Goal: Task Accomplishment & Management: Complete application form

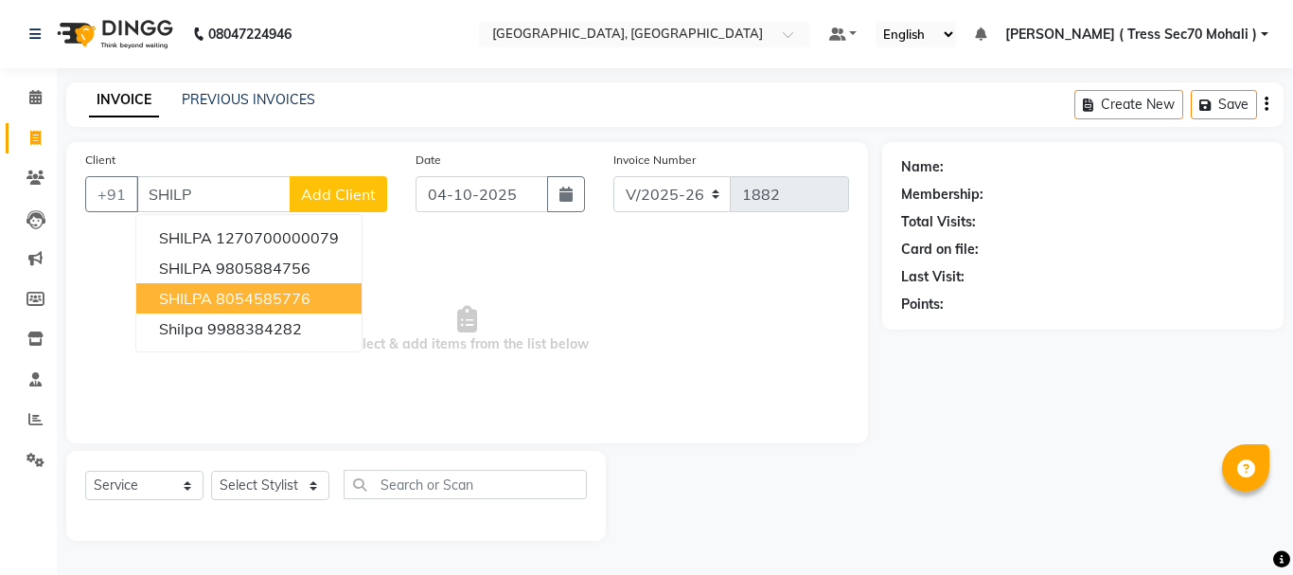
select select "6241"
select select "service"
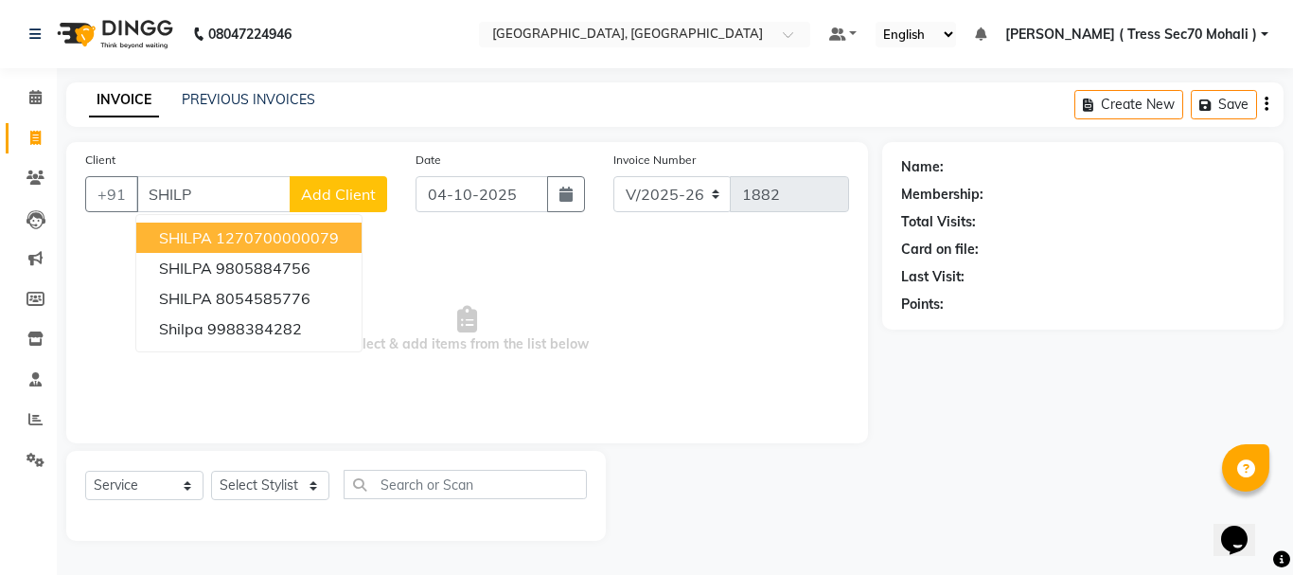
click at [280, 248] on button "SHILPA 1270700000079" at bounding box center [248, 237] width 225 height 30
type input "1270700000079"
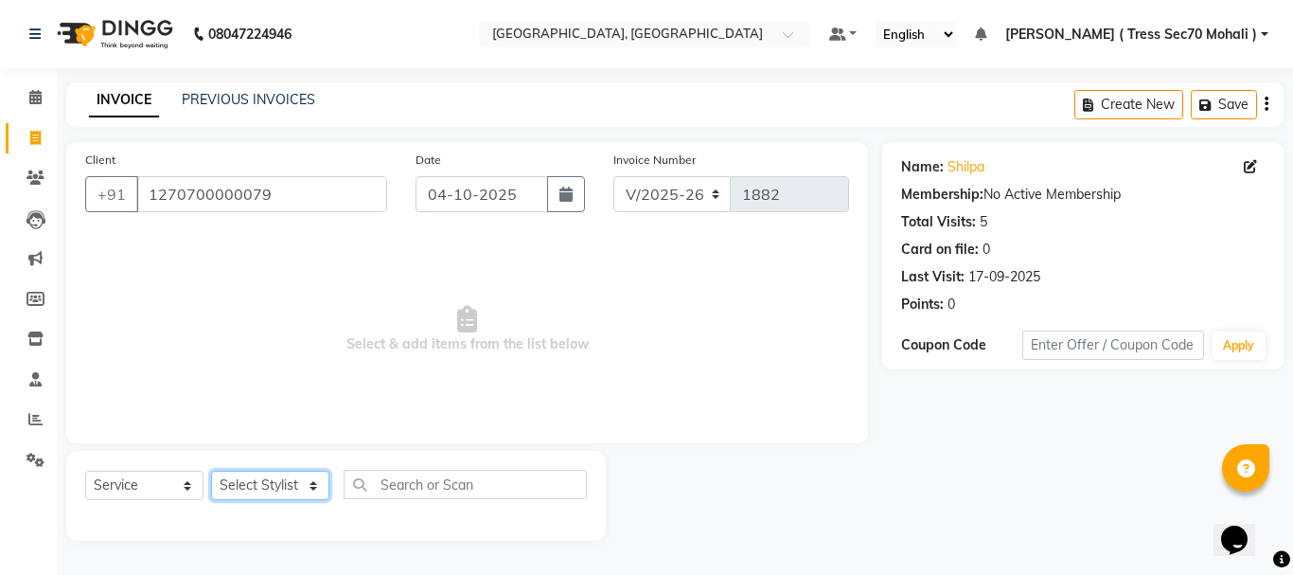
click at [264, 486] on select "Select Stylist Anni [PERSON_NAME] [PERSON_NAME] [PERSON_NAME] [PERSON_NAME] shr…" at bounding box center [270, 484] width 118 height 29
select select "46200"
click at [211, 470] on select "Select Stylist Anni [PERSON_NAME] [PERSON_NAME] [PERSON_NAME] [PERSON_NAME] shr…" at bounding box center [270, 484] width 118 height 29
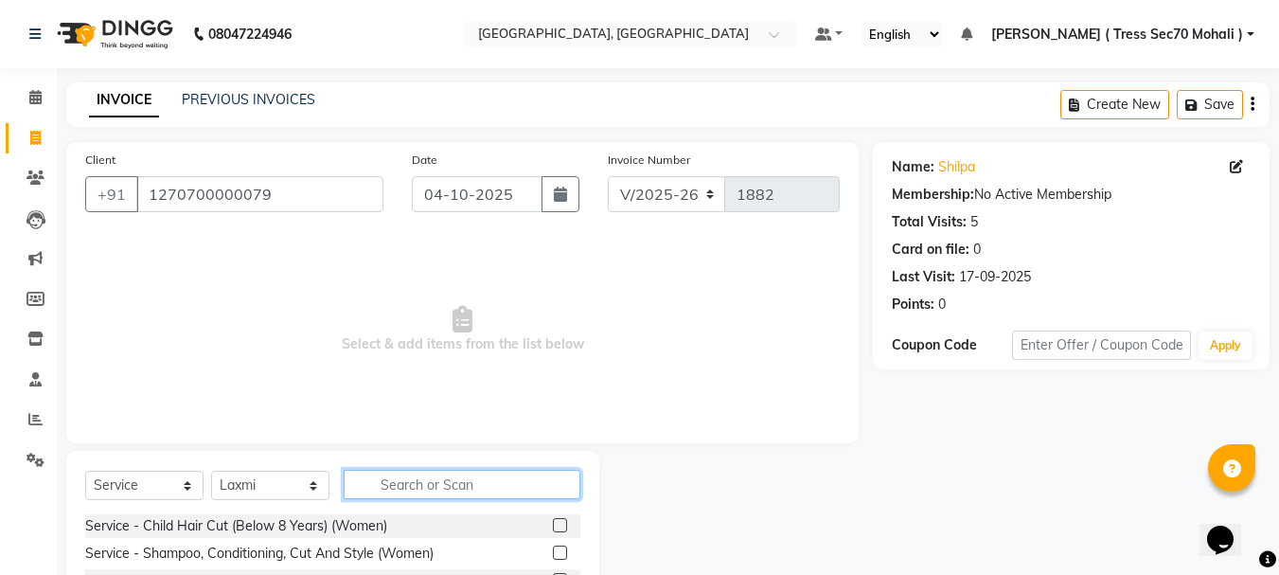
click at [421, 480] on input "text" at bounding box center [462, 484] width 237 height 29
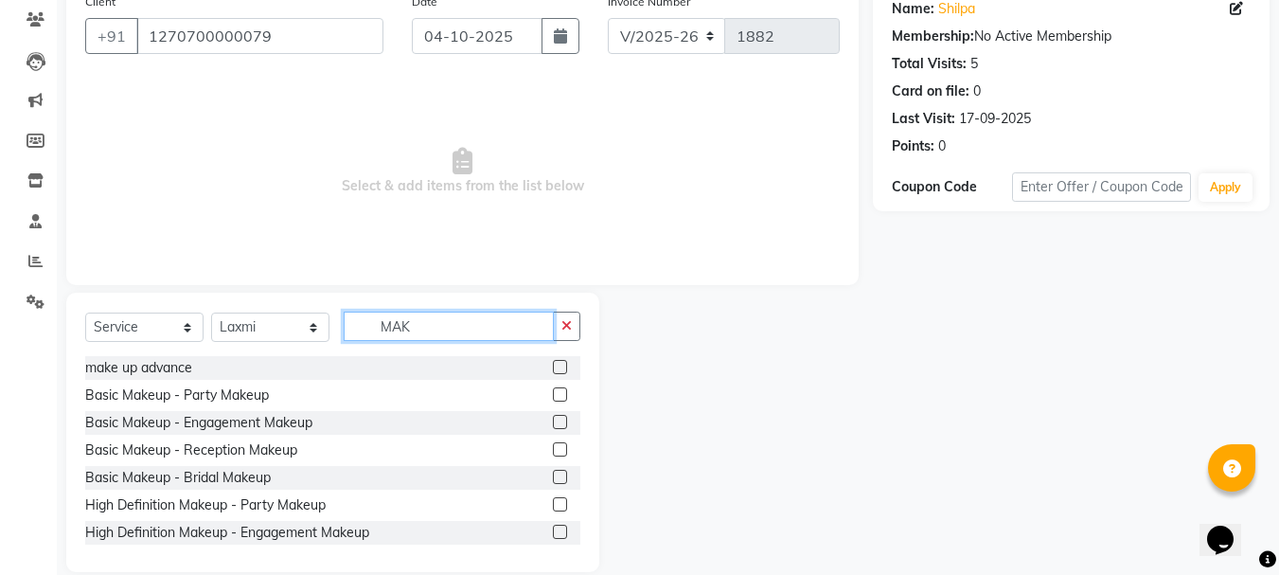
type input "MAK"
click at [553, 393] on label at bounding box center [560, 394] width 14 height 14
click at [553, 393] on input "checkbox" at bounding box center [559, 395] width 12 height 12
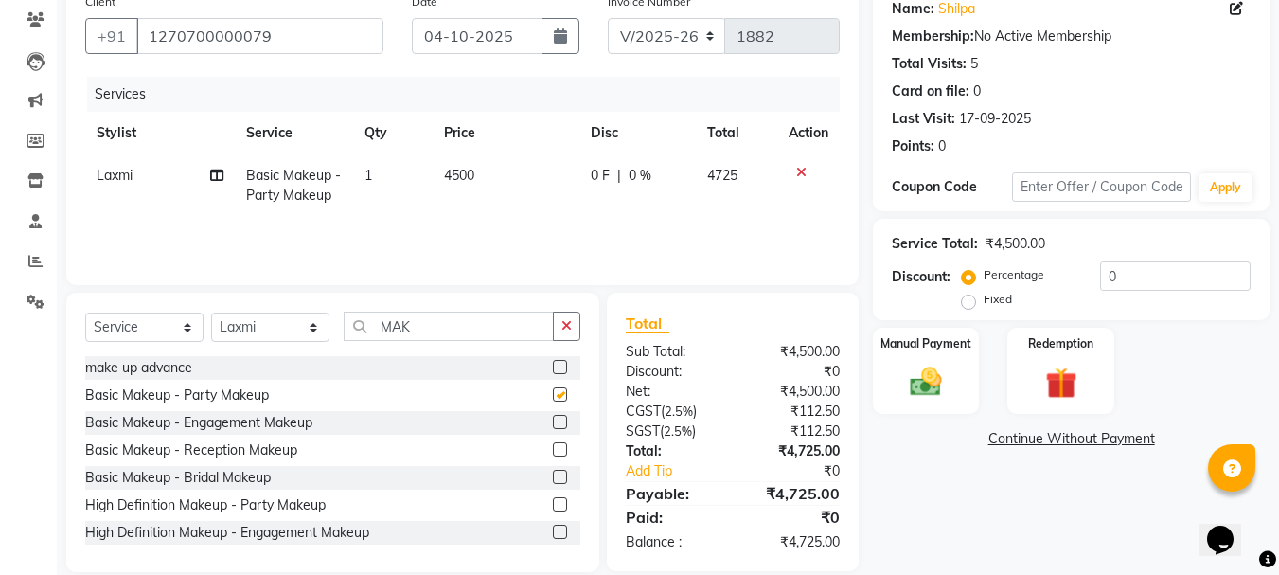
checkbox input "false"
click at [460, 185] on td "4500" at bounding box center [506, 185] width 147 height 62
select select "46200"
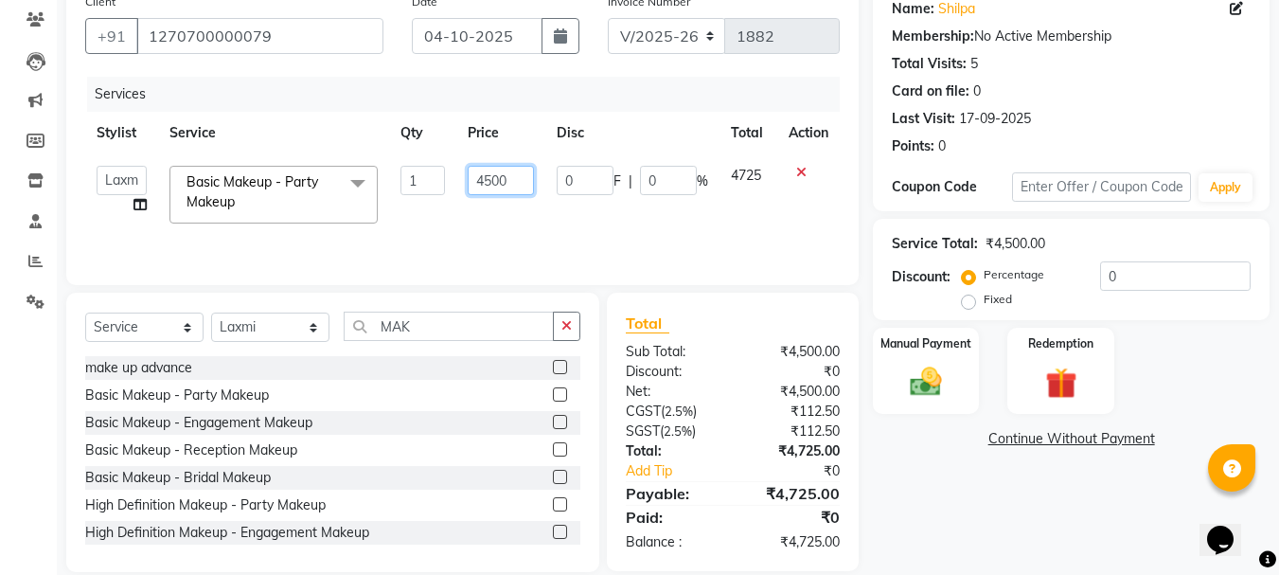
click at [490, 186] on input "4500" at bounding box center [500, 180] width 65 height 29
type input "2000"
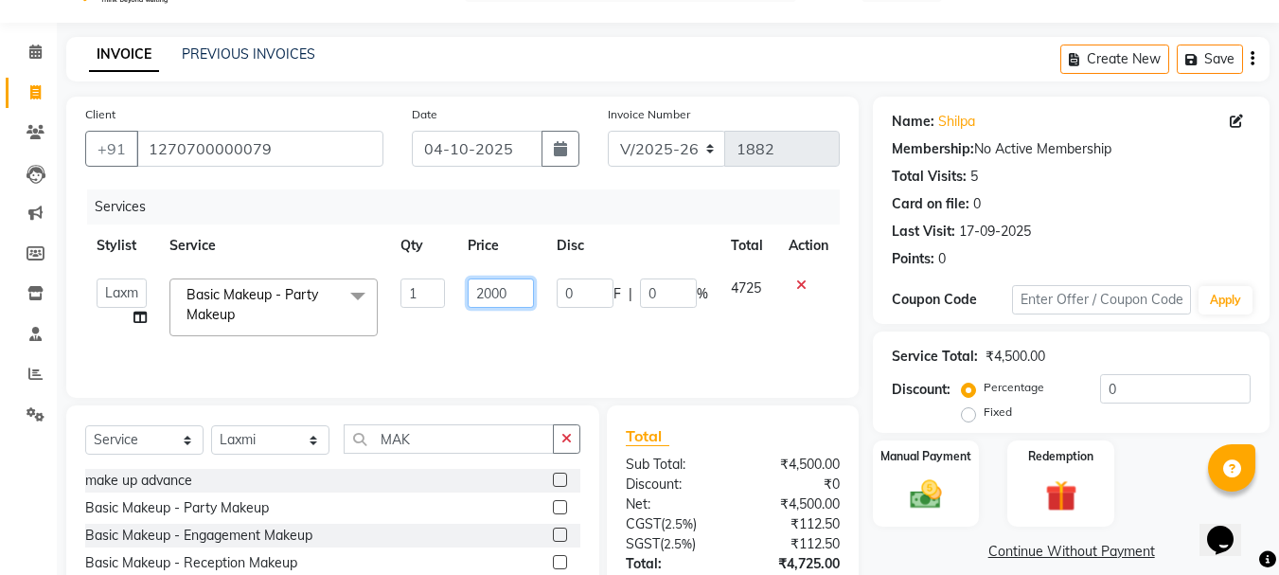
scroll to position [0, 0]
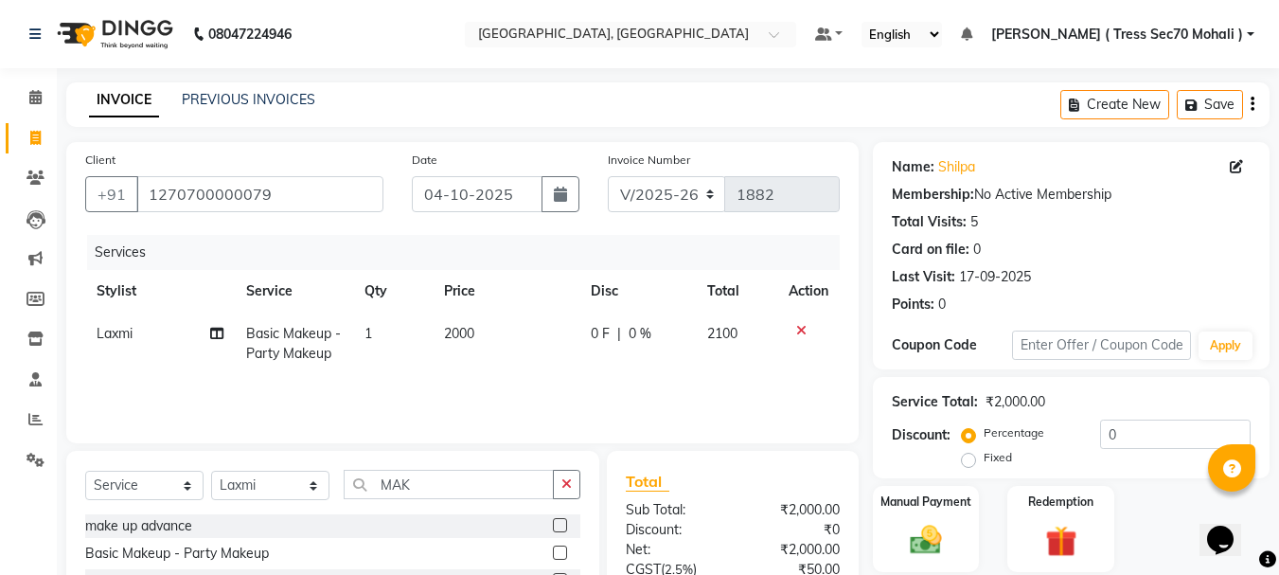
click at [1253, 104] on icon "button" at bounding box center [1252, 104] width 4 height 1
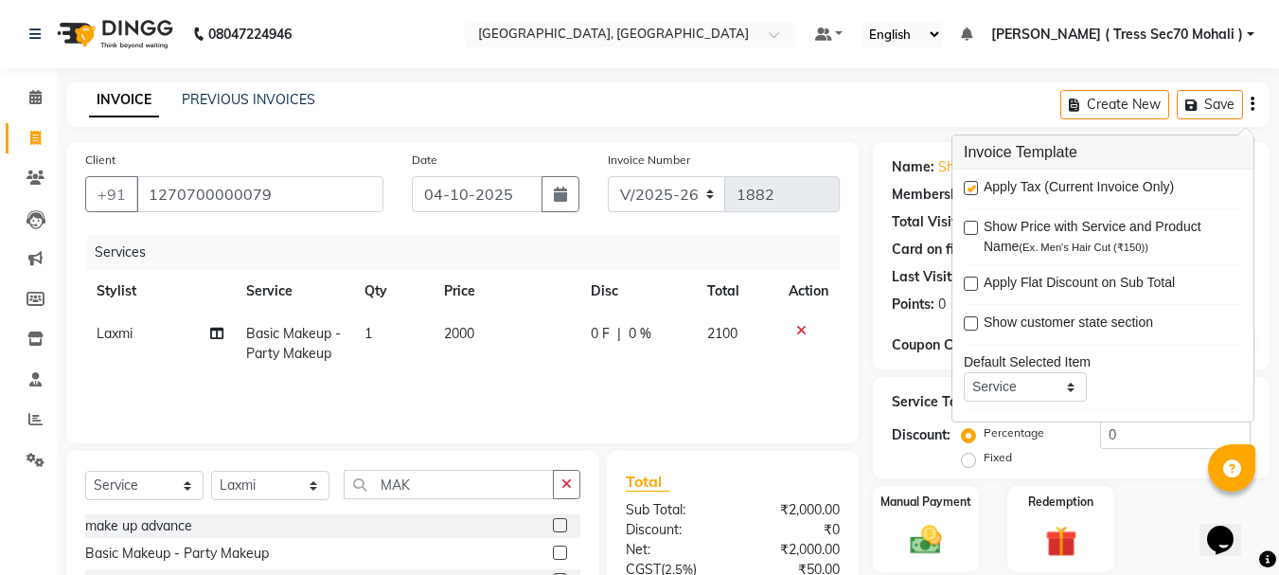
click at [971, 186] on label at bounding box center [971, 188] width 14 height 14
click at [971, 186] on input "checkbox" at bounding box center [970, 189] width 12 height 12
checkbox input "false"
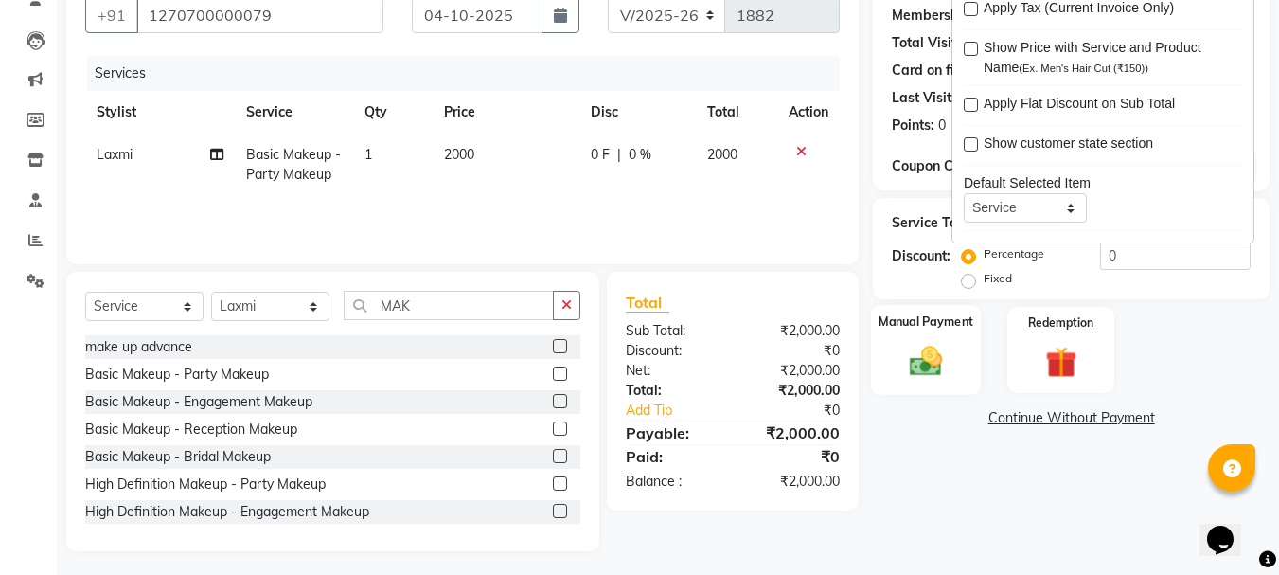
scroll to position [184, 0]
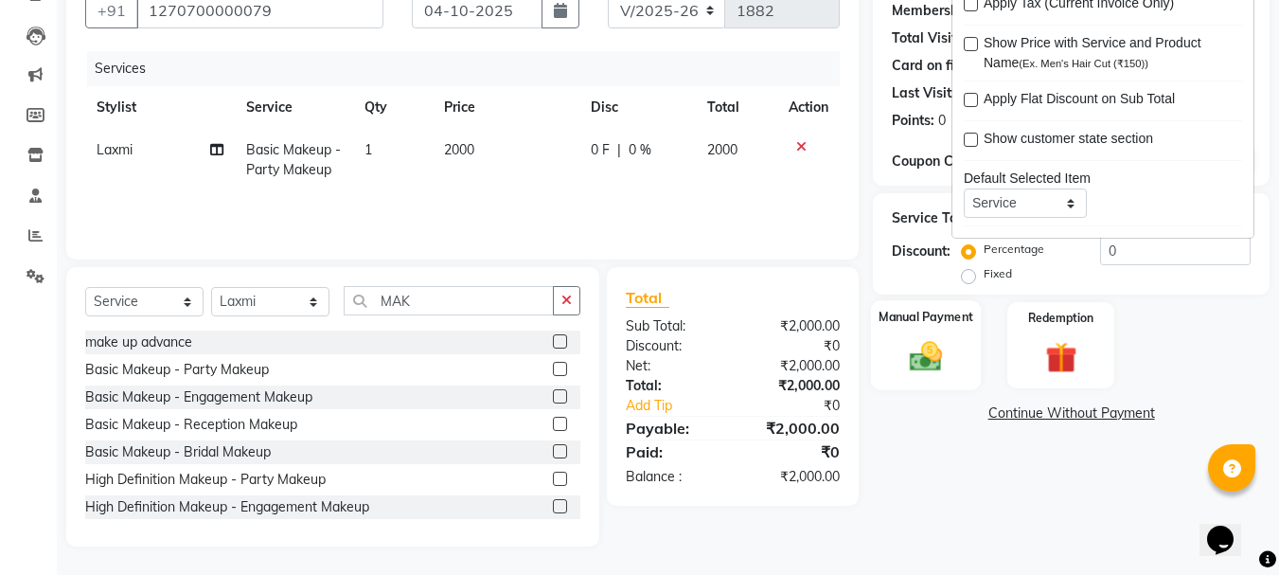
click at [939, 356] on img at bounding box center [925, 356] width 53 height 38
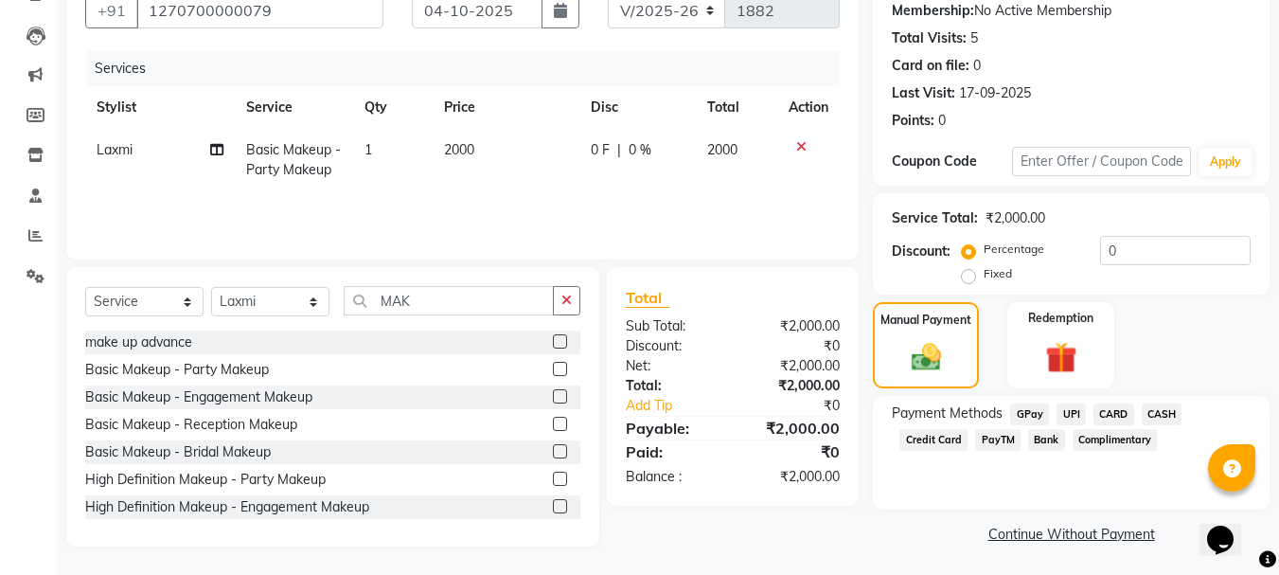
click at [1108, 416] on span "CARD" at bounding box center [1113, 414] width 41 height 22
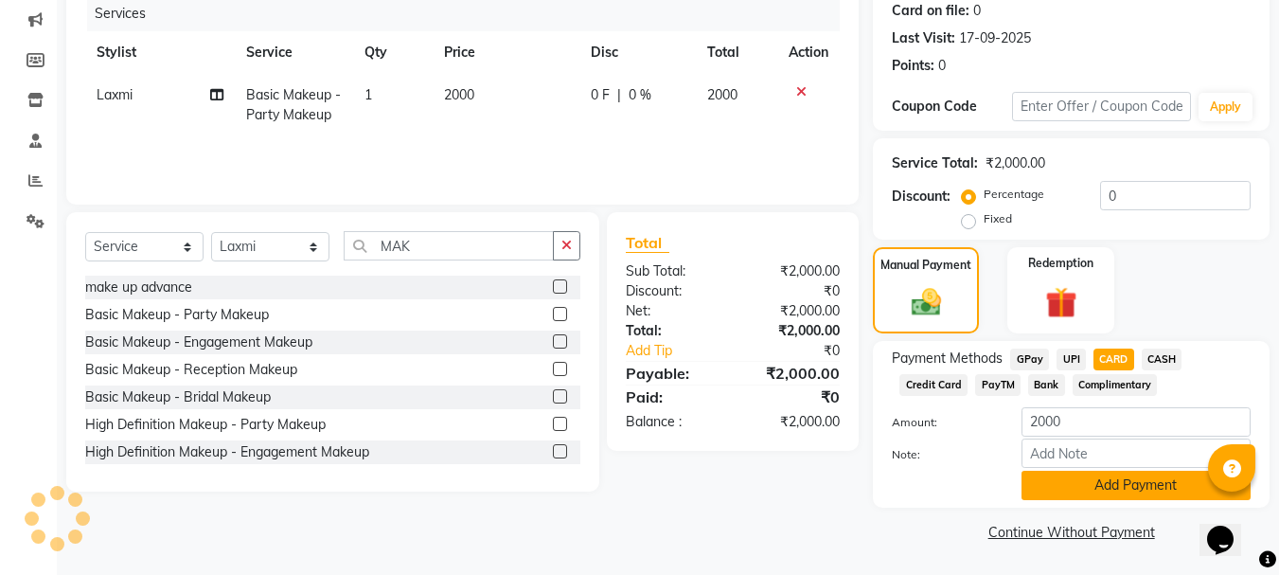
click at [1112, 486] on button "Add Payment" at bounding box center [1135, 484] width 229 height 29
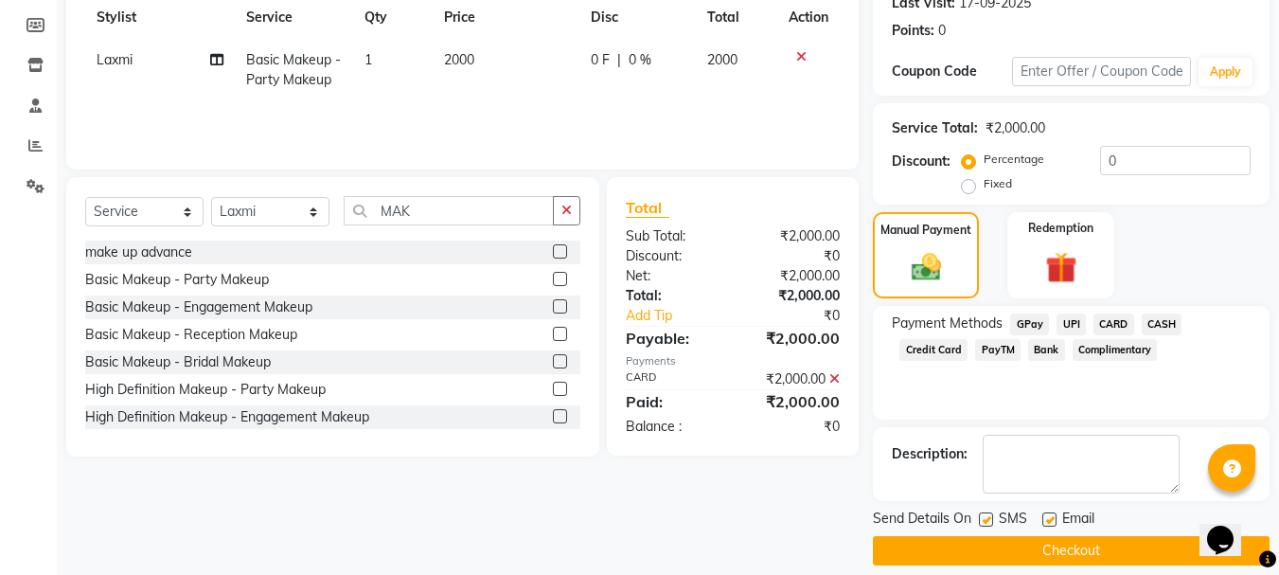
scroll to position [292, 0]
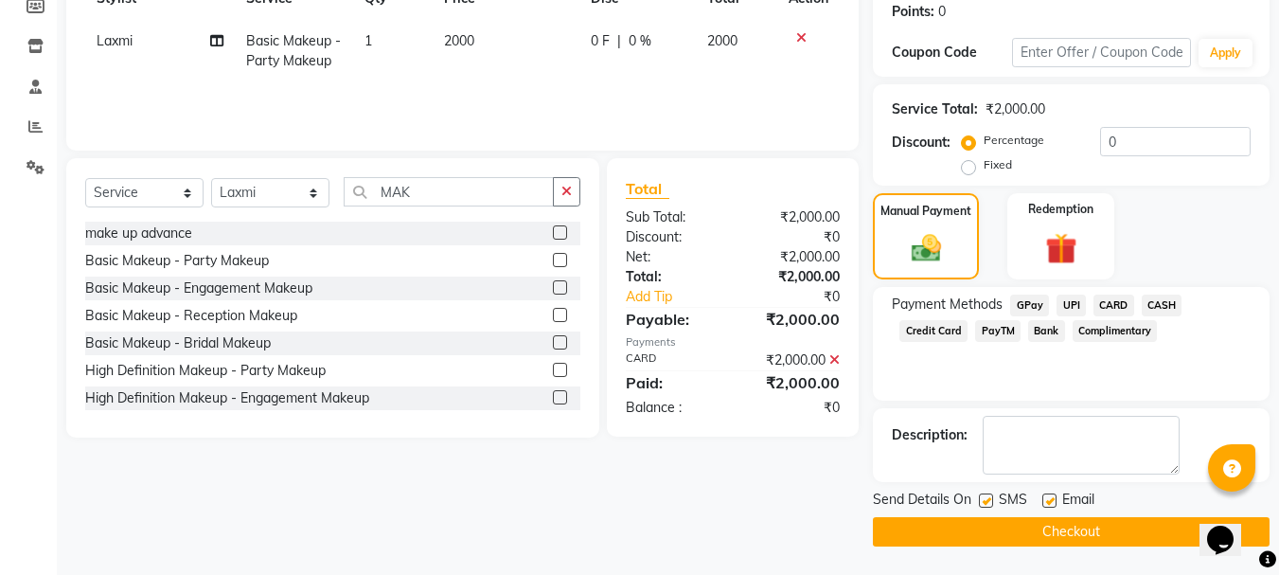
click at [985, 499] on label at bounding box center [986, 500] width 14 height 14
click at [985, 499] on input "checkbox" at bounding box center [985, 501] width 12 height 12
checkbox input "false"
click at [1012, 541] on button "Checkout" at bounding box center [1071, 531] width 397 height 29
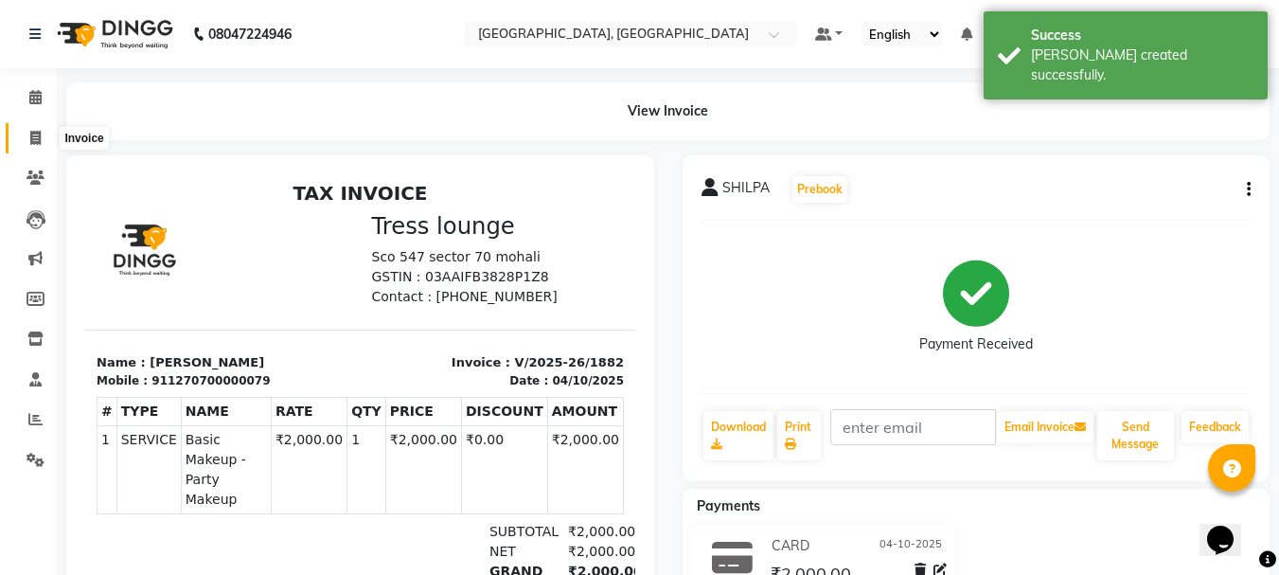
click at [47, 146] on span at bounding box center [35, 139] width 33 height 22
select select "6241"
select select "service"
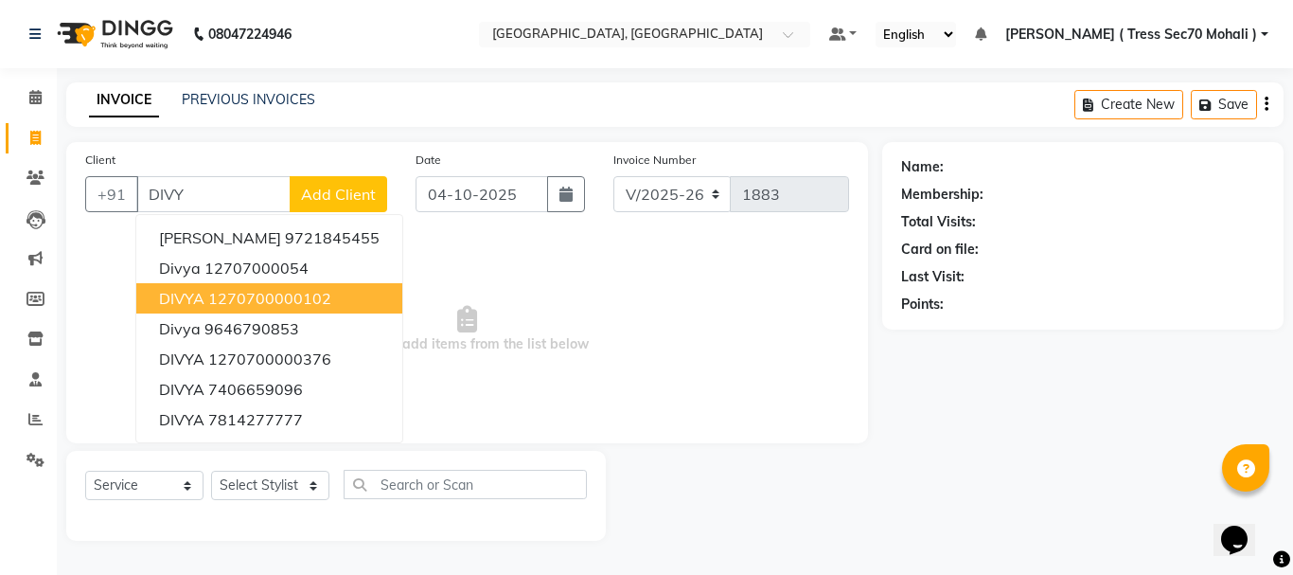
click at [257, 301] on ngb-highlight "1270700000102" at bounding box center [269, 298] width 123 height 19
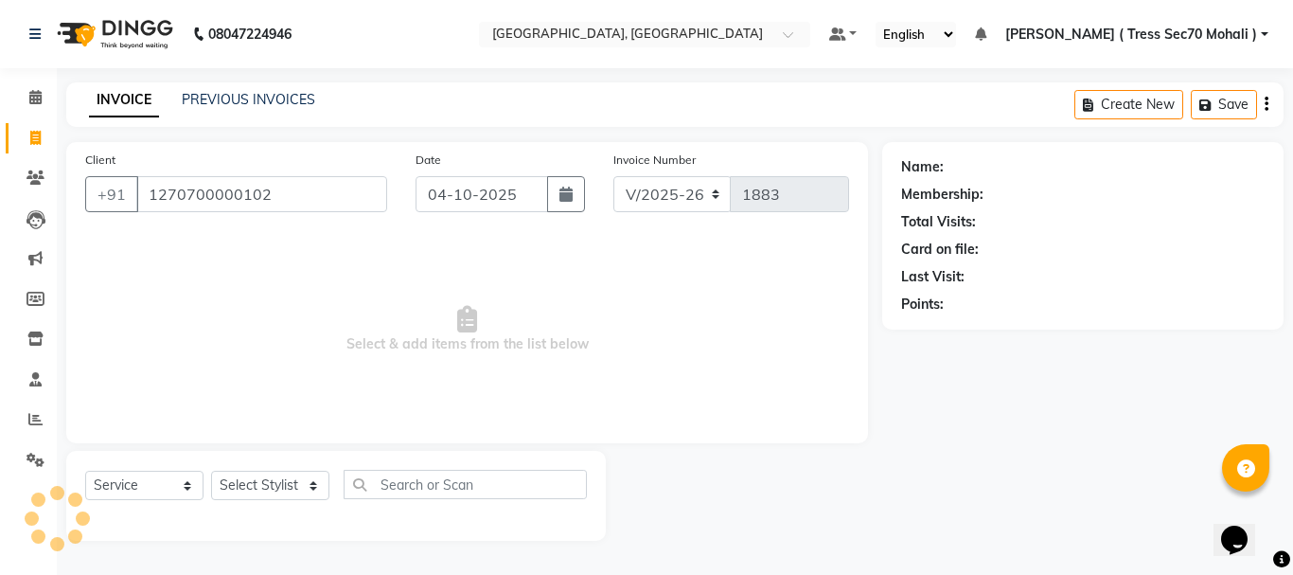
type input "1270700000102"
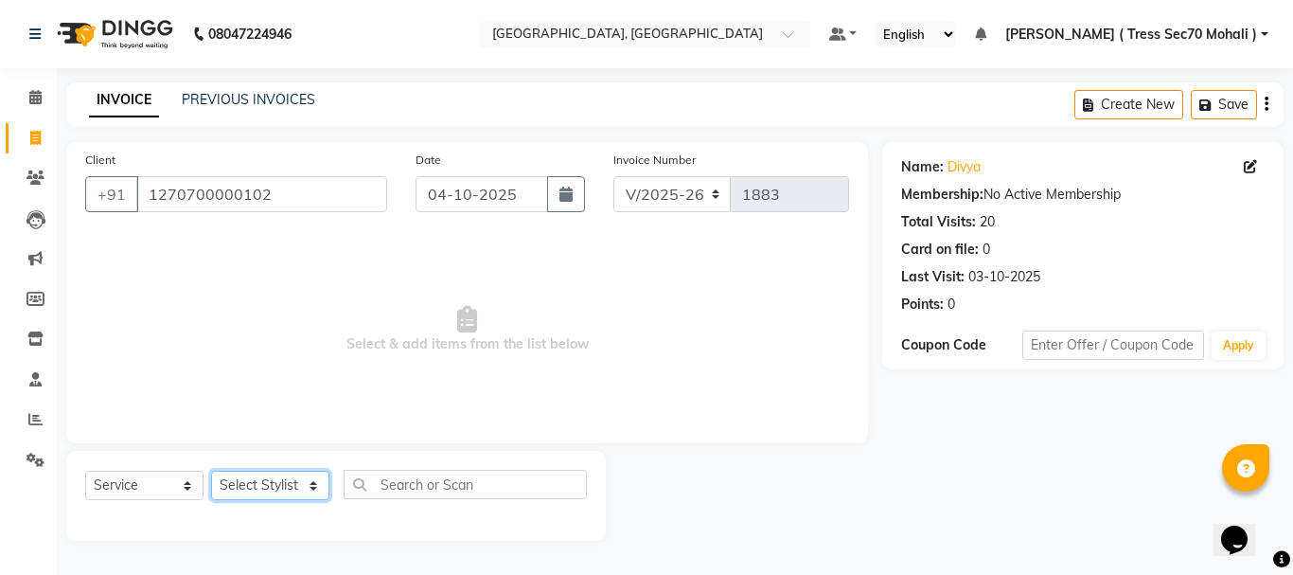
click at [258, 476] on select "Select Stylist Anni [PERSON_NAME] [PERSON_NAME] [PERSON_NAME] [PERSON_NAME] shr…" at bounding box center [270, 484] width 118 height 29
select select "46200"
click at [211, 470] on select "Select Stylist Anni [PERSON_NAME] [PERSON_NAME] [PERSON_NAME] [PERSON_NAME] shr…" at bounding box center [270, 484] width 118 height 29
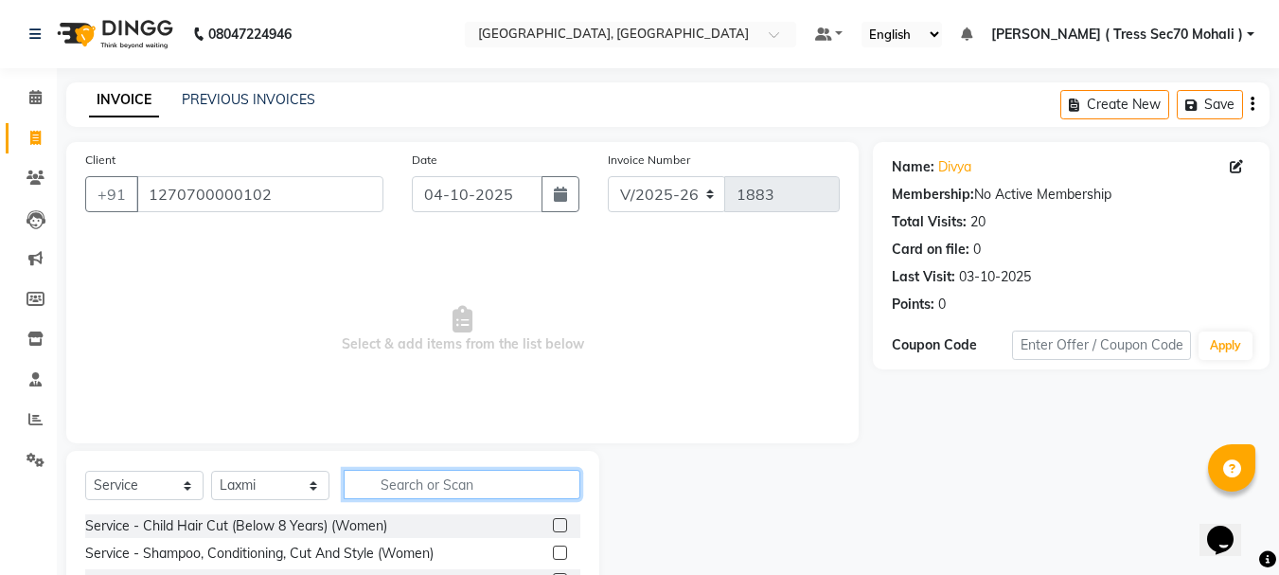
click at [410, 474] on input "text" at bounding box center [462, 484] width 237 height 29
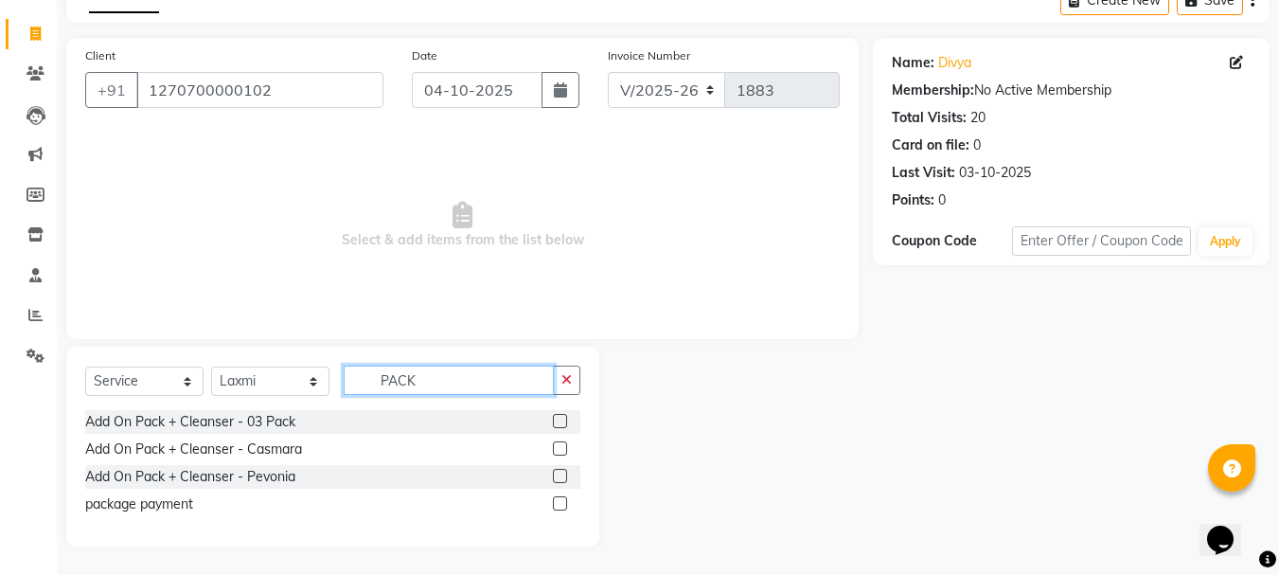
type input "PACK"
click at [566, 506] on label at bounding box center [560, 503] width 14 height 14
click at [565, 506] on input "checkbox" at bounding box center [559, 504] width 12 height 12
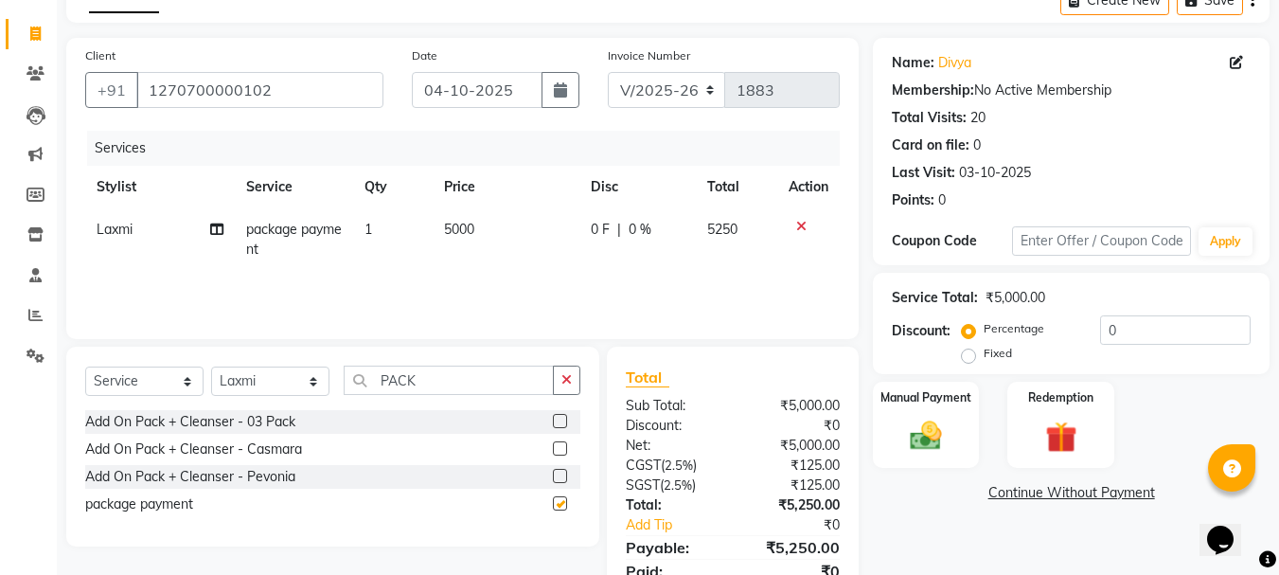
checkbox input "false"
click at [508, 261] on td "5000" at bounding box center [506, 239] width 147 height 62
select select "46200"
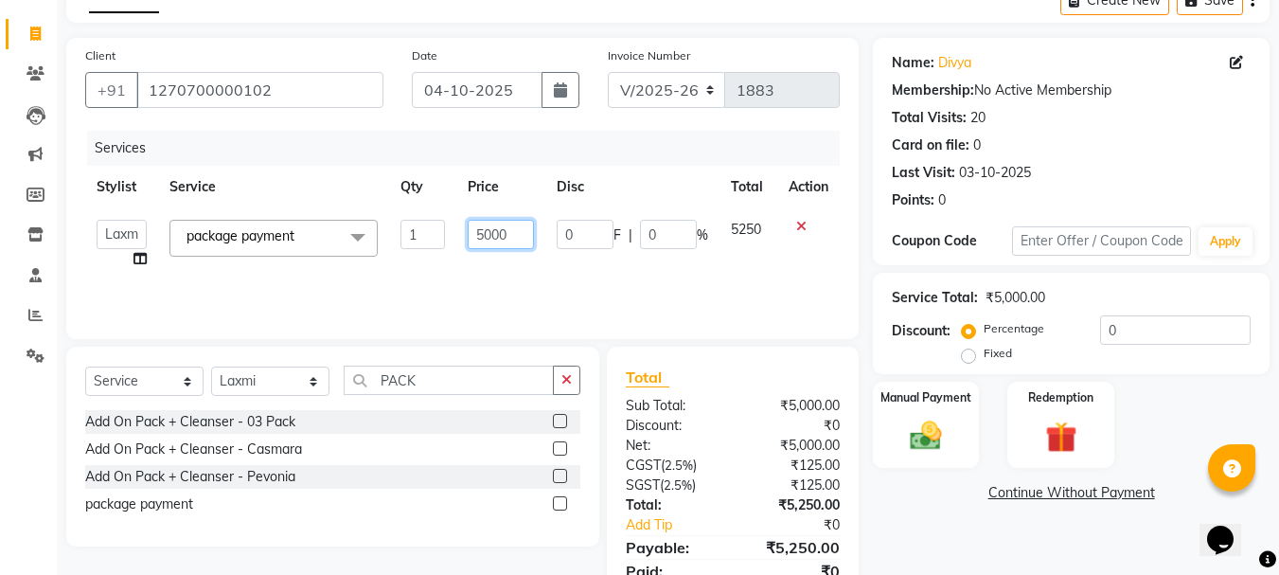
click at [494, 237] on input "5000" at bounding box center [500, 234] width 65 height 29
type input "10000"
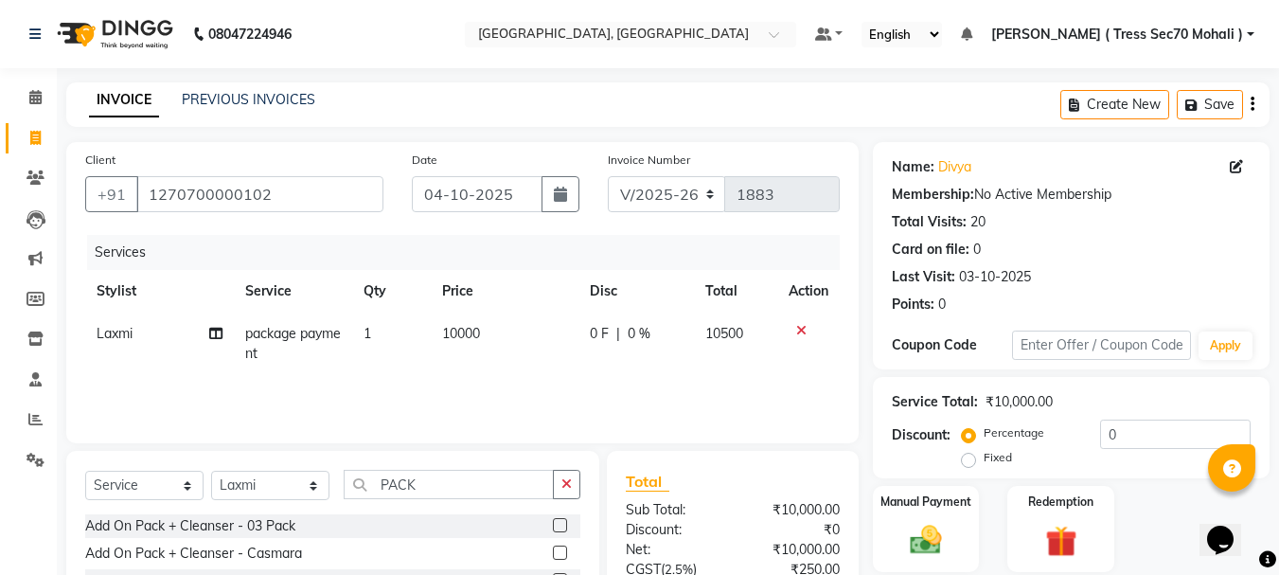
click at [1252, 94] on button "button" at bounding box center [1252, 104] width 4 height 44
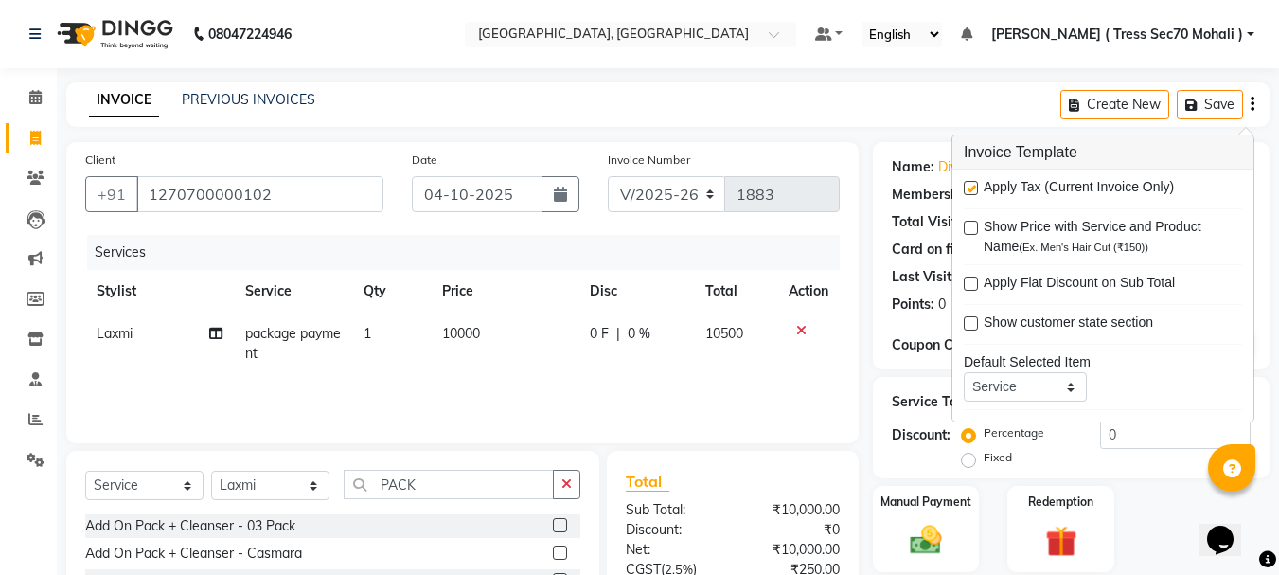
click at [966, 191] on label at bounding box center [971, 188] width 14 height 14
click at [966, 191] on input "checkbox" at bounding box center [970, 189] width 12 height 12
checkbox input "false"
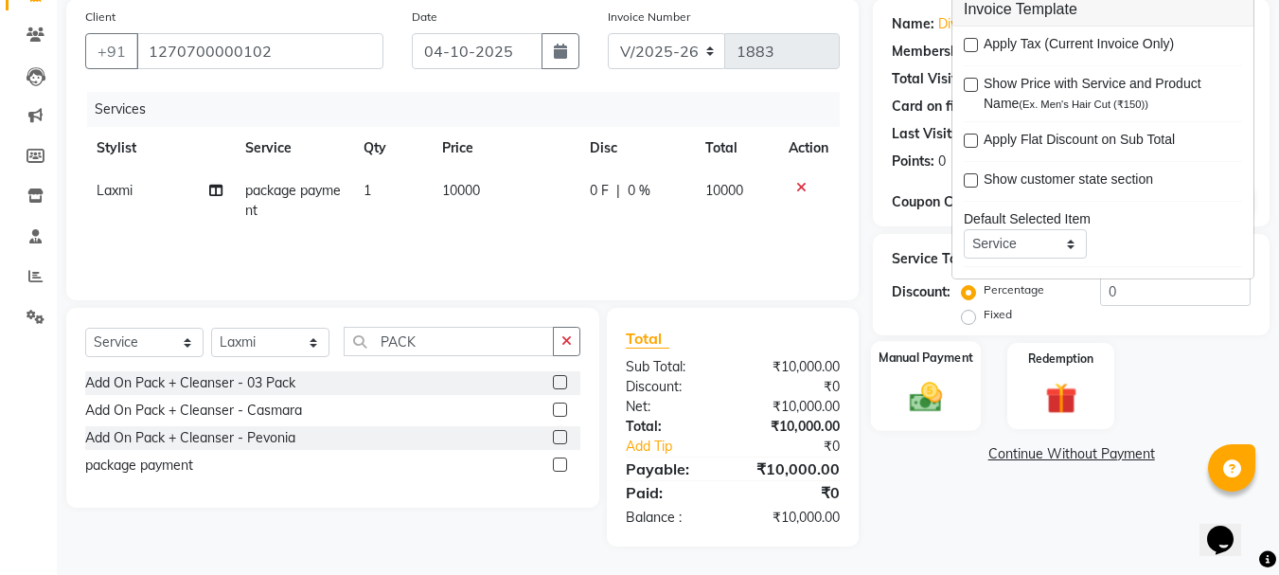
click at [932, 391] on img at bounding box center [925, 397] width 53 height 38
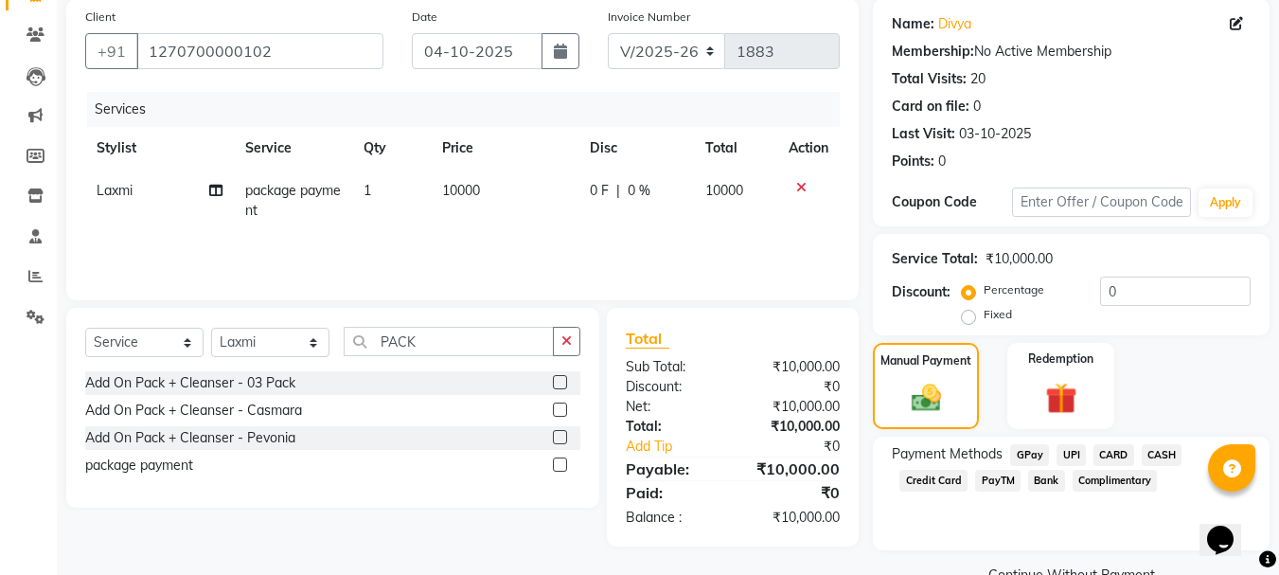
click at [1118, 442] on div "Payment Methods GPay UPI CARD CASH Credit Card PayTM Bank Complimentary" at bounding box center [1071, 493] width 397 height 114
click at [1116, 448] on span "CARD" at bounding box center [1113, 455] width 41 height 22
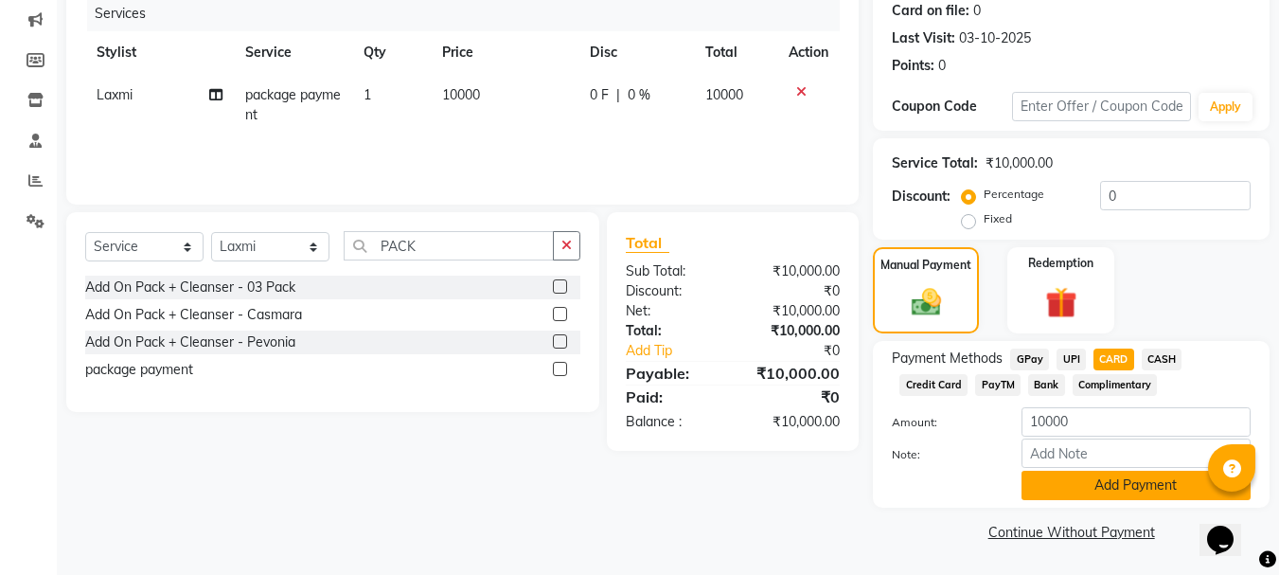
click at [1117, 474] on button "Add Payment" at bounding box center [1135, 484] width 229 height 29
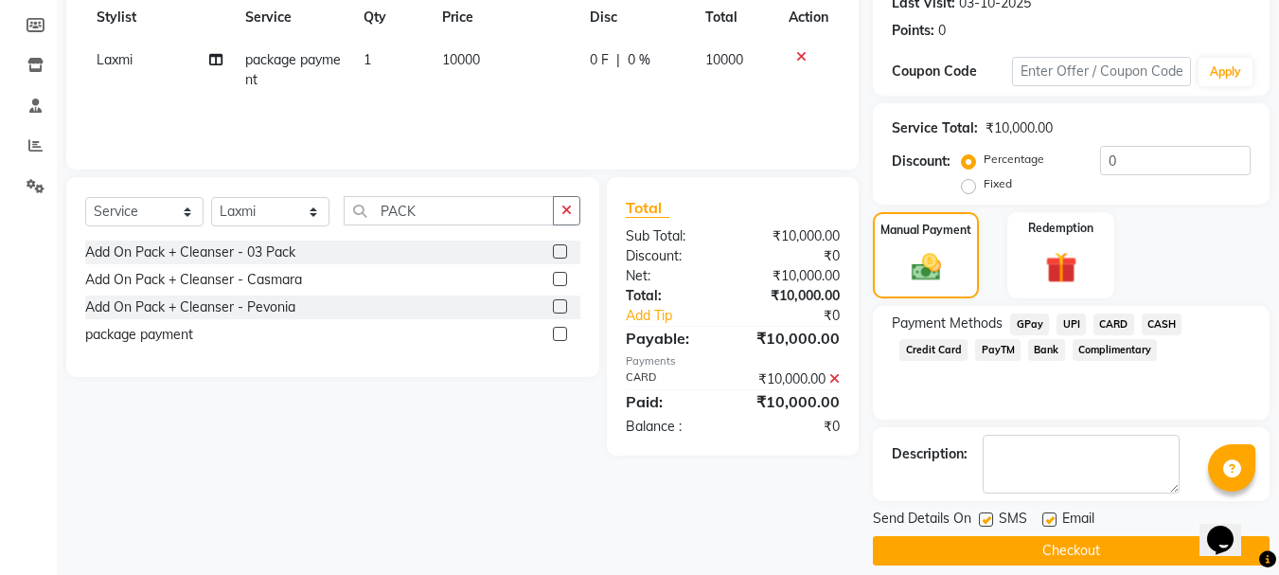
scroll to position [292, 0]
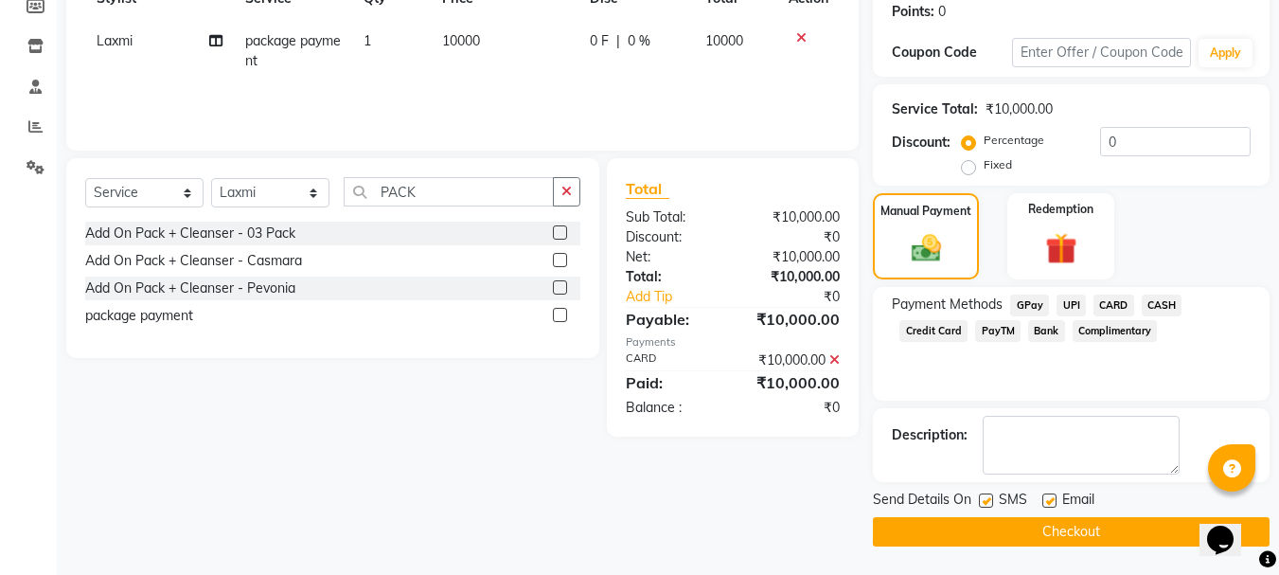
click at [988, 503] on label at bounding box center [986, 500] width 14 height 14
click at [988, 503] on input "checkbox" at bounding box center [985, 501] width 12 height 12
checkbox input "false"
click at [1031, 537] on button "Checkout" at bounding box center [1071, 531] width 397 height 29
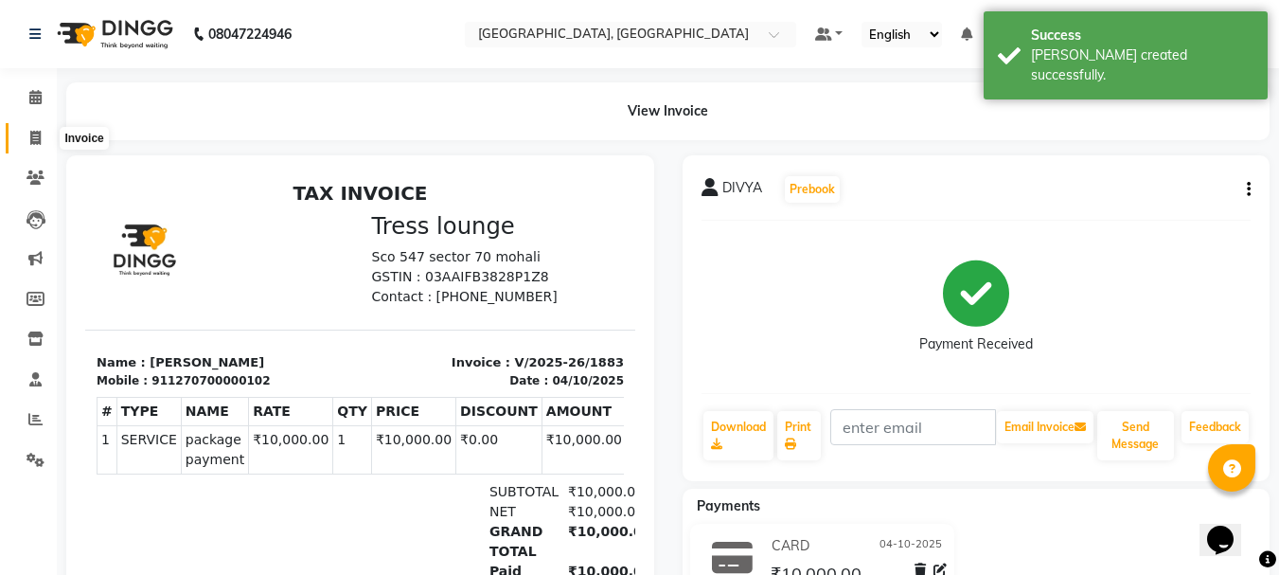
click at [39, 137] on icon at bounding box center [35, 138] width 10 height 14
select select "service"
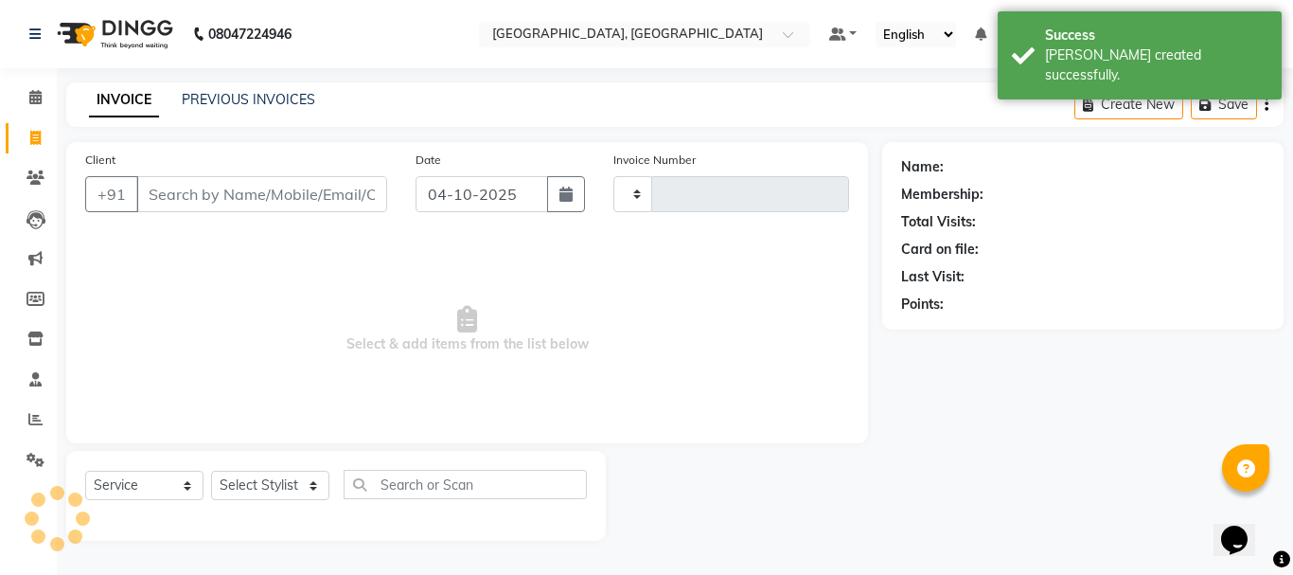
type input "1884"
select select "6241"
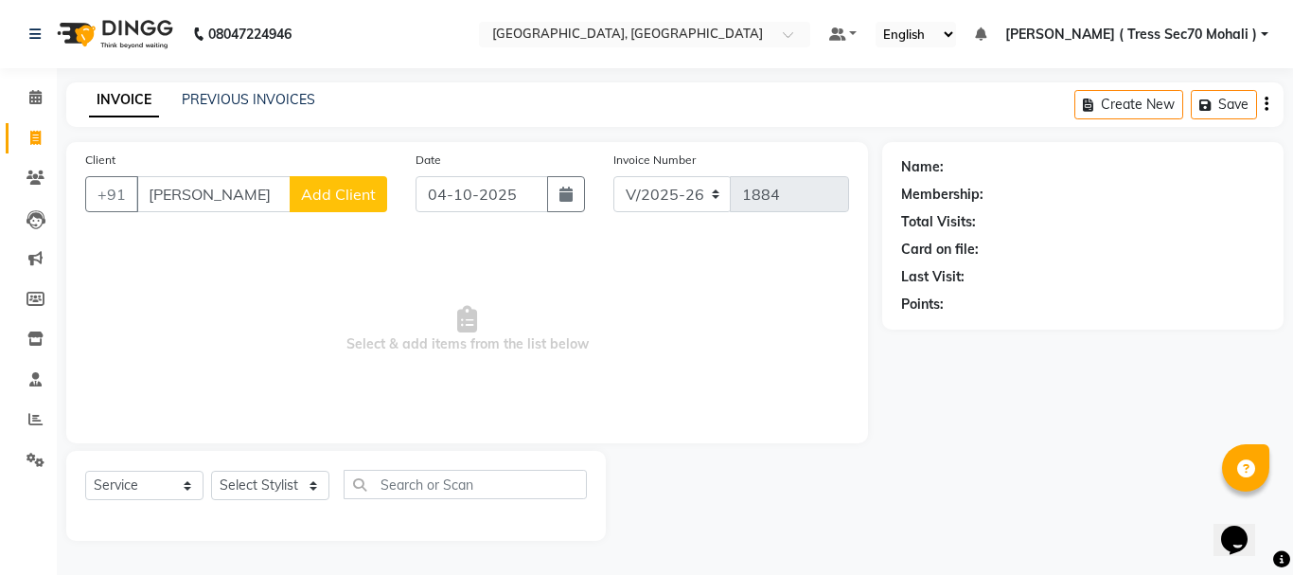
type input "[PERSON_NAME]"
click at [381, 198] on button "Add Client" at bounding box center [338, 194] width 97 height 36
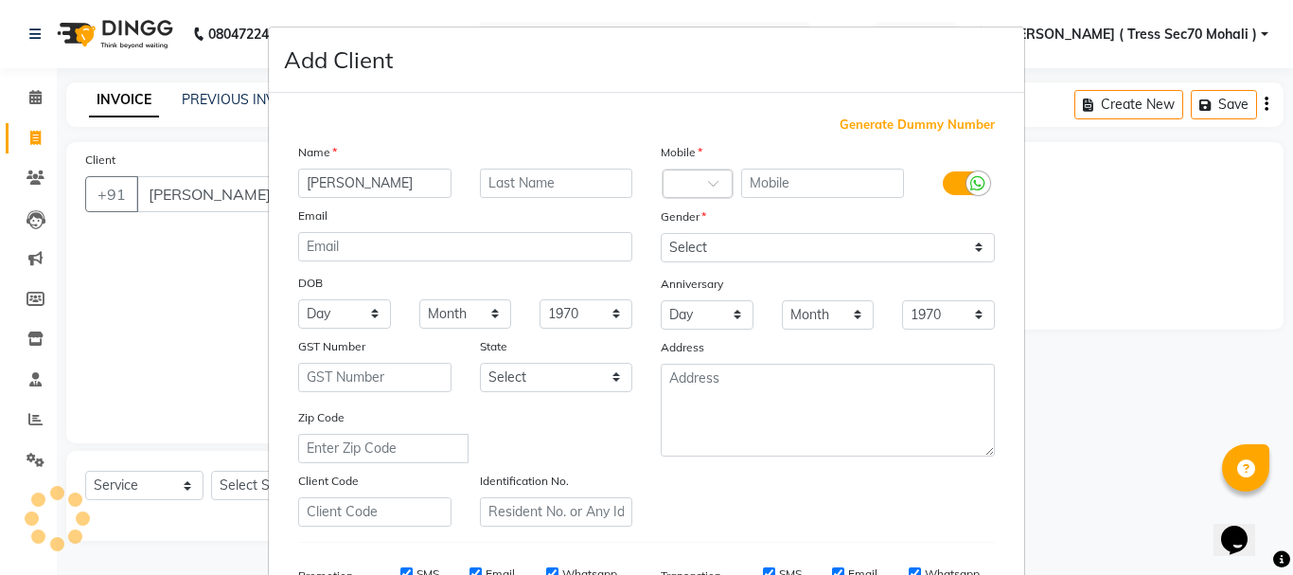
click at [913, 129] on span "Generate Dummy Number" at bounding box center [917, 124] width 155 height 19
type input "1270700000812"
checkbox input "false"
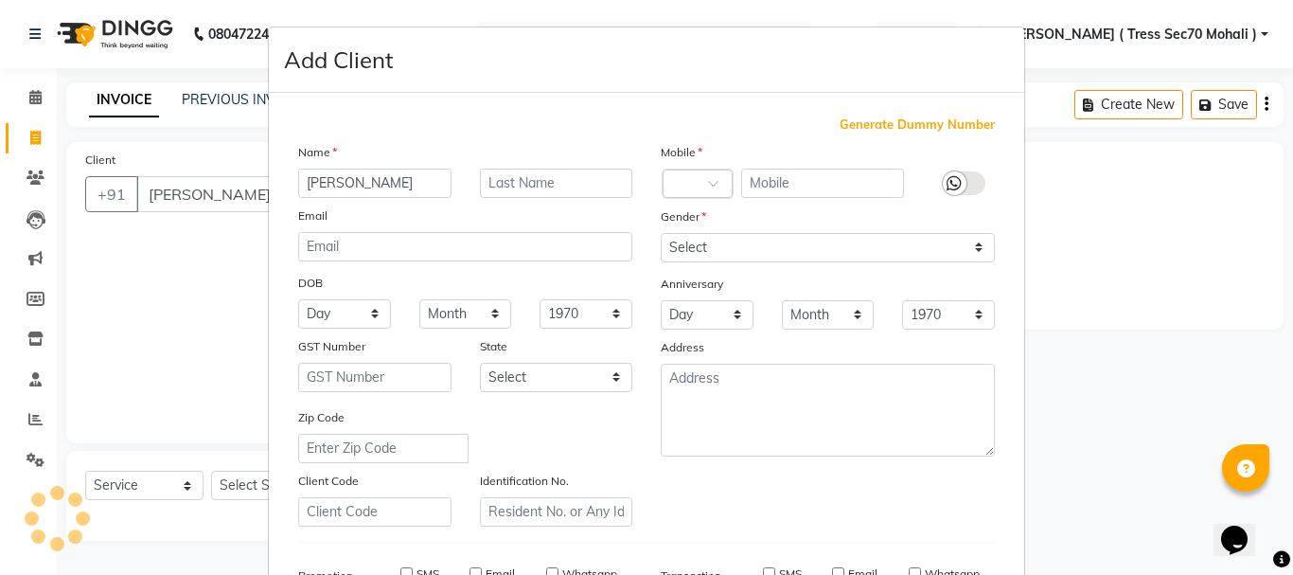
checkbox input "false"
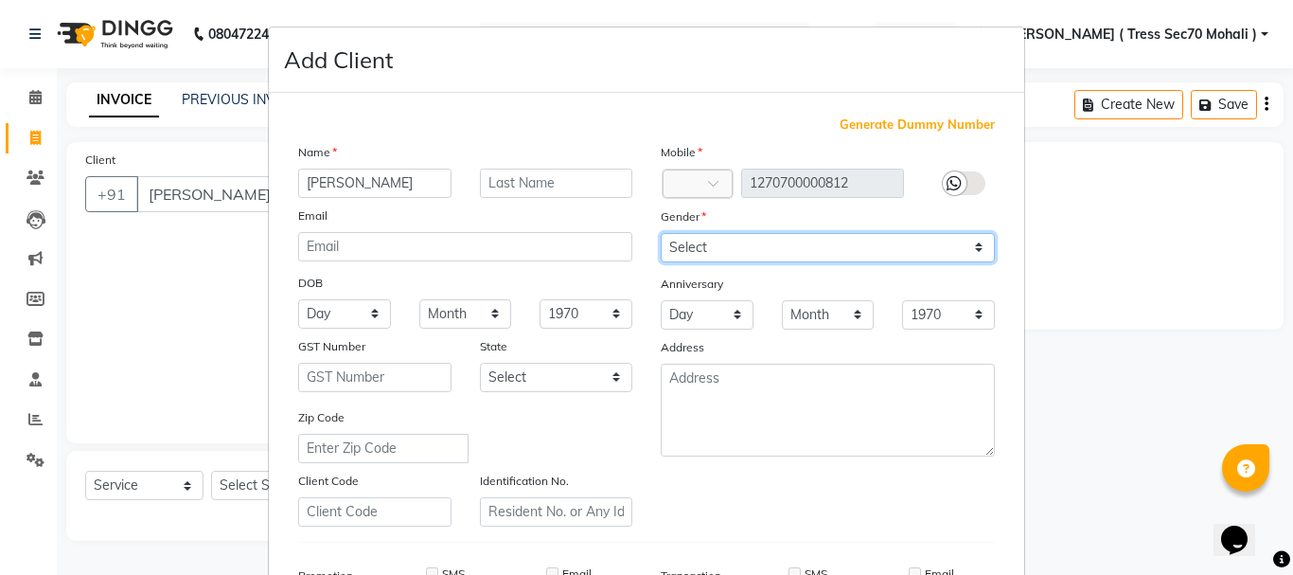
click at [778, 234] on select "Select [DEMOGRAPHIC_DATA] [DEMOGRAPHIC_DATA] Other Prefer Not To Say" at bounding box center [828, 247] width 334 height 29
click at [661, 233] on select "Select [DEMOGRAPHIC_DATA] [DEMOGRAPHIC_DATA] Other Prefer Not To Say" at bounding box center [828, 247] width 334 height 29
click at [724, 238] on select "Select [DEMOGRAPHIC_DATA] [DEMOGRAPHIC_DATA] Other Prefer Not To Say" at bounding box center [828, 247] width 334 height 29
select select "[DEMOGRAPHIC_DATA]"
click at [661, 233] on select "Select [DEMOGRAPHIC_DATA] [DEMOGRAPHIC_DATA] Other Prefer Not To Say" at bounding box center [828, 247] width 334 height 29
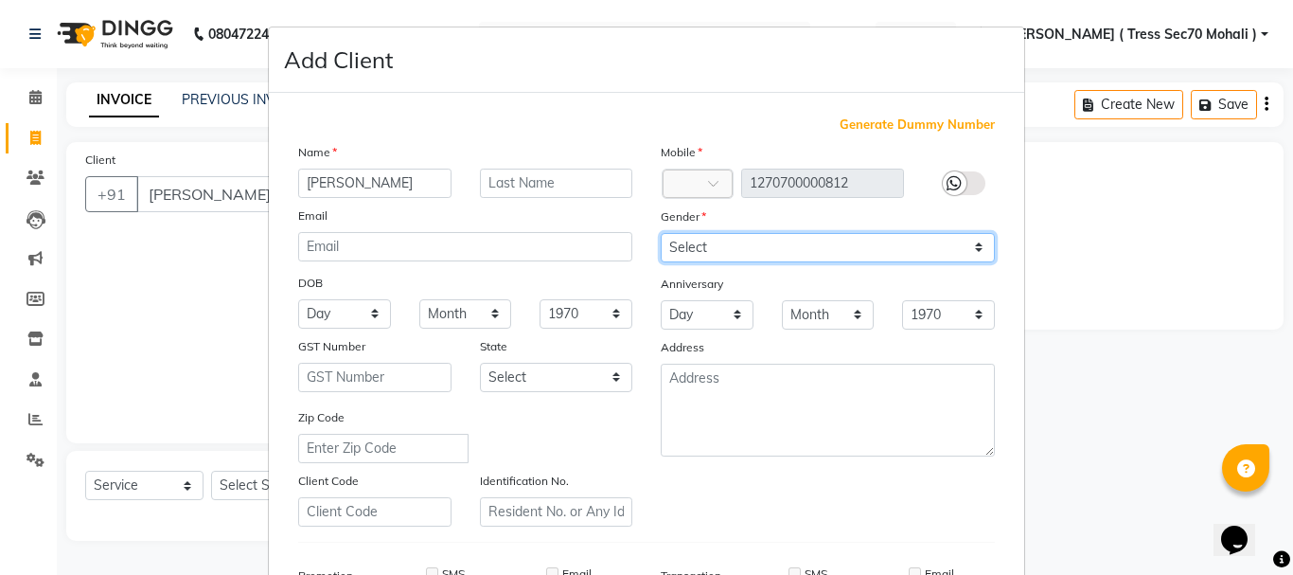
scroll to position [299, 0]
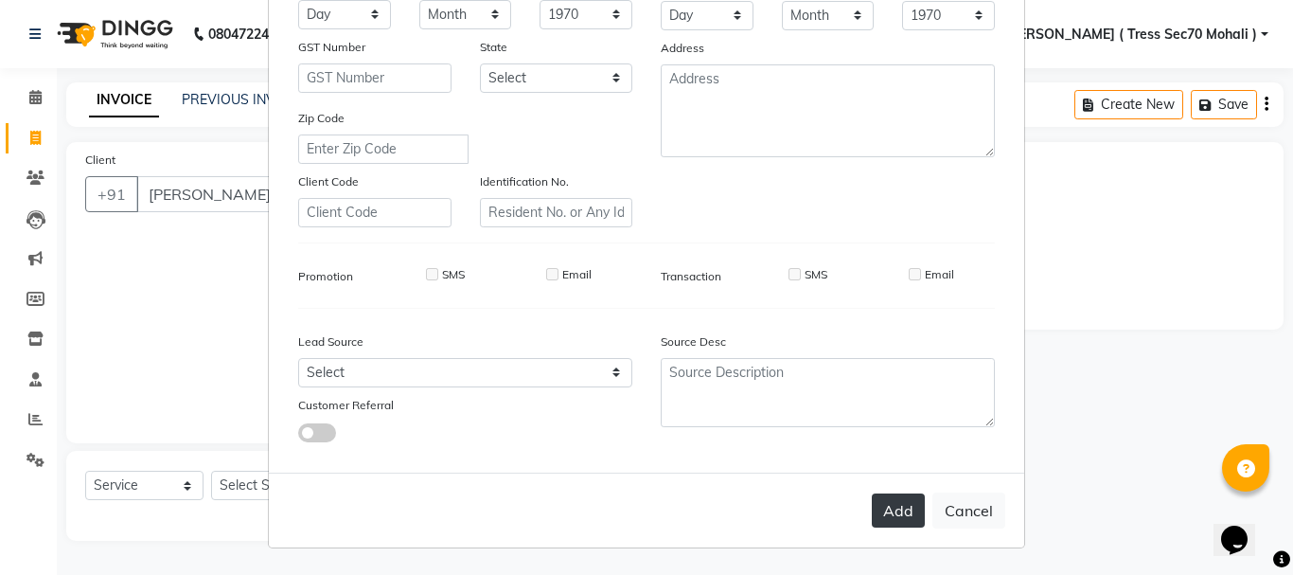
click at [881, 494] on button "Add" at bounding box center [898, 510] width 53 height 34
click at [901, 506] on div "Add Cancel" at bounding box center [646, 509] width 755 height 75
click at [947, 517] on button "Cancel" at bounding box center [968, 510] width 73 height 36
select select
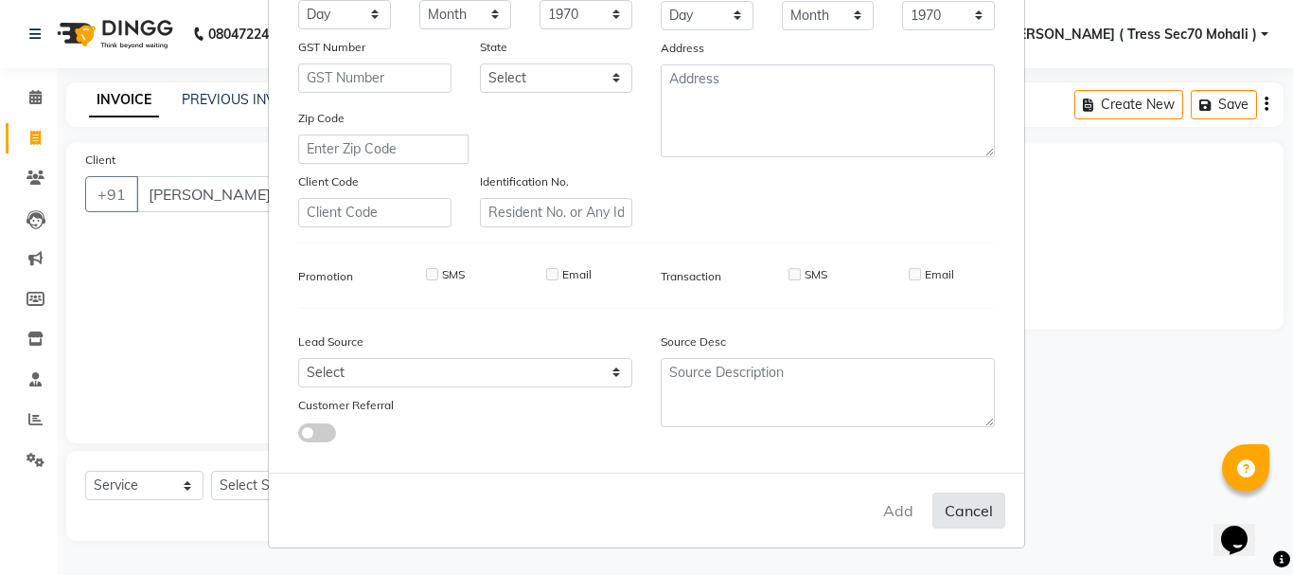
select select
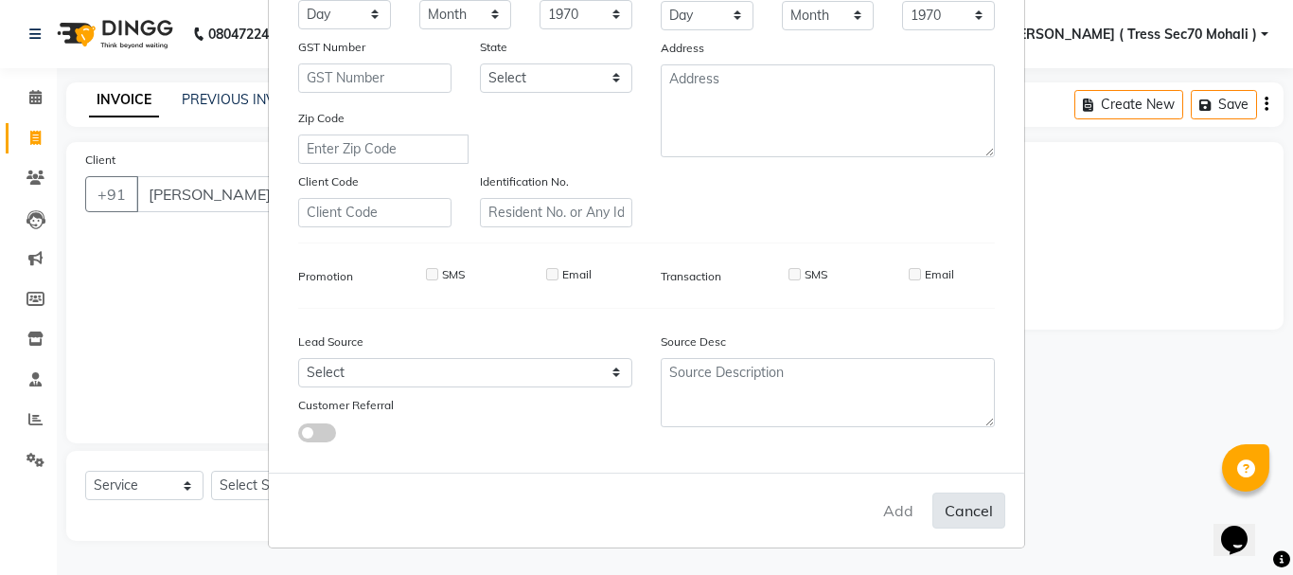
checkbox input "false"
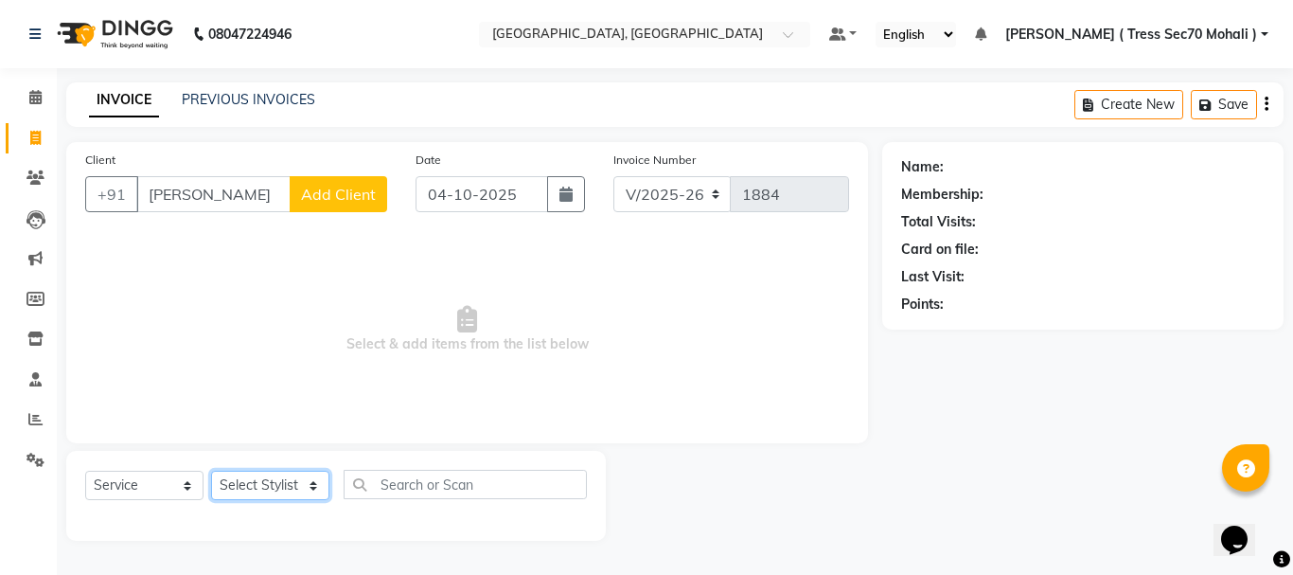
click at [295, 482] on select "Select Stylist Anni [PERSON_NAME] [PERSON_NAME] [PERSON_NAME] [PERSON_NAME] shr…" at bounding box center [270, 484] width 118 height 29
select select "46194"
click at [211, 470] on select "Select Stylist Anni [PERSON_NAME] [PERSON_NAME] [PERSON_NAME] [PERSON_NAME] shr…" at bounding box center [270, 484] width 118 height 29
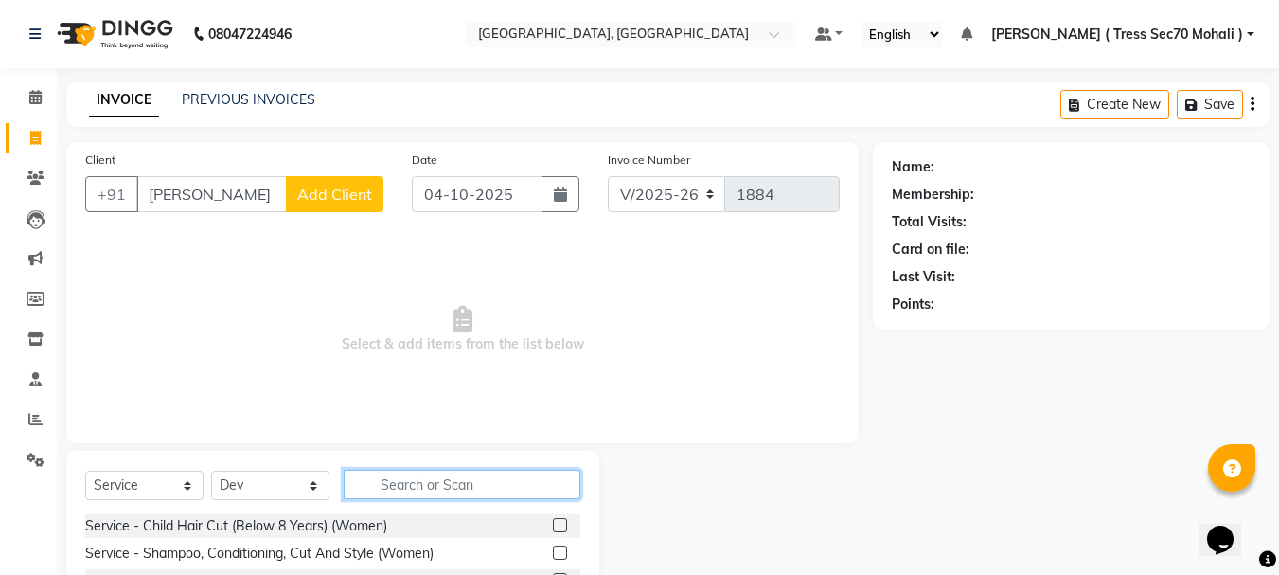
click at [465, 481] on input "text" at bounding box center [462, 484] width 237 height 29
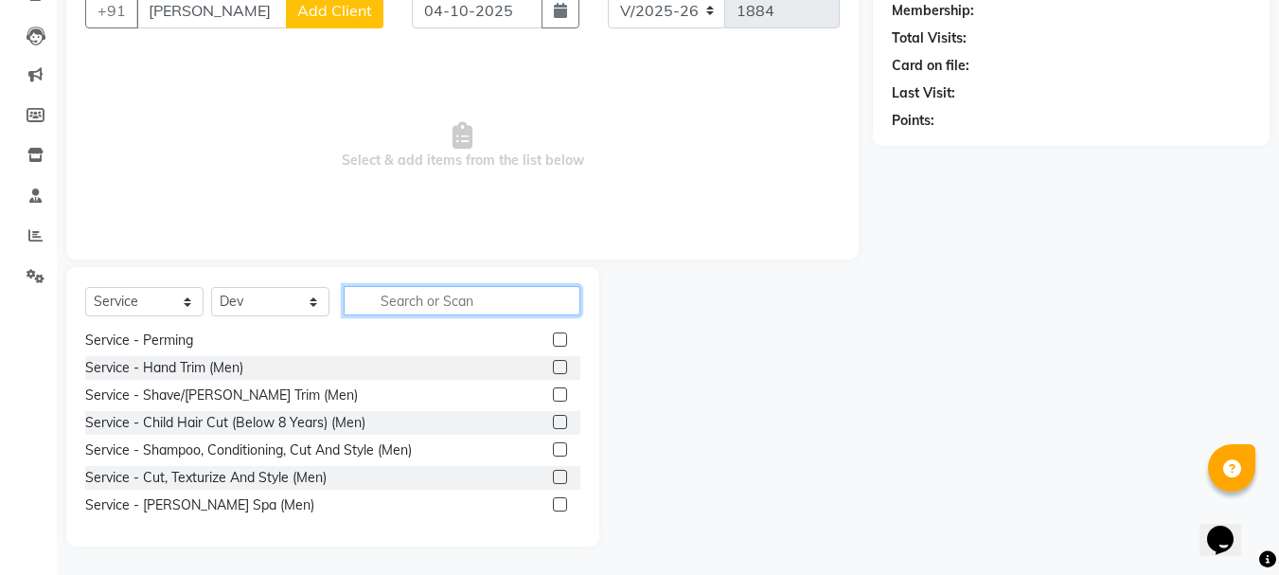
scroll to position [473, 0]
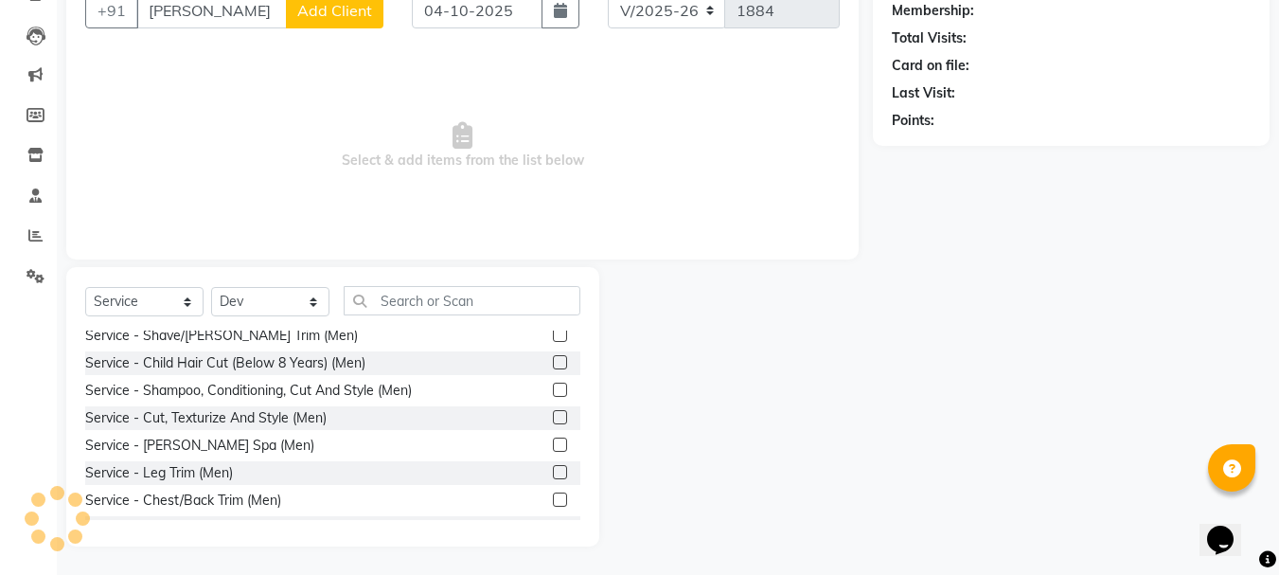
click at [553, 363] on label at bounding box center [560, 362] width 14 height 14
click at [553, 363] on input "checkbox" at bounding box center [559, 363] width 12 height 12
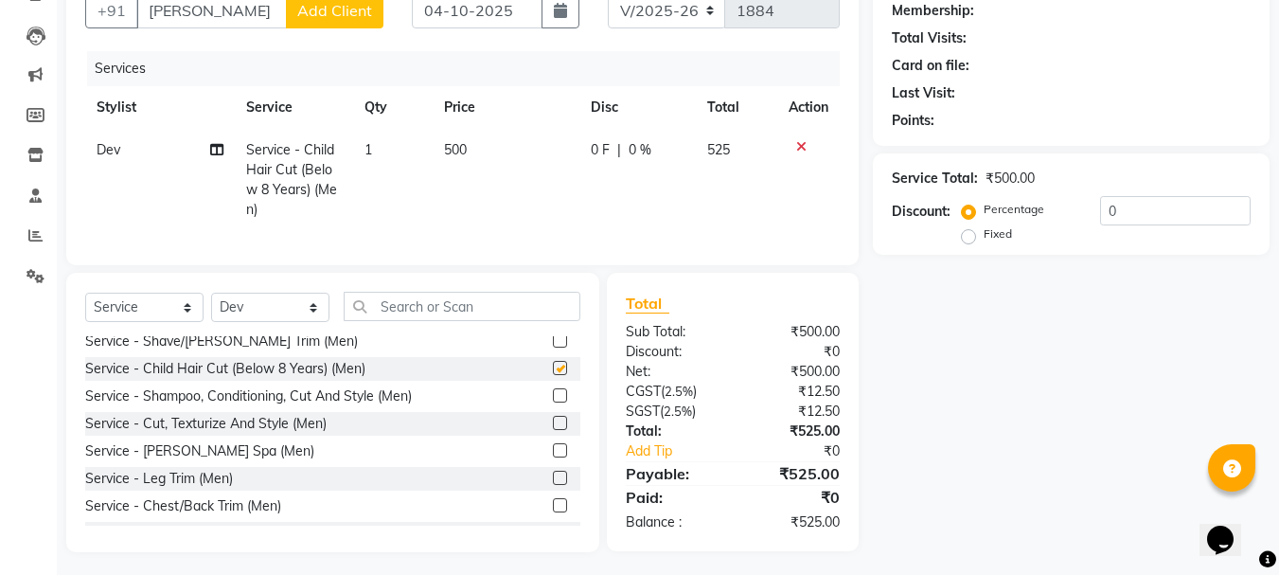
checkbox input "false"
click at [553, 347] on label at bounding box center [560, 340] width 14 height 14
click at [553, 347] on input "checkbox" at bounding box center [559, 341] width 12 height 12
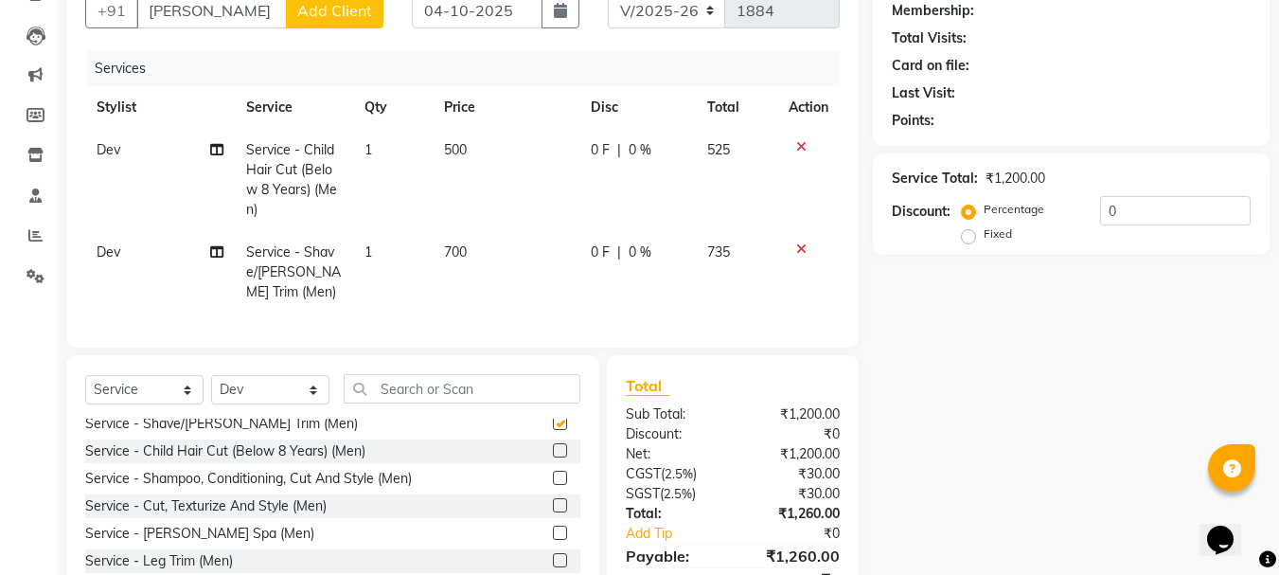
checkbox input "false"
click at [553, 512] on label at bounding box center [560, 505] width 14 height 14
click at [553, 512] on input "checkbox" at bounding box center [559, 506] width 12 height 12
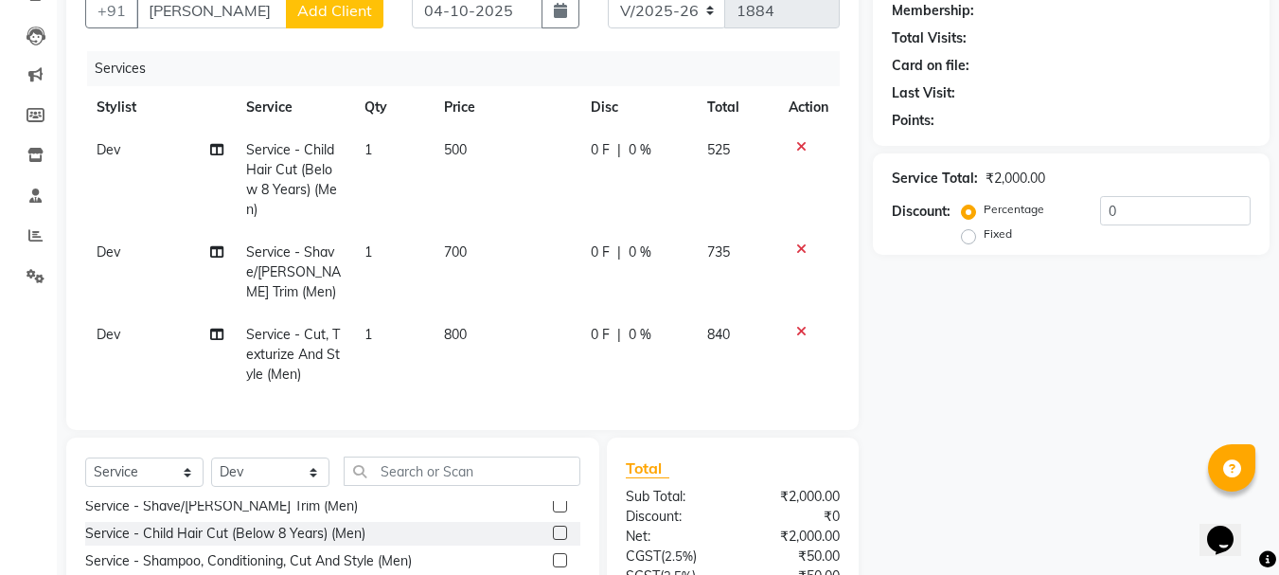
checkbox input "false"
click at [796, 243] on icon at bounding box center [801, 248] width 10 height 13
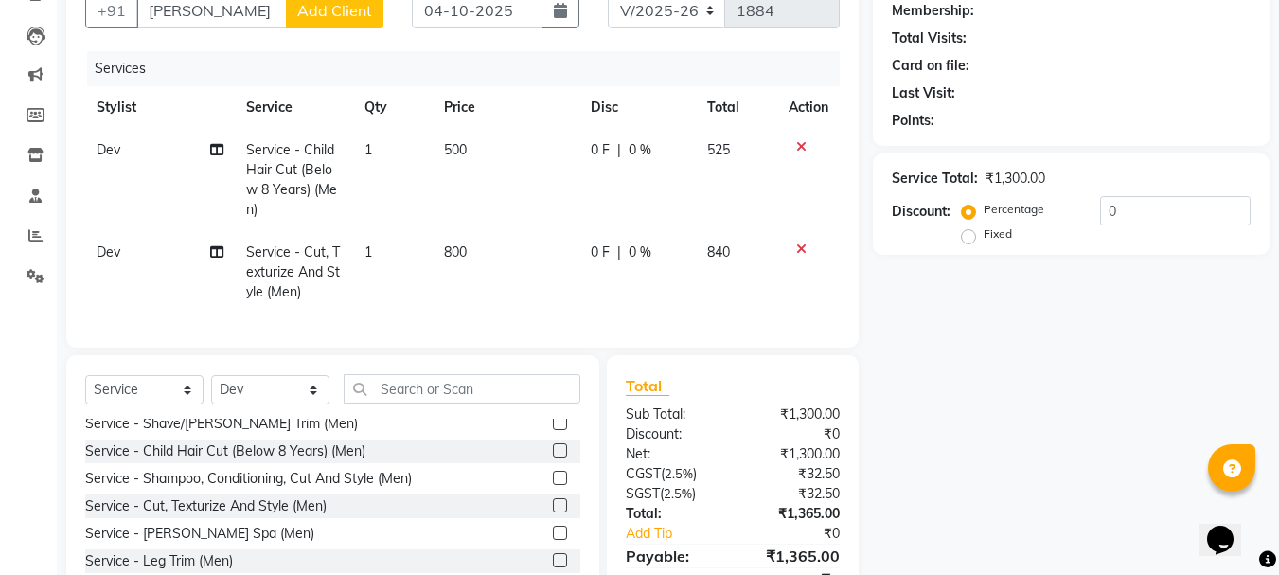
click at [499, 211] on td "500" at bounding box center [506, 180] width 147 height 102
select select "46194"
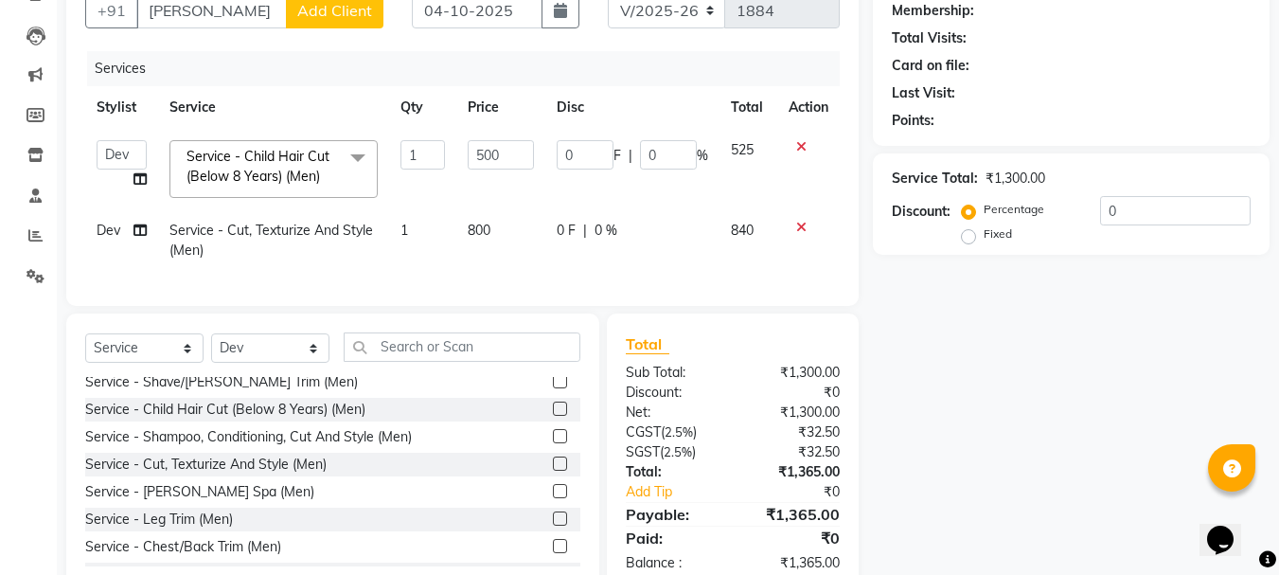
click at [476, 233] on span "800" at bounding box center [479, 230] width 23 height 17
select select "46194"
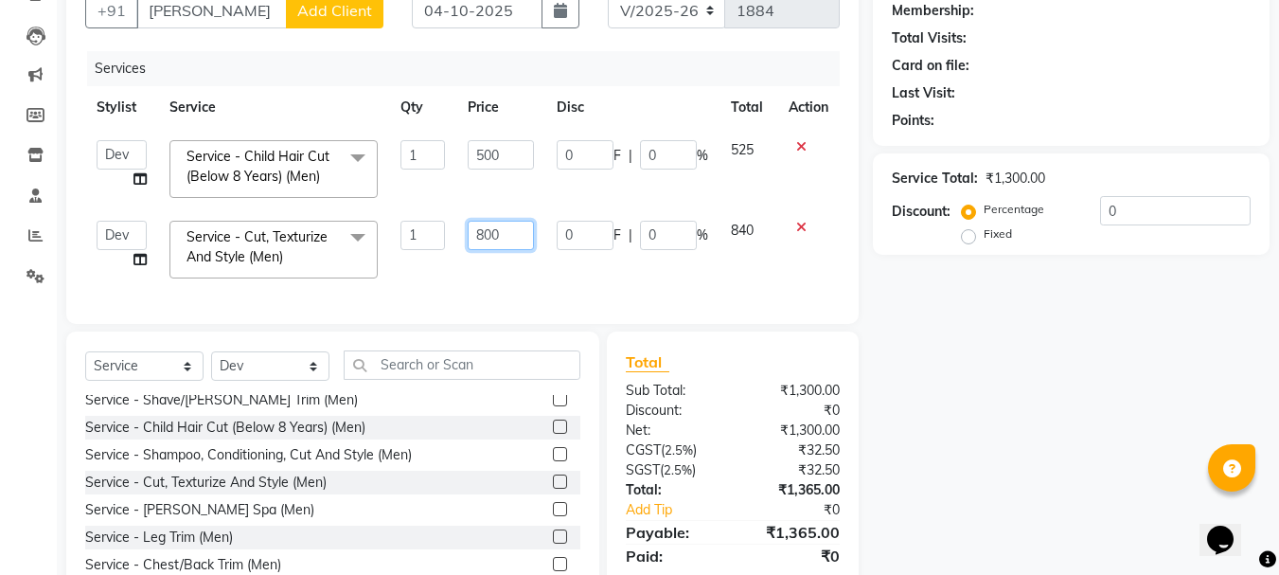
click at [481, 233] on input "800" at bounding box center [500, 235] width 65 height 29
type input "500"
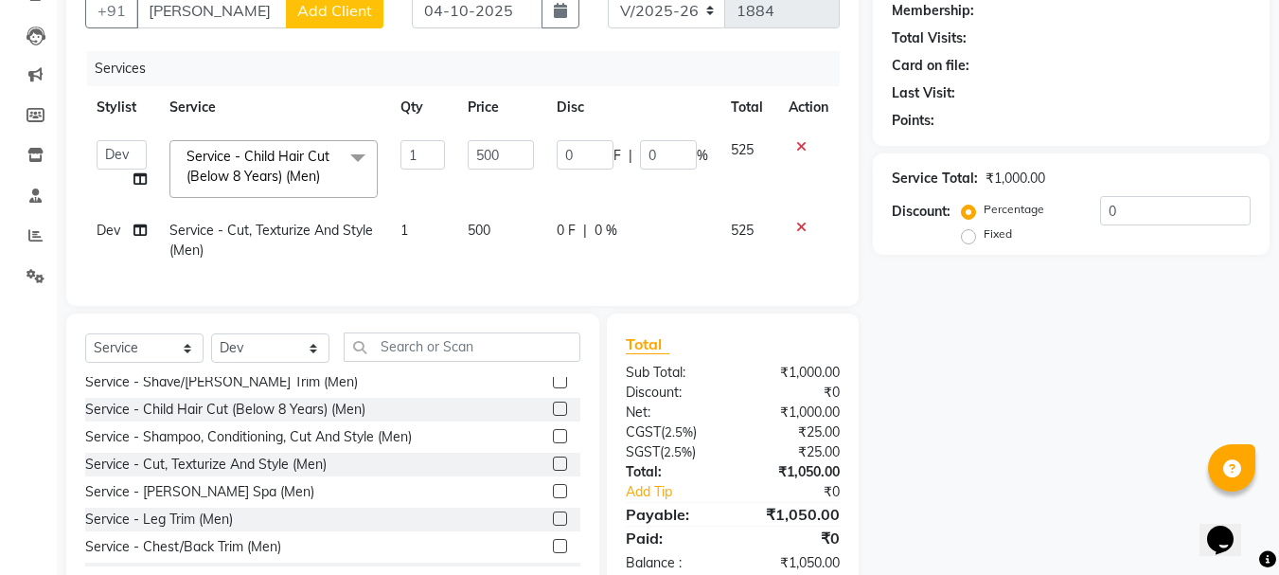
click at [802, 146] on icon at bounding box center [801, 146] width 10 height 13
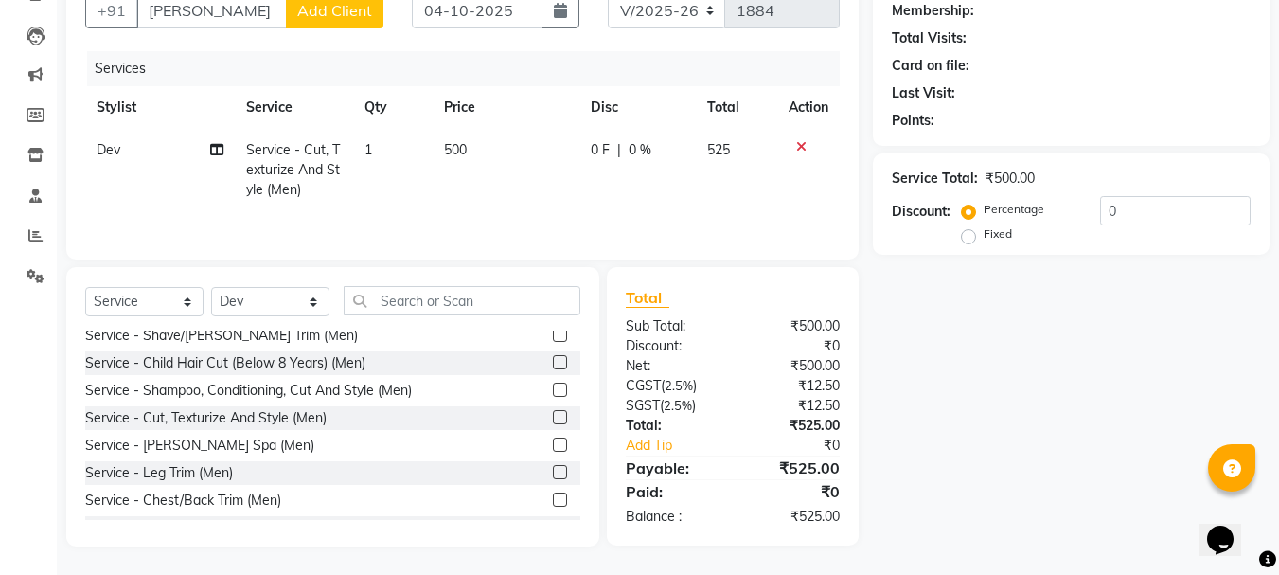
click at [553, 330] on label at bounding box center [560, 335] width 14 height 14
click at [553, 330] on input "checkbox" at bounding box center [559, 335] width 12 height 12
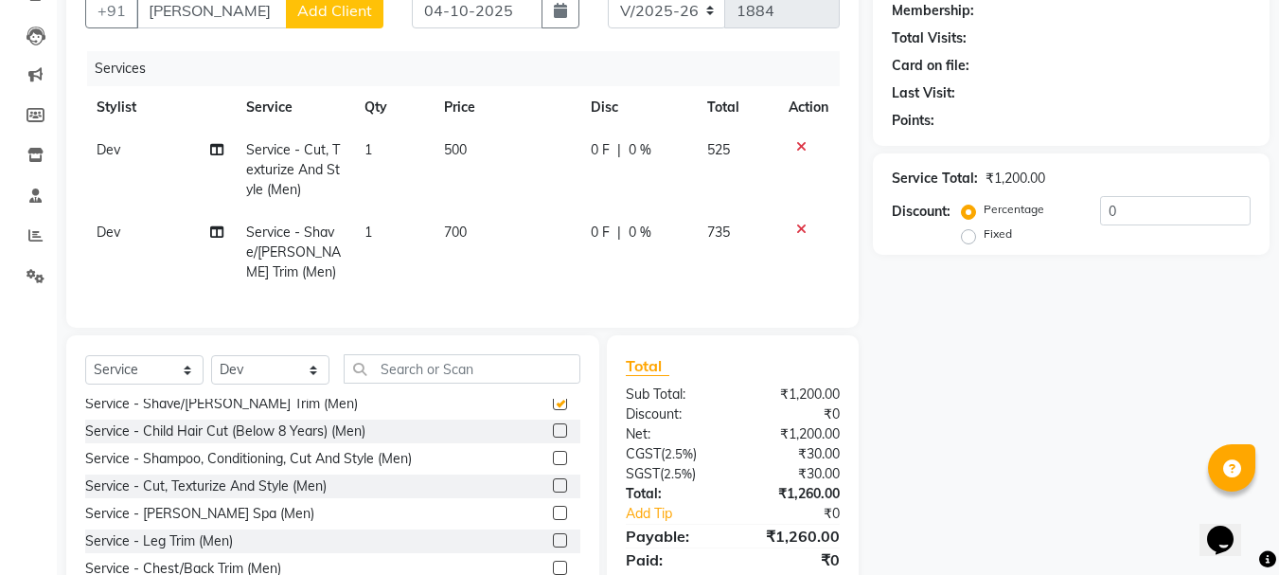
click at [511, 257] on td "700" at bounding box center [506, 252] width 147 height 82
checkbox input "false"
select select "46194"
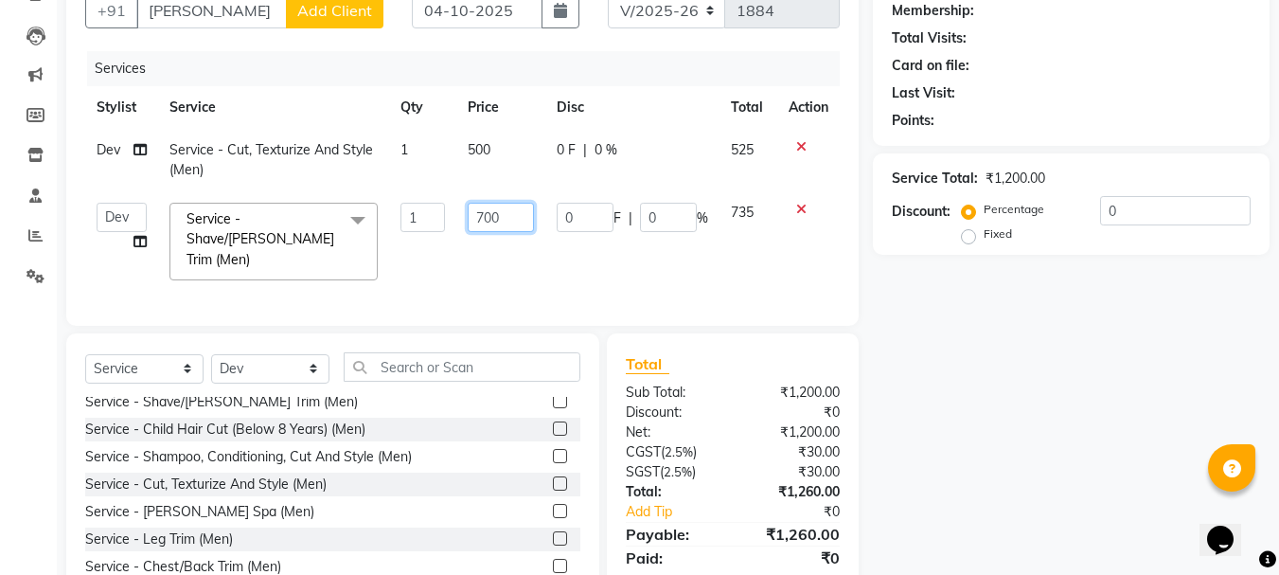
click at [522, 214] on input "700" at bounding box center [500, 217] width 65 height 29
type input "7"
type input "300"
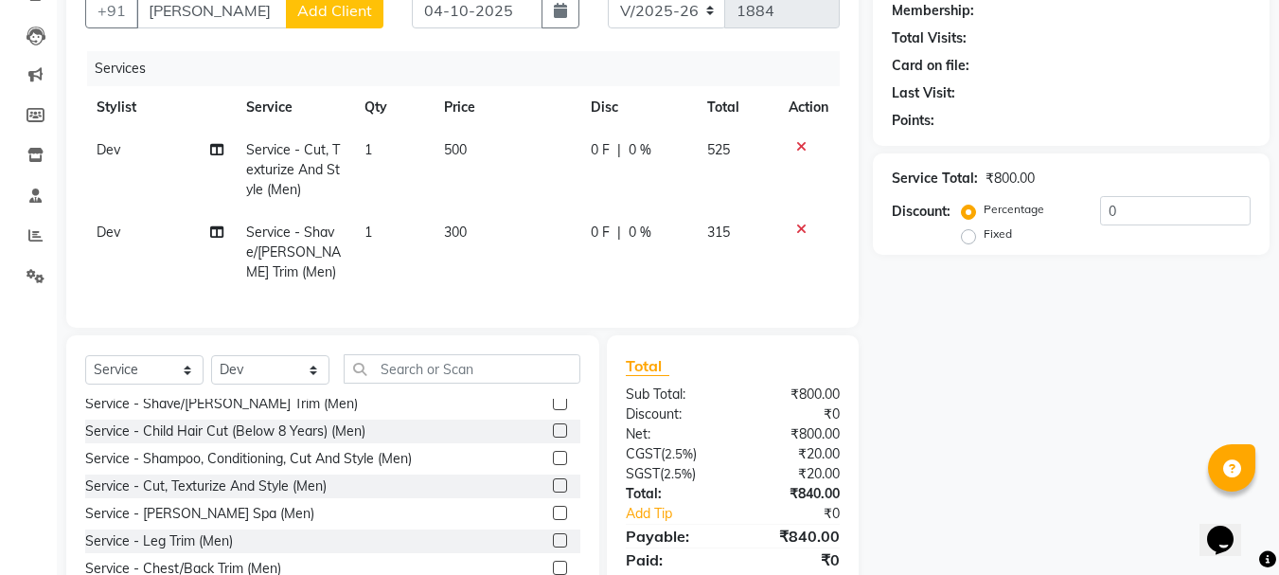
click at [738, 85] on div "Services" at bounding box center [470, 68] width 767 height 35
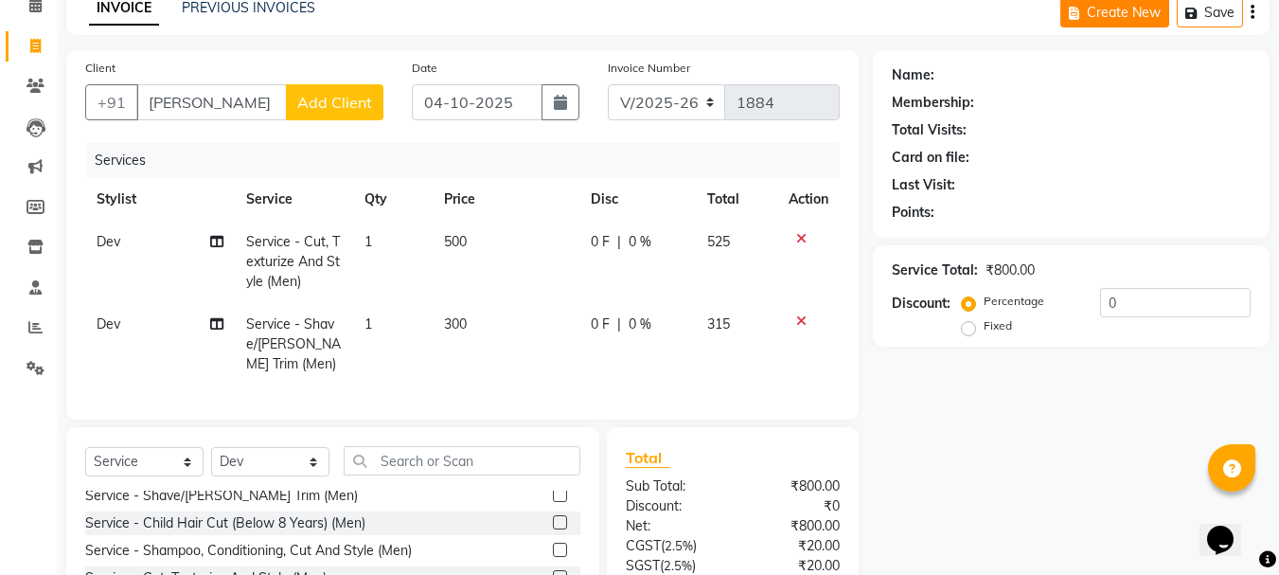
scroll to position [0, 0]
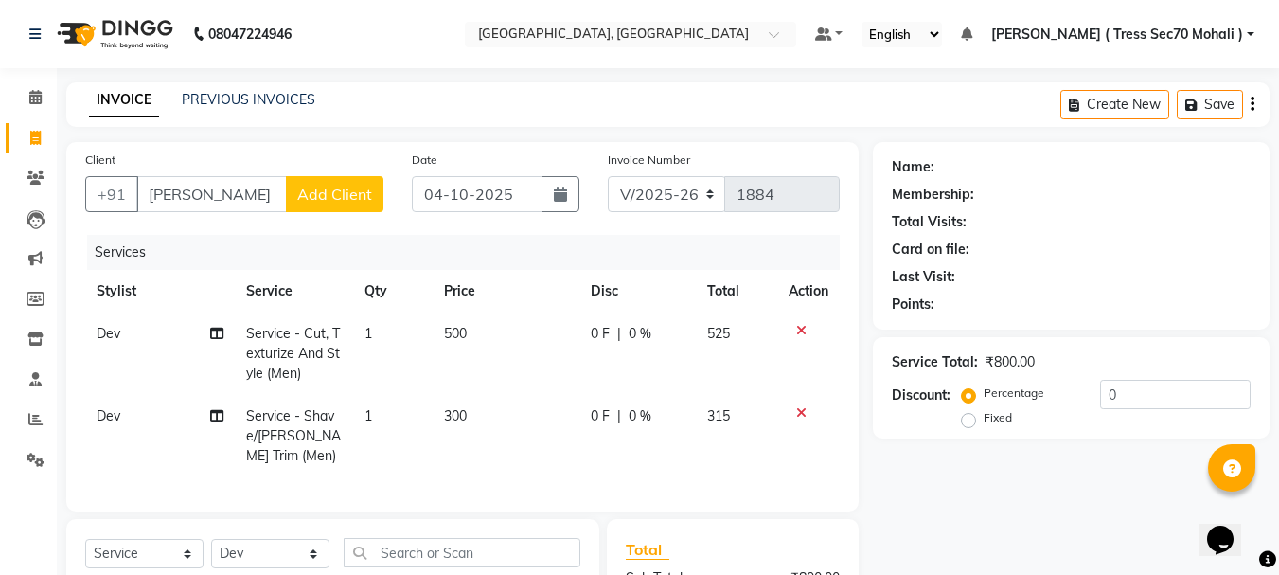
click at [1252, 104] on icon "button" at bounding box center [1252, 104] width 4 height 1
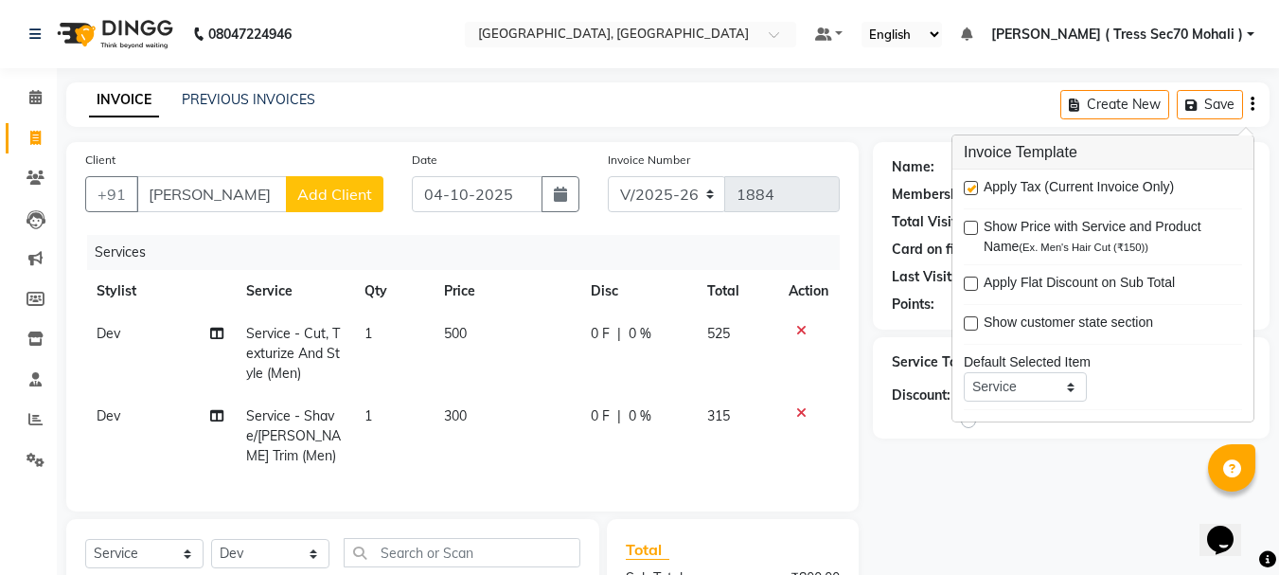
click at [967, 190] on label at bounding box center [971, 188] width 14 height 14
click at [967, 190] on input "checkbox" at bounding box center [970, 189] width 12 height 12
checkbox input "false"
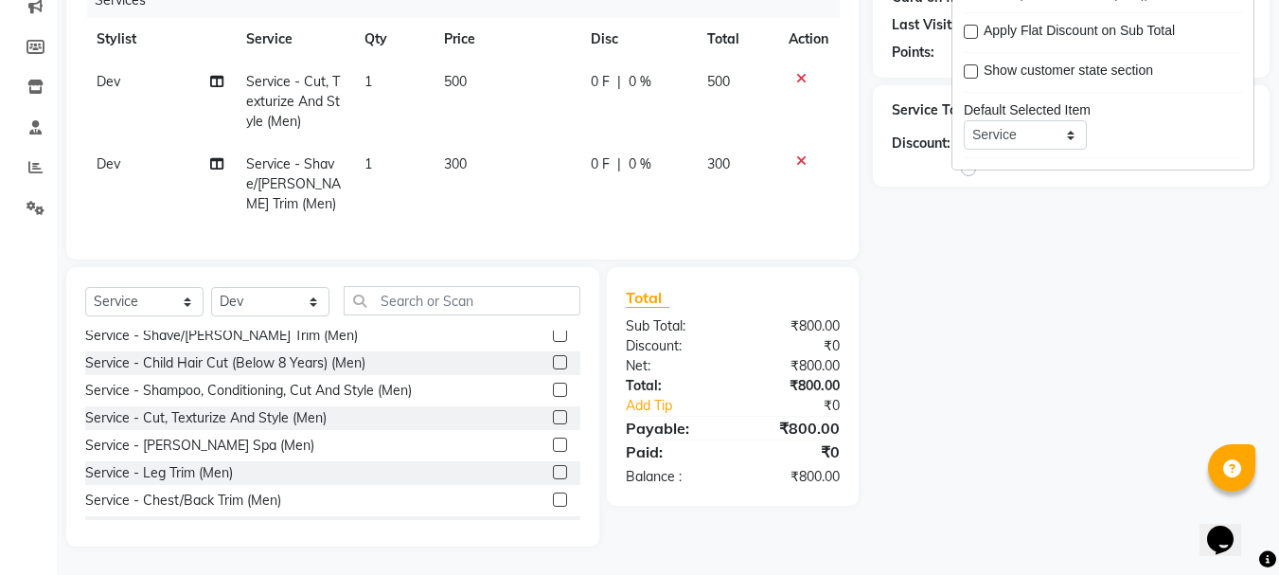
click at [798, 154] on icon at bounding box center [801, 160] width 10 height 13
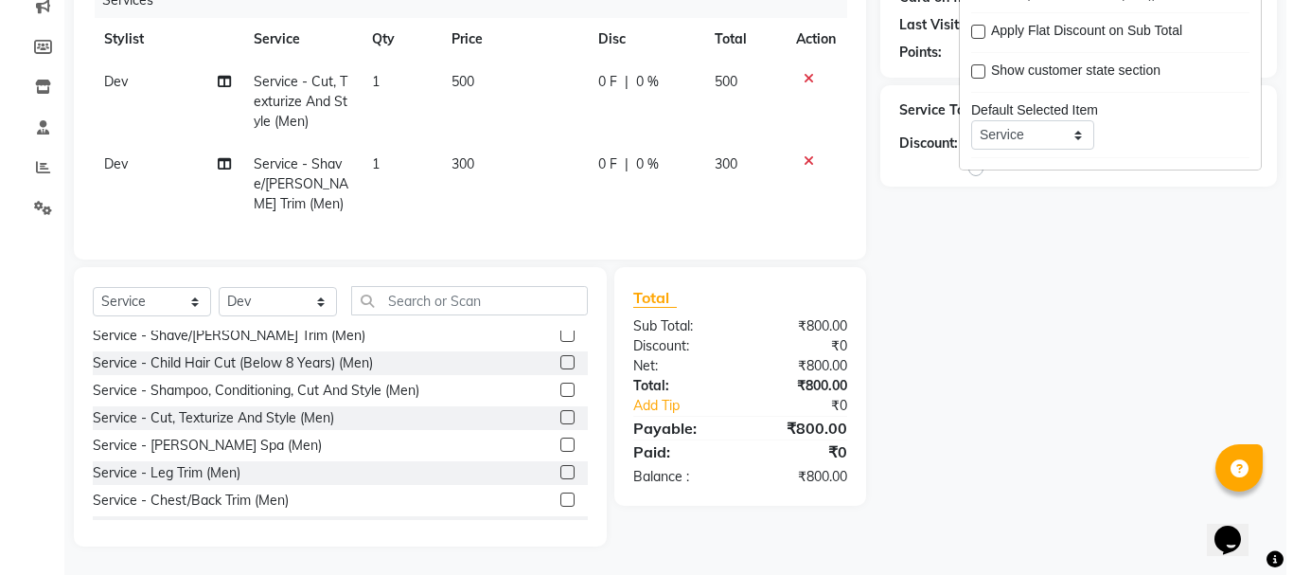
scroll to position [184, 0]
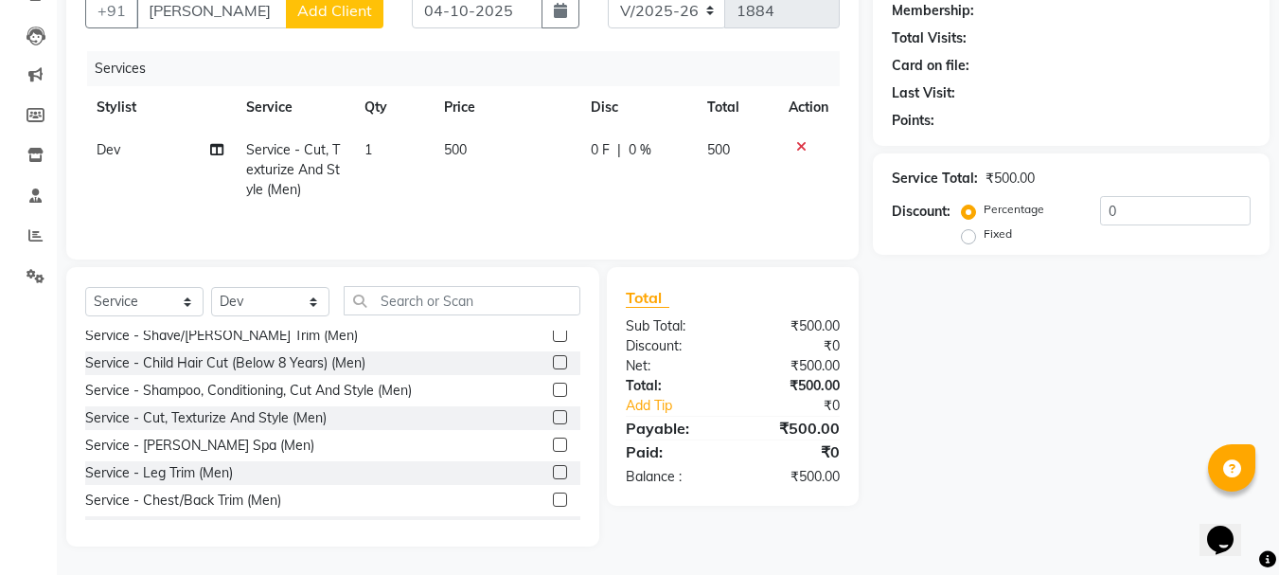
click at [801, 144] on icon at bounding box center [801, 146] width 10 height 13
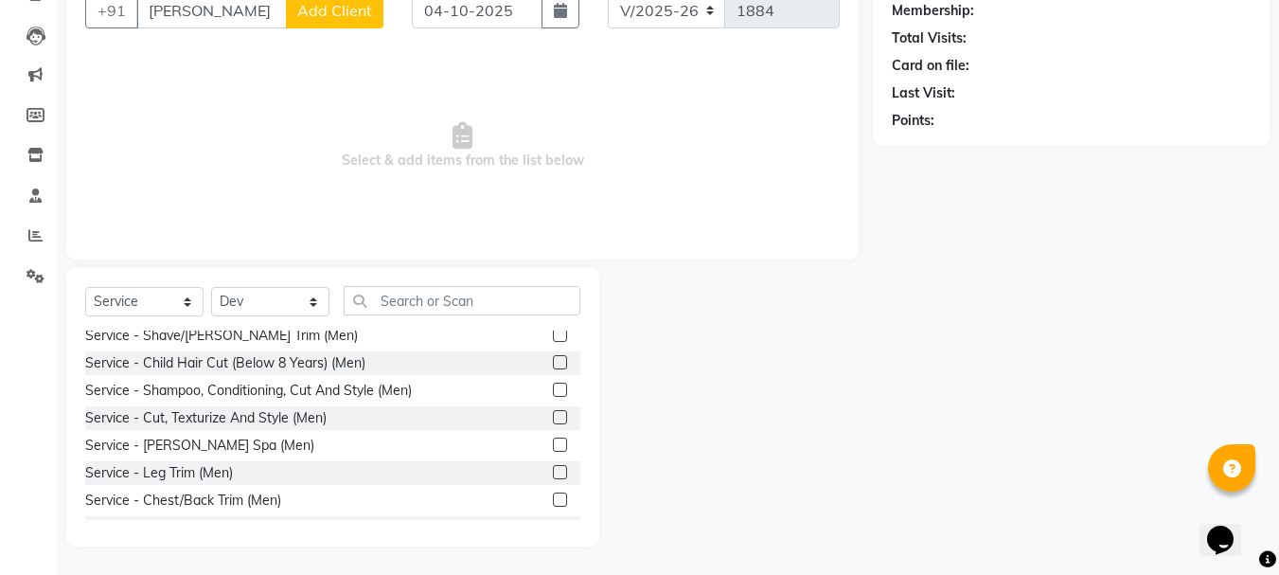
click at [305, 23] on button "Add Client" at bounding box center [334, 10] width 97 height 36
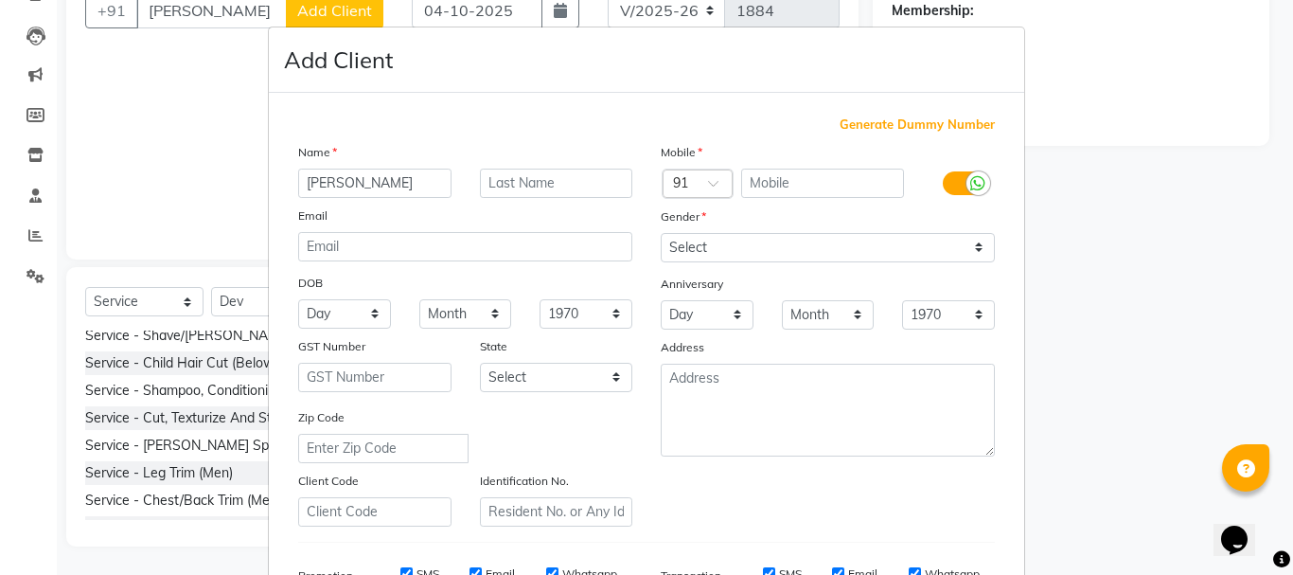
click at [872, 126] on span "Generate Dummy Number" at bounding box center [917, 124] width 155 height 19
type input "1270700000813"
checkbox input "false"
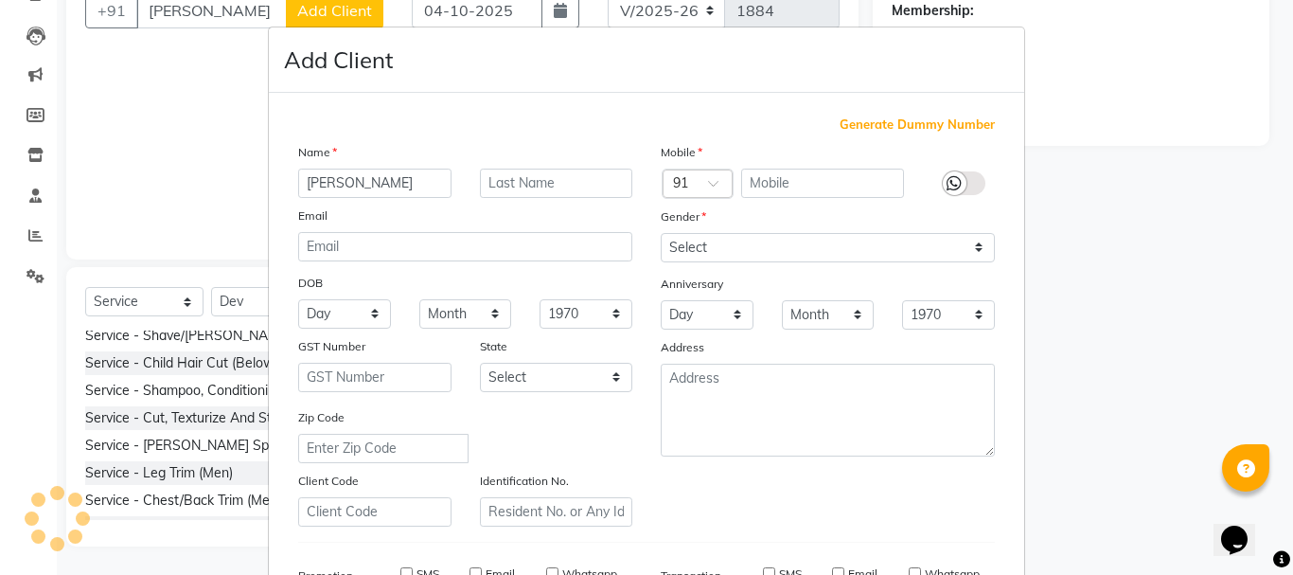
checkbox input "false"
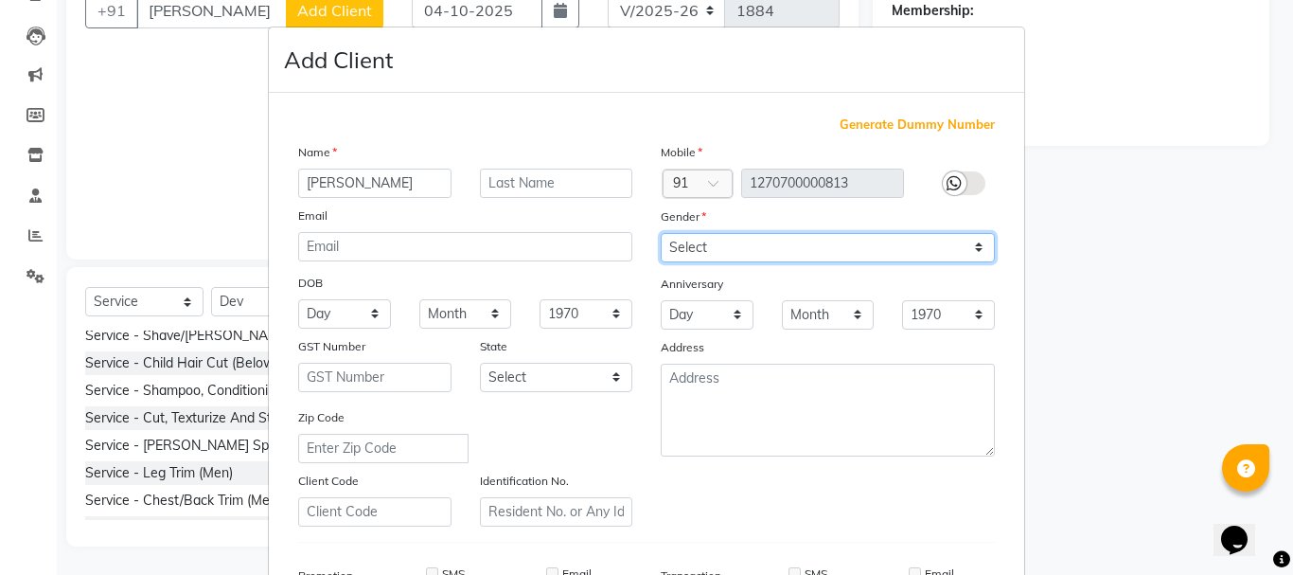
click at [795, 243] on select "Select [DEMOGRAPHIC_DATA] [DEMOGRAPHIC_DATA] Other Prefer Not To Say" at bounding box center [828, 247] width 334 height 29
select select "[DEMOGRAPHIC_DATA]"
click at [661, 233] on select "Select [DEMOGRAPHIC_DATA] [DEMOGRAPHIC_DATA] Other Prefer Not To Say" at bounding box center [828, 247] width 334 height 29
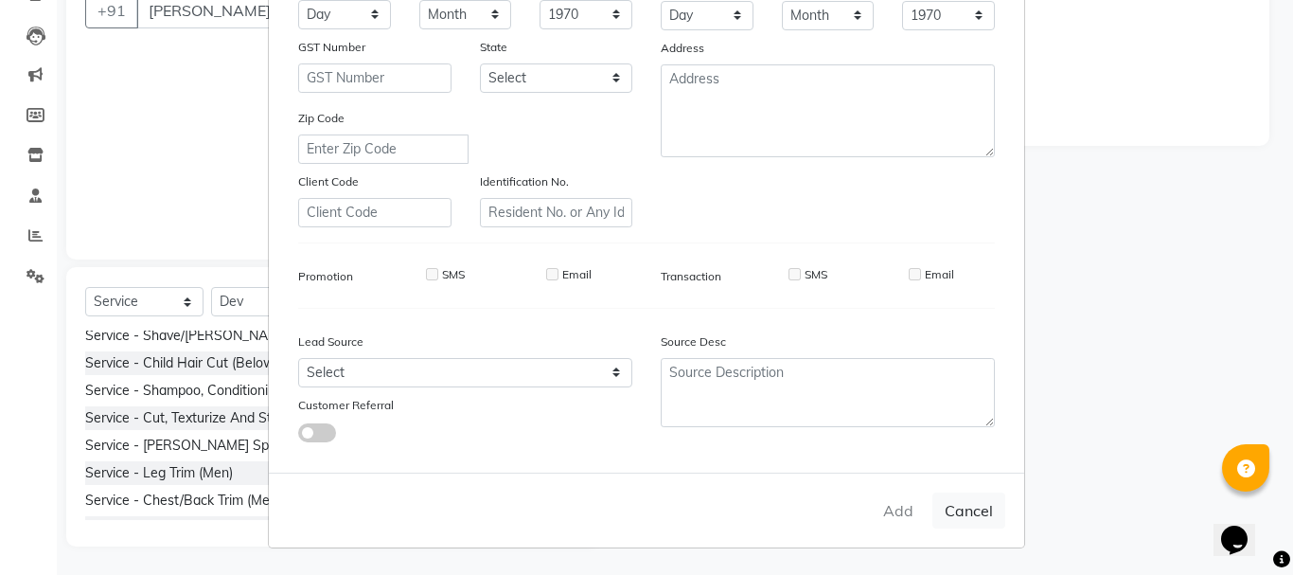
click at [900, 511] on div "Add Cancel" at bounding box center [646, 509] width 755 height 75
click at [953, 502] on button "Cancel" at bounding box center [968, 510] width 73 height 36
select select
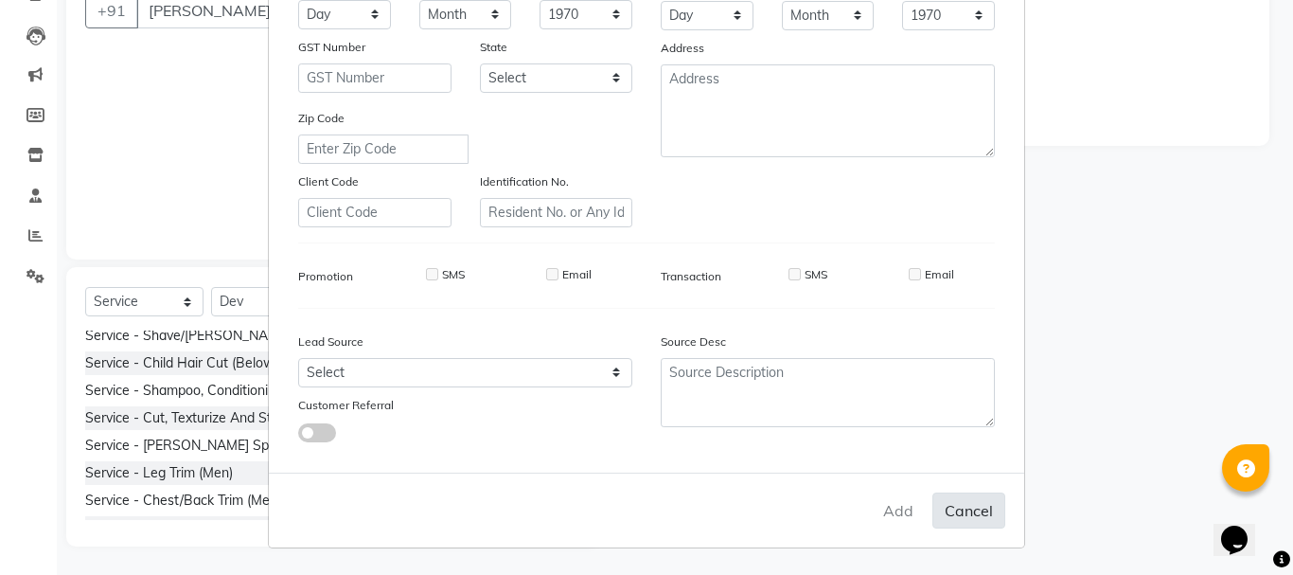
select select
checkbox input "false"
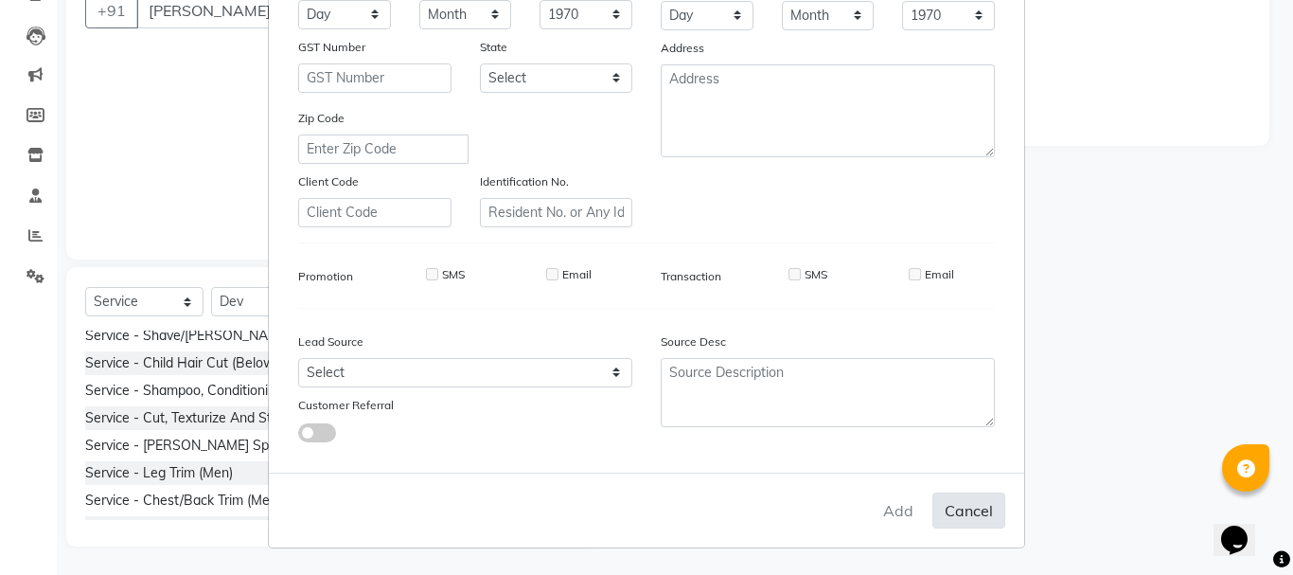
checkbox input "false"
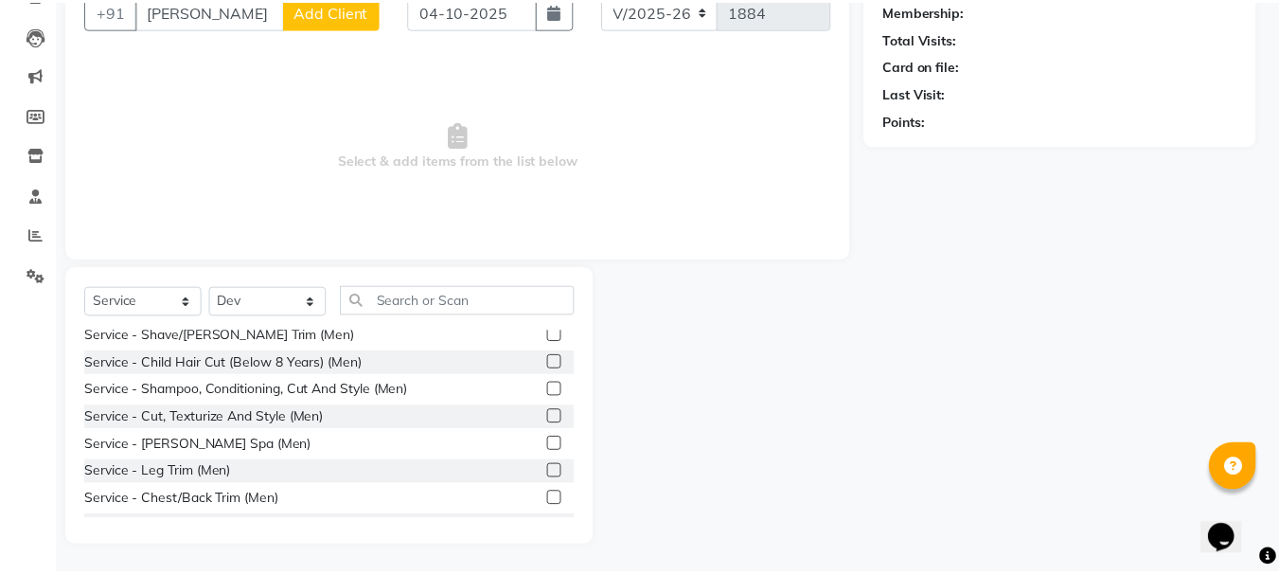
scroll to position [176, 0]
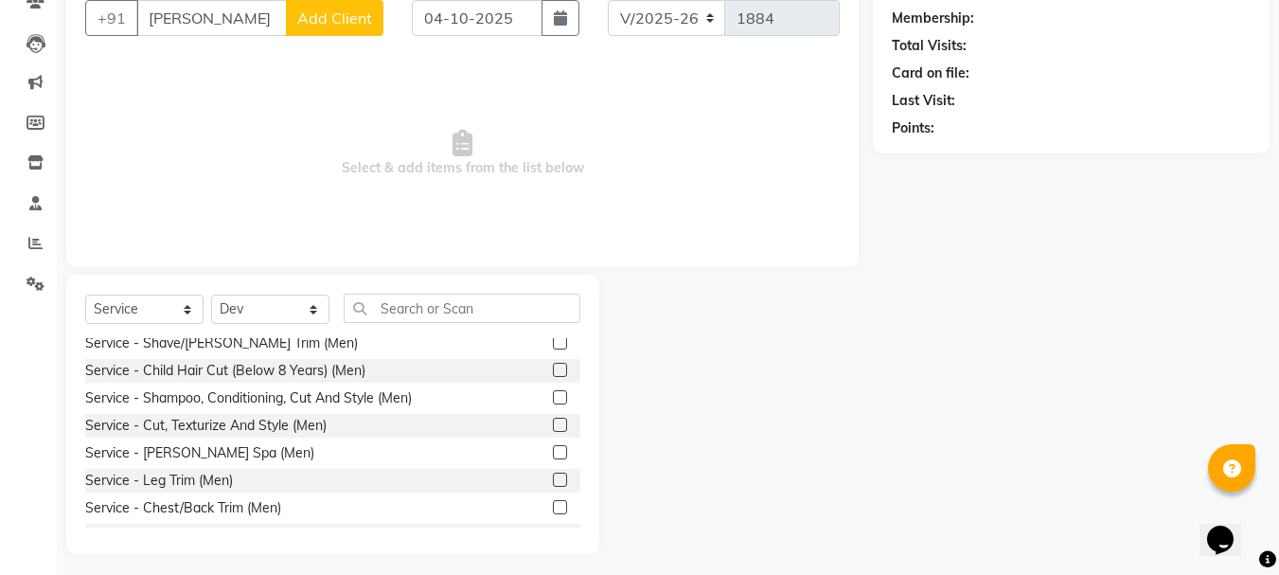
click at [69, 97] on div "Client +91 [PERSON_NAME] Add Client Date [DATE] Invoice Number V/2025 V/[PHONE_…" at bounding box center [462, 116] width 792 height 301
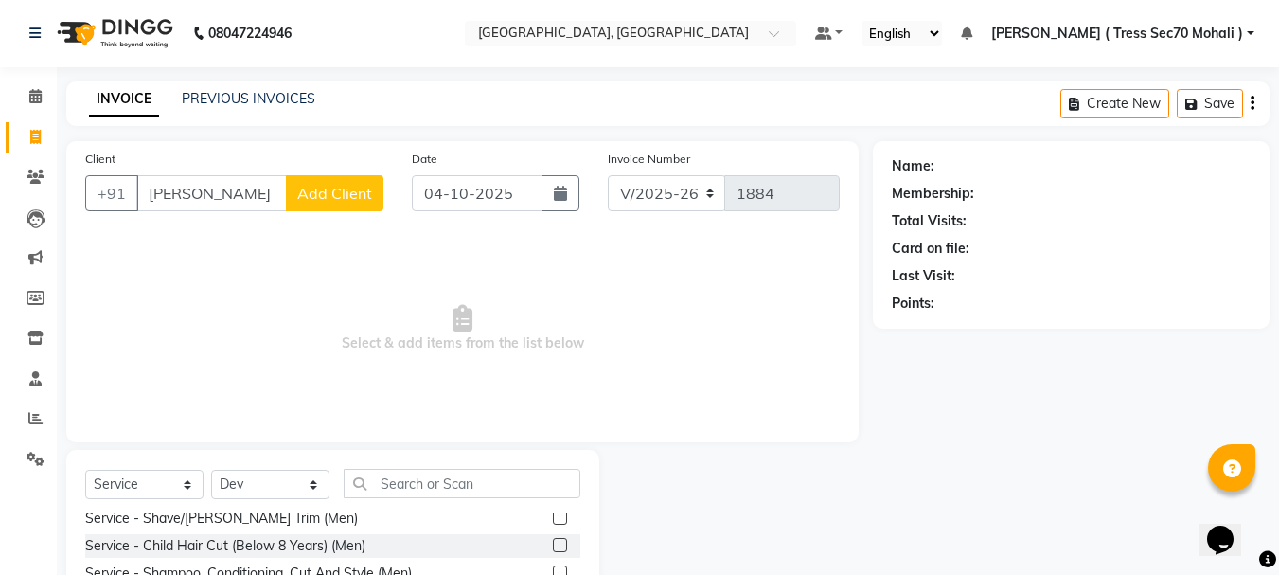
scroll to position [0, 0]
click at [47, 137] on span at bounding box center [35, 139] width 33 height 22
select select "service"
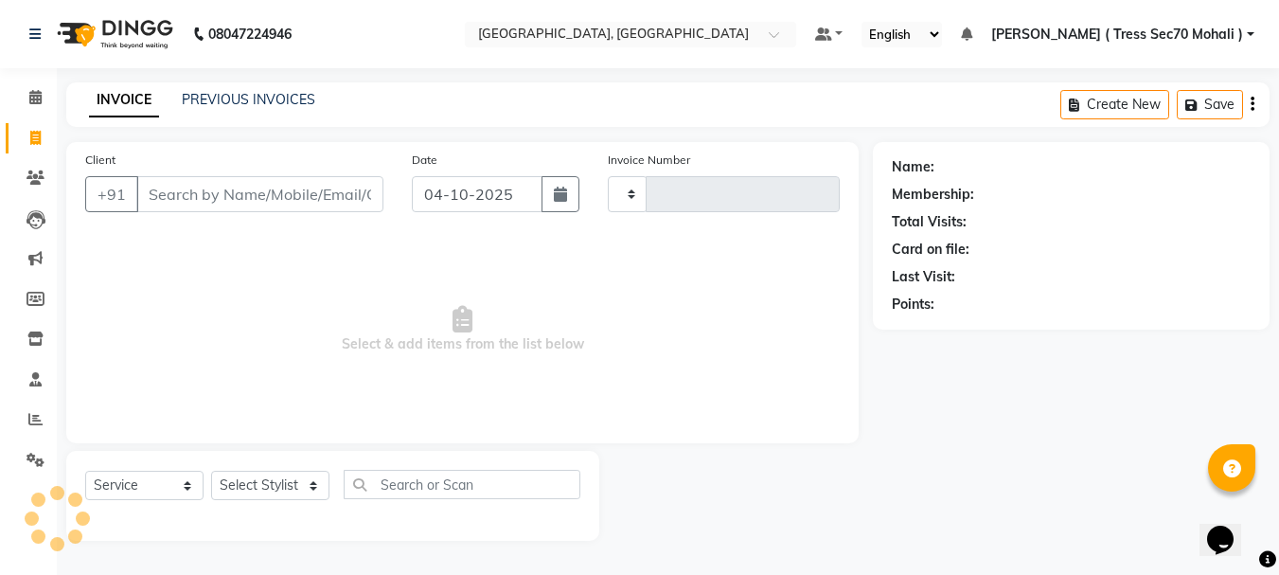
type input "1884"
select select "6241"
click at [327, 200] on input "Client" at bounding box center [261, 194] width 251 height 36
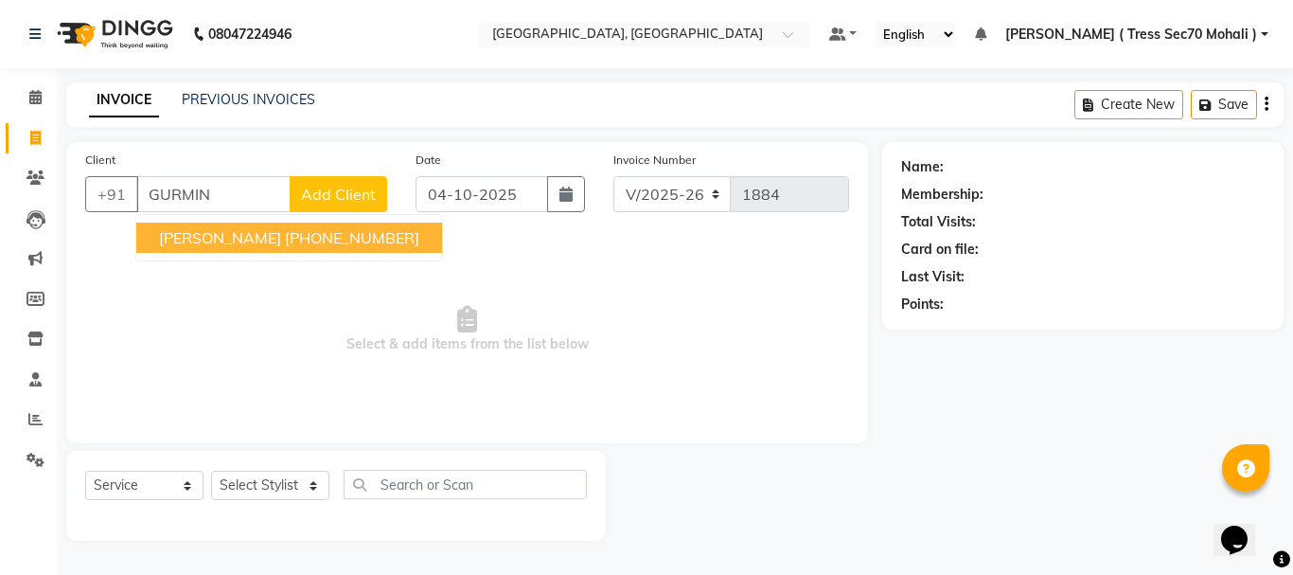
click at [360, 248] on button "[PERSON_NAME] [PHONE_NUMBER]" at bounding box center [289, 237] width 306 height 30
type input "1270700000812"
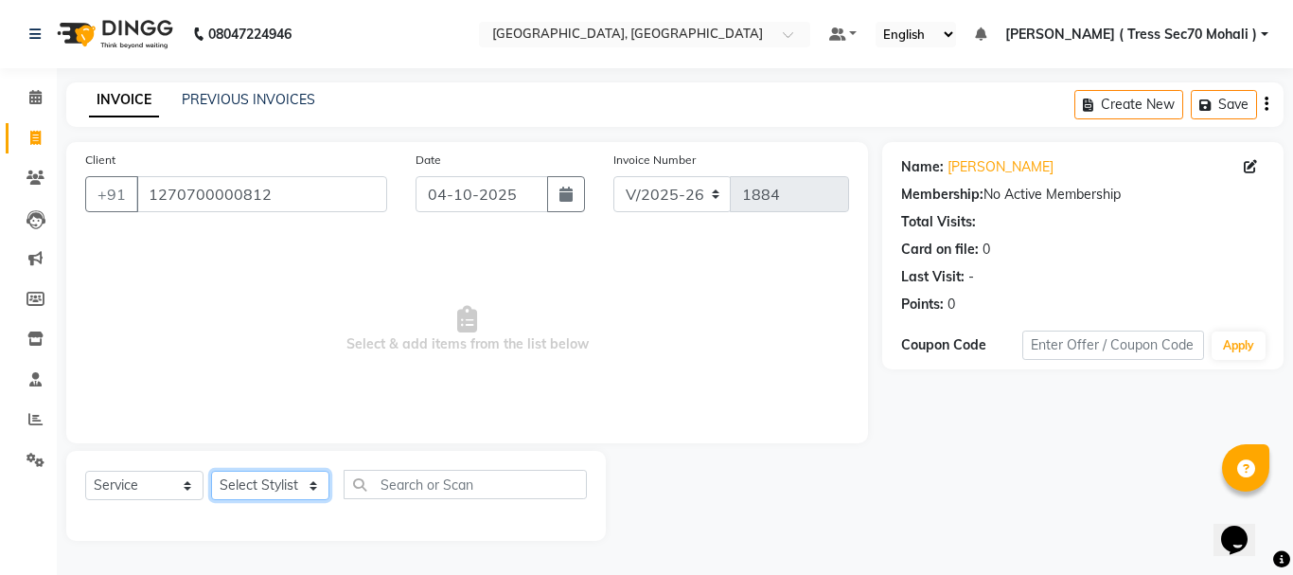
click at [276, 479] on select "Select Stylist Anni [PERSON_NAME] [PERSON_NAME] [PERSON_NAME] [PERSON_NAME] shr…" at bounding box center [270, 484] width 118 height 29
select select "46194"
click at [211, 470] on select "Select Stylist Anni [PERSON_NAME] [PERSON_NAME] [PERSON_NAME] [PERSON_NAME] shr…" at bounding box center [270, 484] width 118 height 29
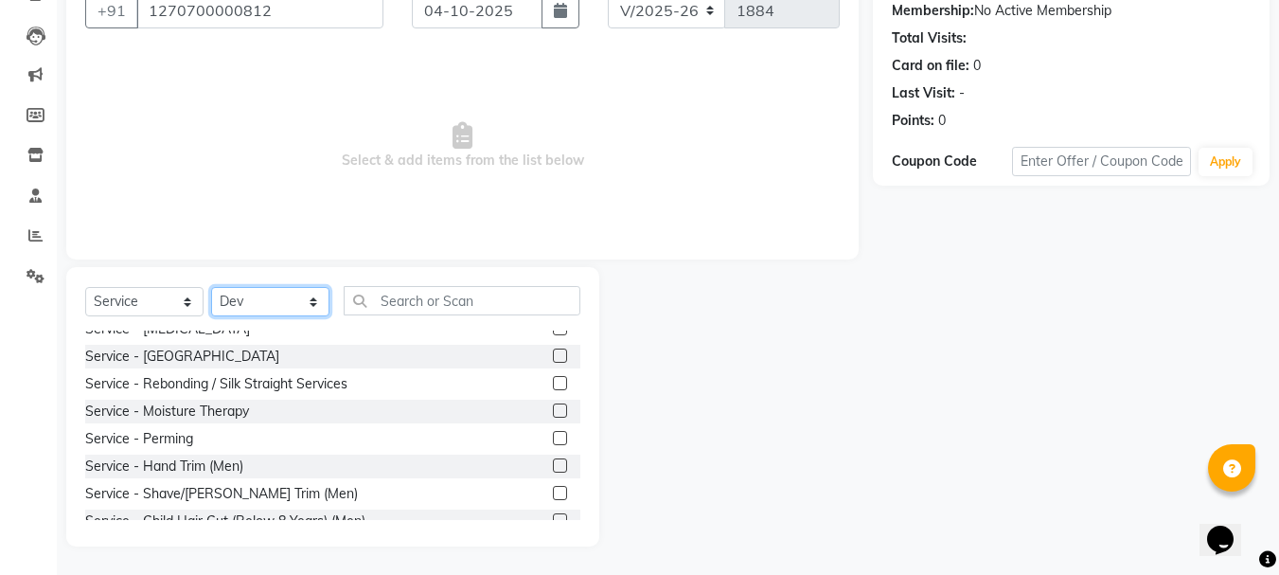
scroll to position [473, 0]
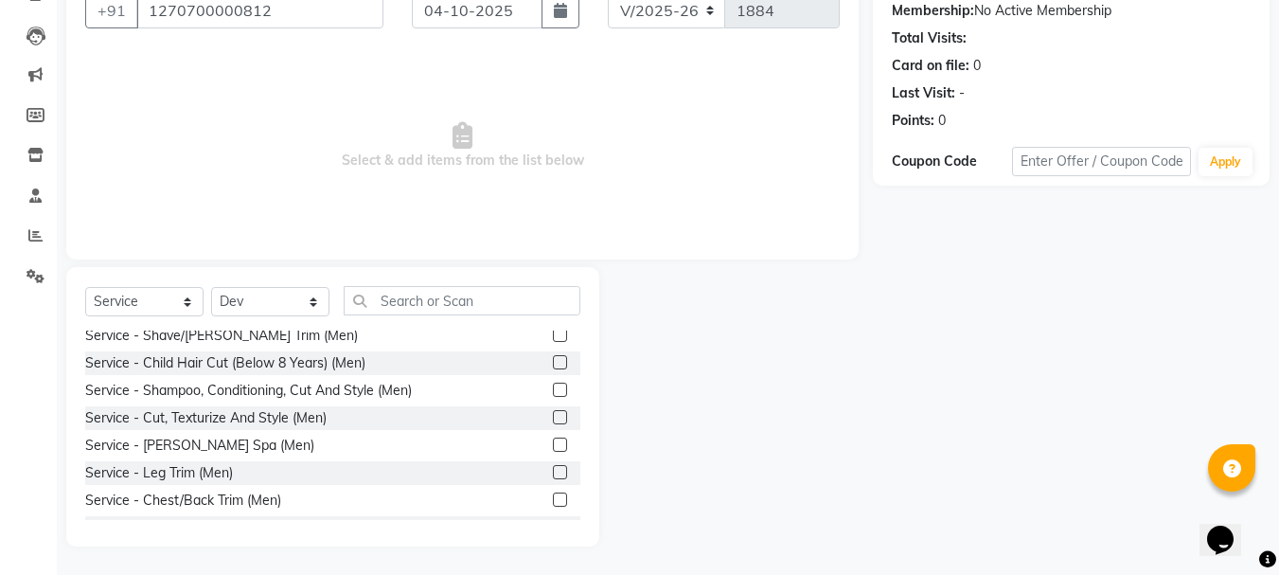
click at [553, 336] on label at bounding box center [560, 335] width 14 height 14
click at [553, 336] on input "checkbox" at bounding box center [559, 335] width 12 height 12
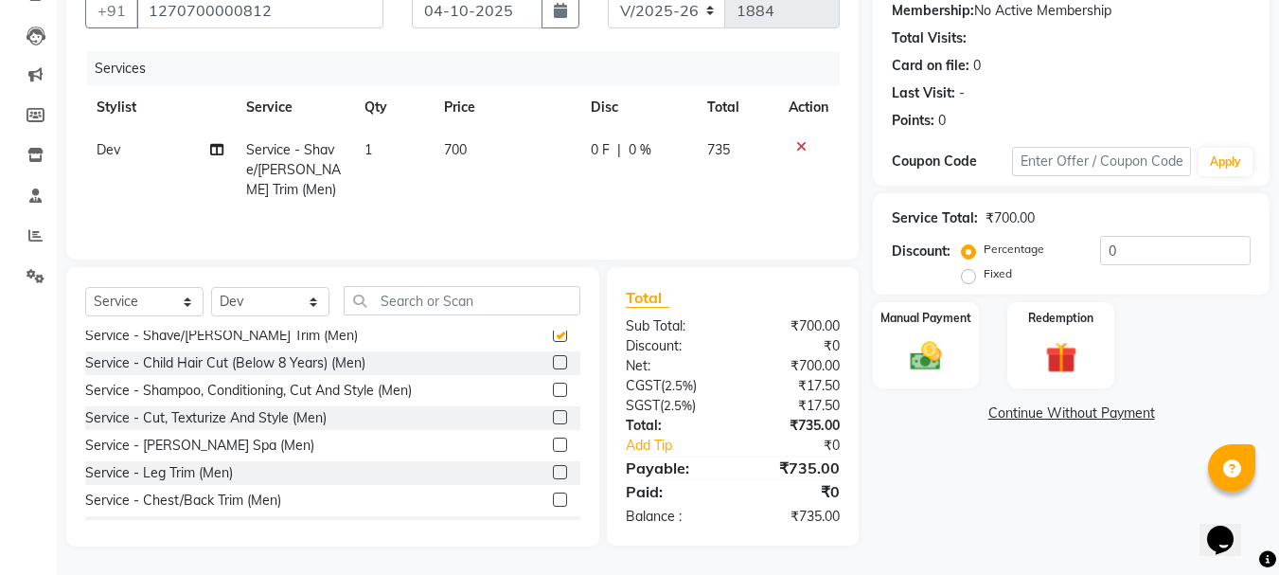
checkbox input "false"
click at [553, 410] on label at bounding box center [560, 417] width 14 height 14
click at [553, 412] on input "checkbox" at bounding box center [559, 418] width 12 height 12
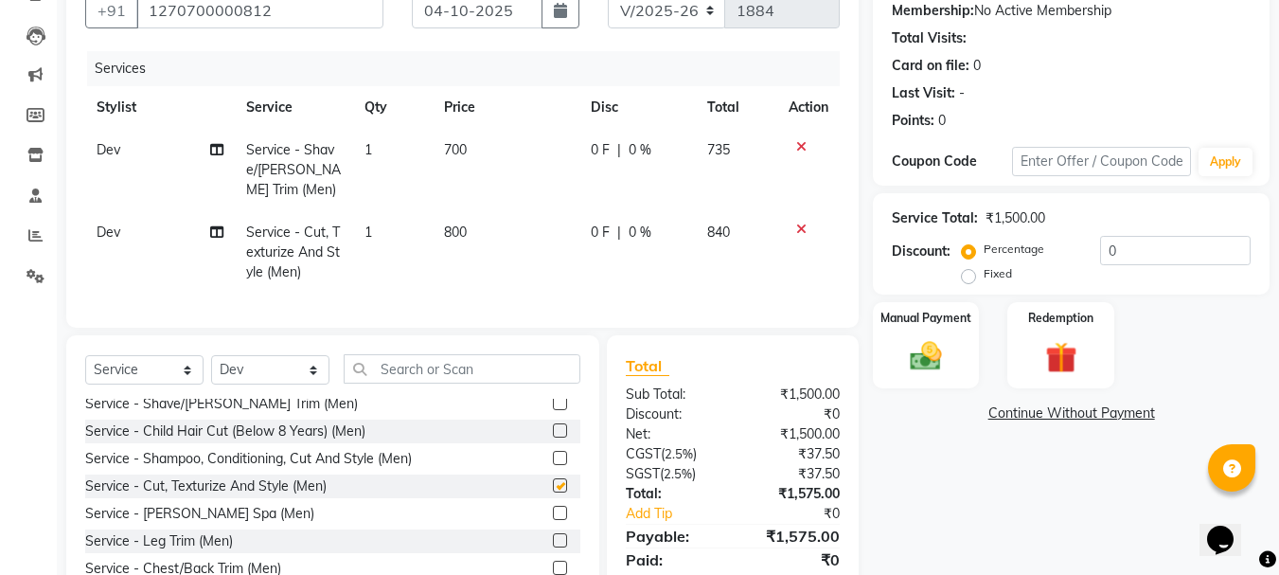
checkbox input "false"
click at [509, 187] on td "700" at bounding box center [506, 170] width 147 height 82
select select "46194"
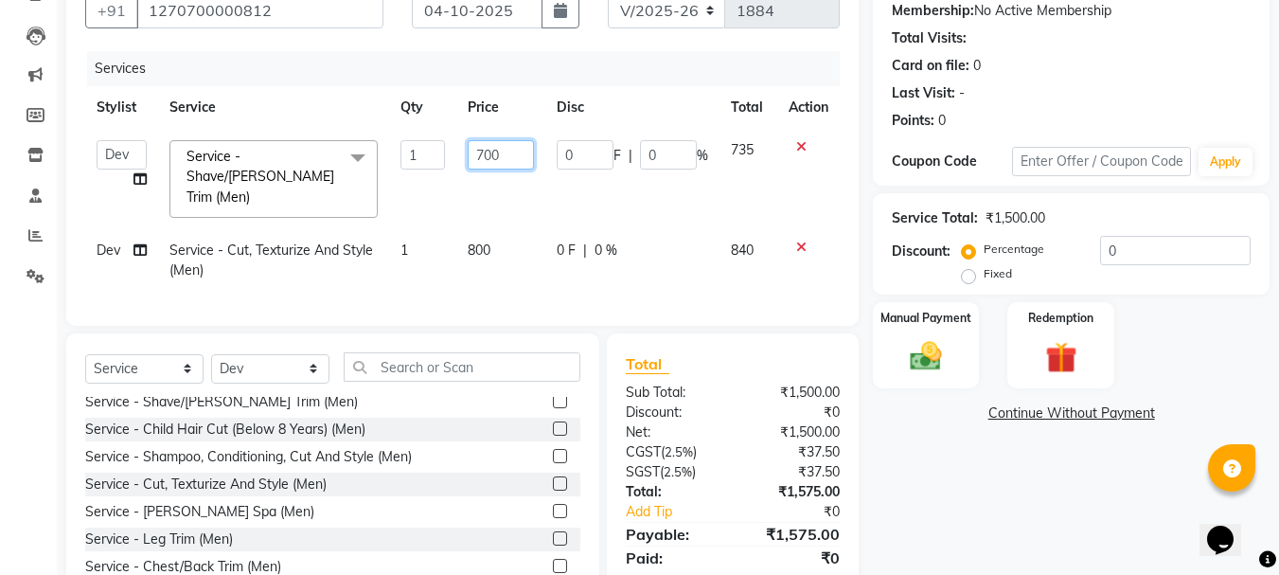
click at [495, 156] on input "700" at bounding box center [500, 154] width 65 height 29
type input "300"
click at [497, 229] on td "800" at bounding box center [500, 260] width 88 height 62
select select "46194"
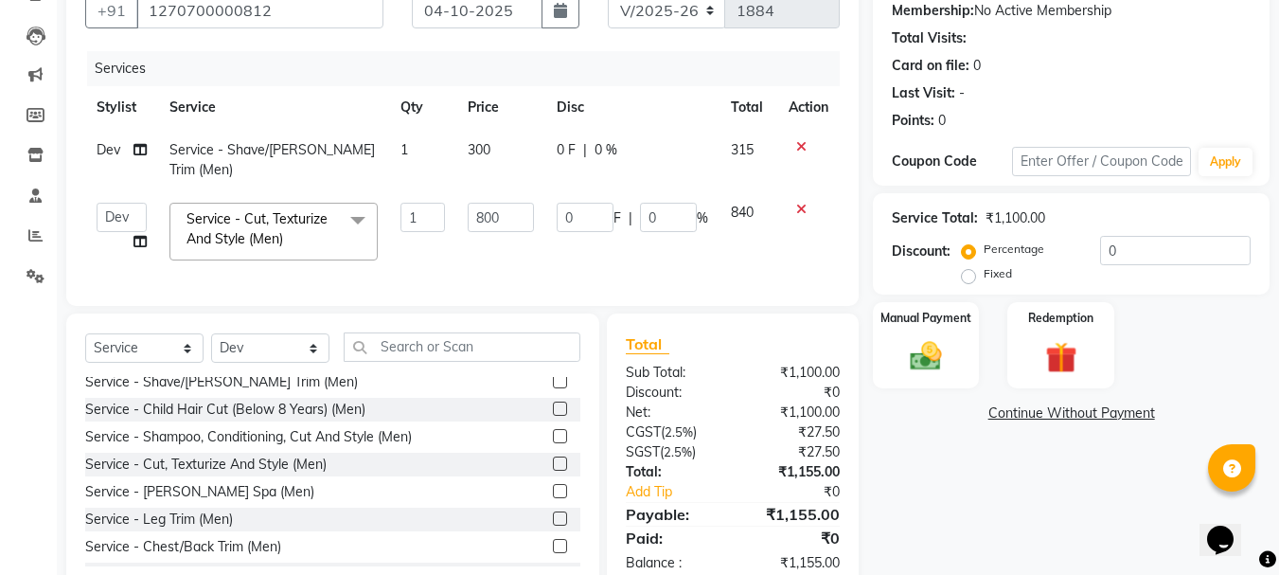
click at [497, 217] on td "800" at bounding box center [500, 231] width 88 height 80
click at [504, 203] on input "800" at bounding box center [500, 217] width 65 height 29
type input "8"
type input "500"
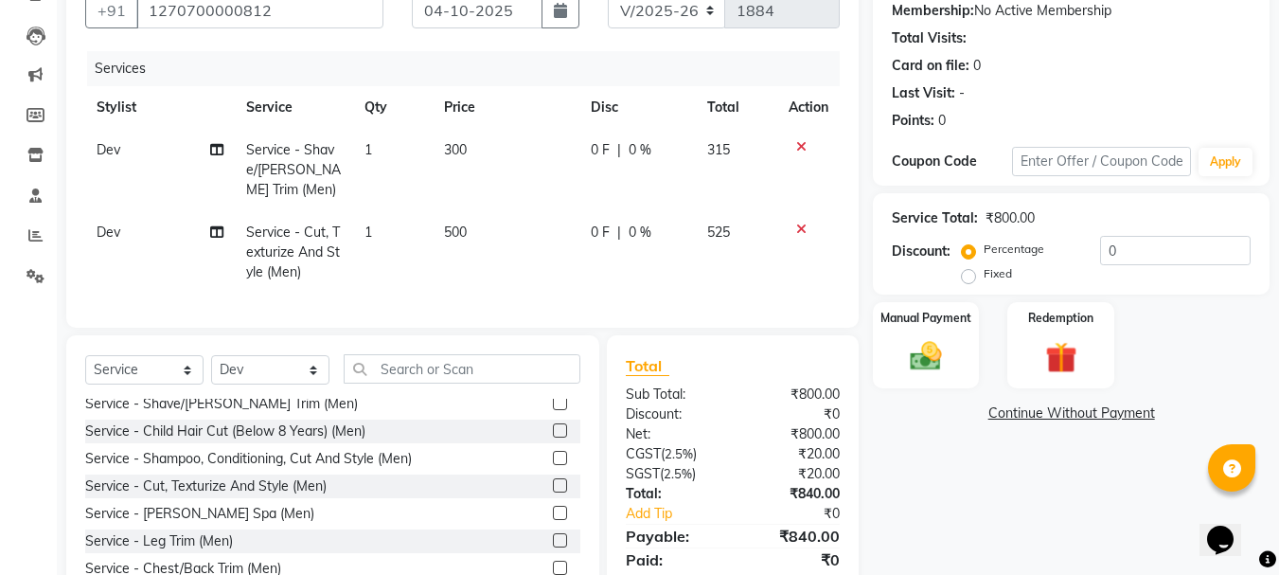
click at [766, 234] on td "525" at bounding box center [737, 252] width 82 height 82
select select "46194"
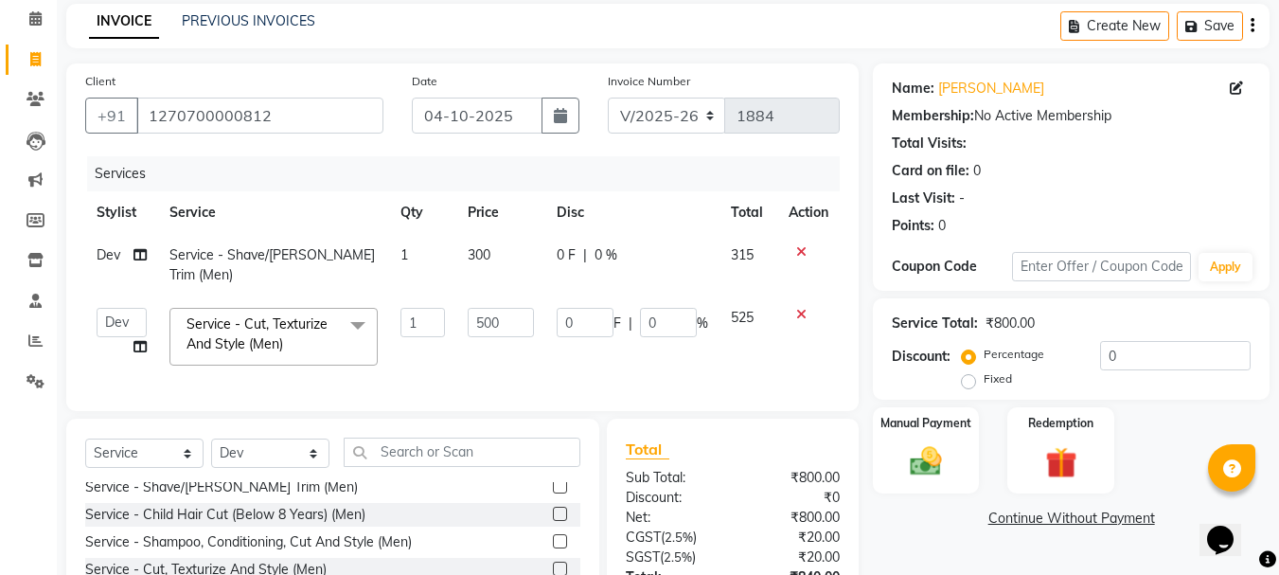
scroll to position [0, 0]
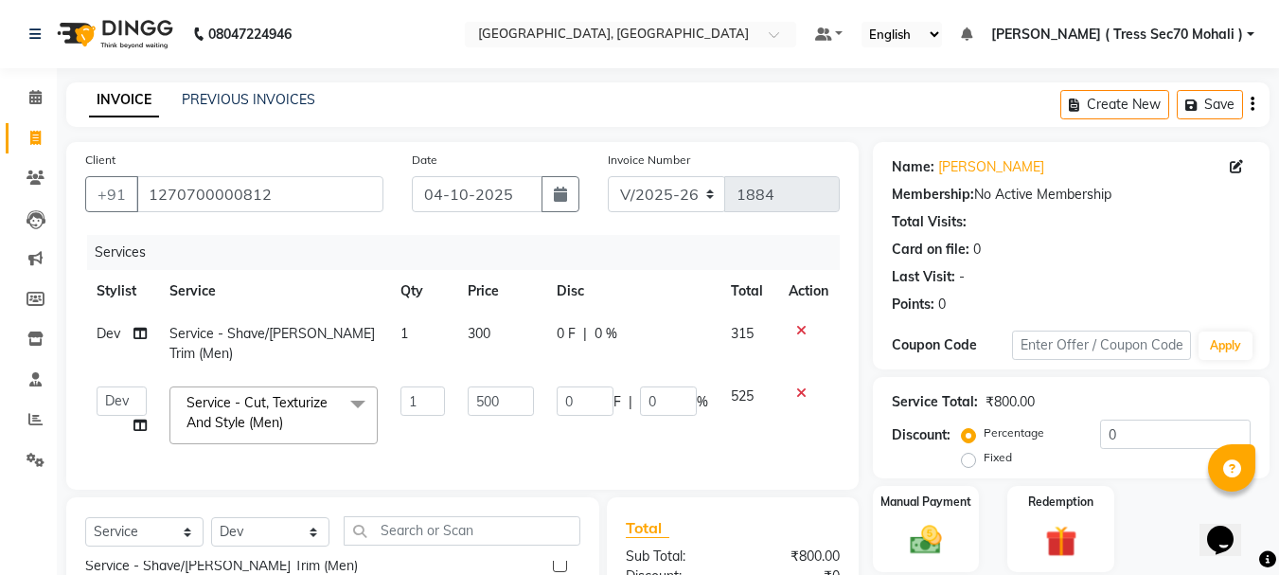
click at [1250, 104] on icon "button" at bounding box center [1252, 104] width 4 height 1
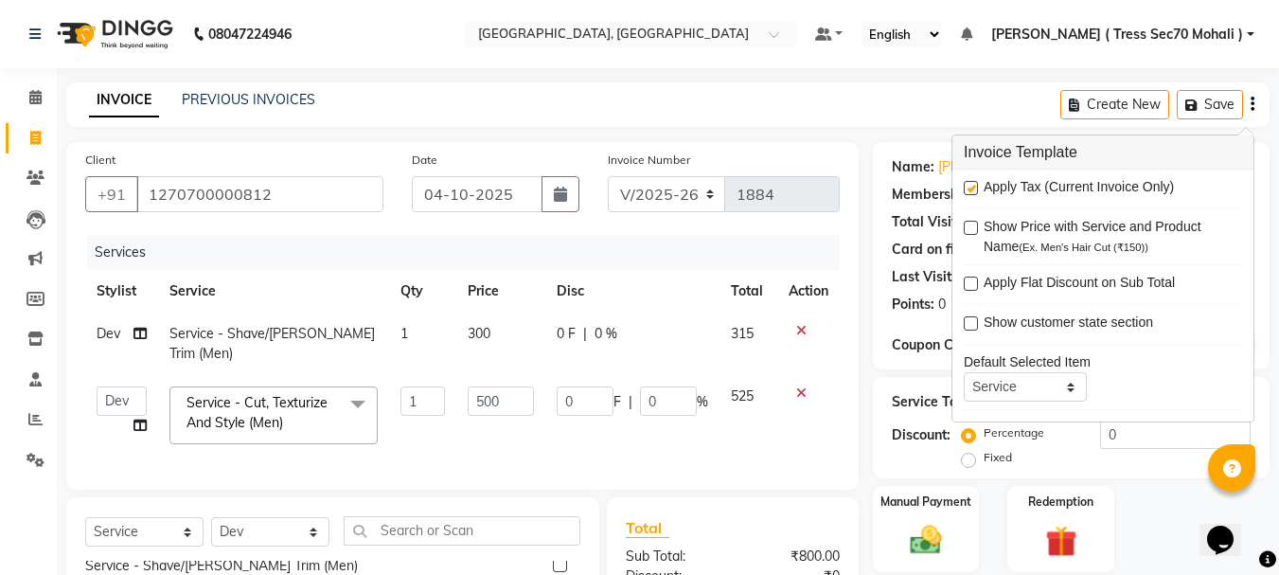
click at [976, 187] on label at bounding box center [971, 188] width 14 height 14
click at [976, 187] on input "checkbox" at bounding box center [970, 189] width 12 height 12
checkbox input "false"
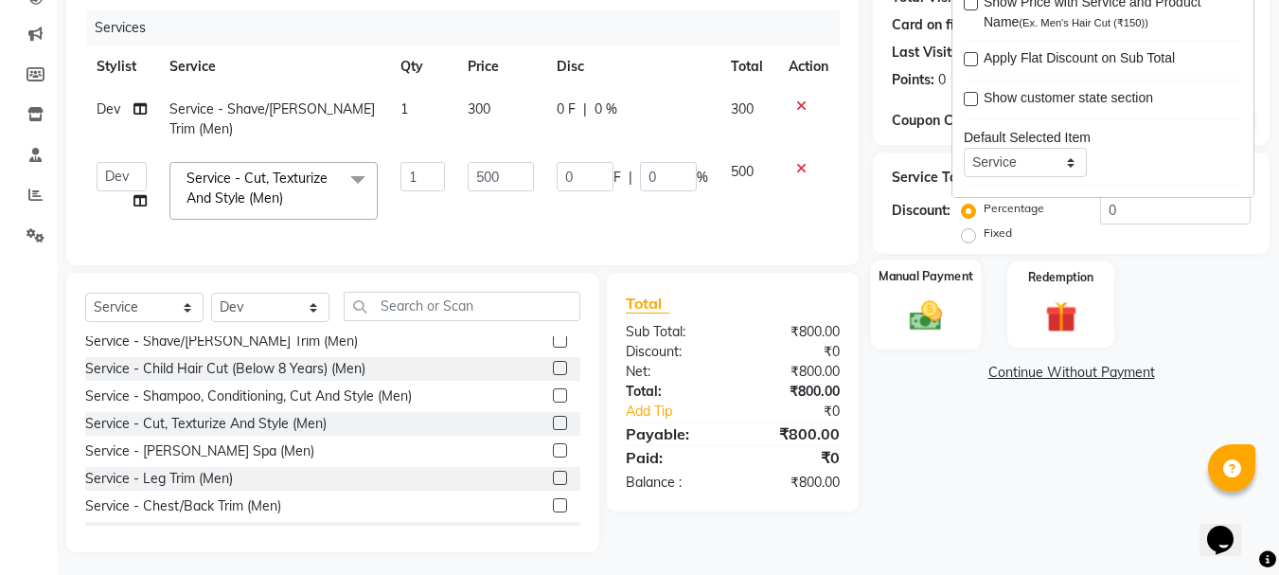
click at [931, 304] on img at bounding box center [925, 315] width 53 height 38
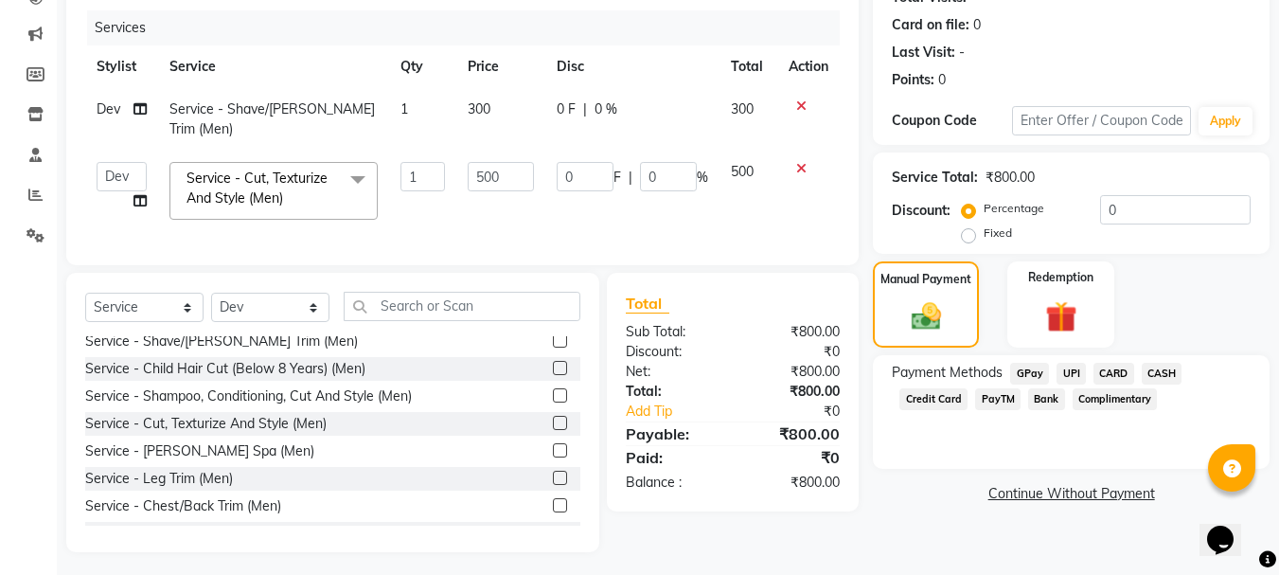
click at [1112, 373] on span "CARD" at bounding box center [1113, 374] width 41 height 22
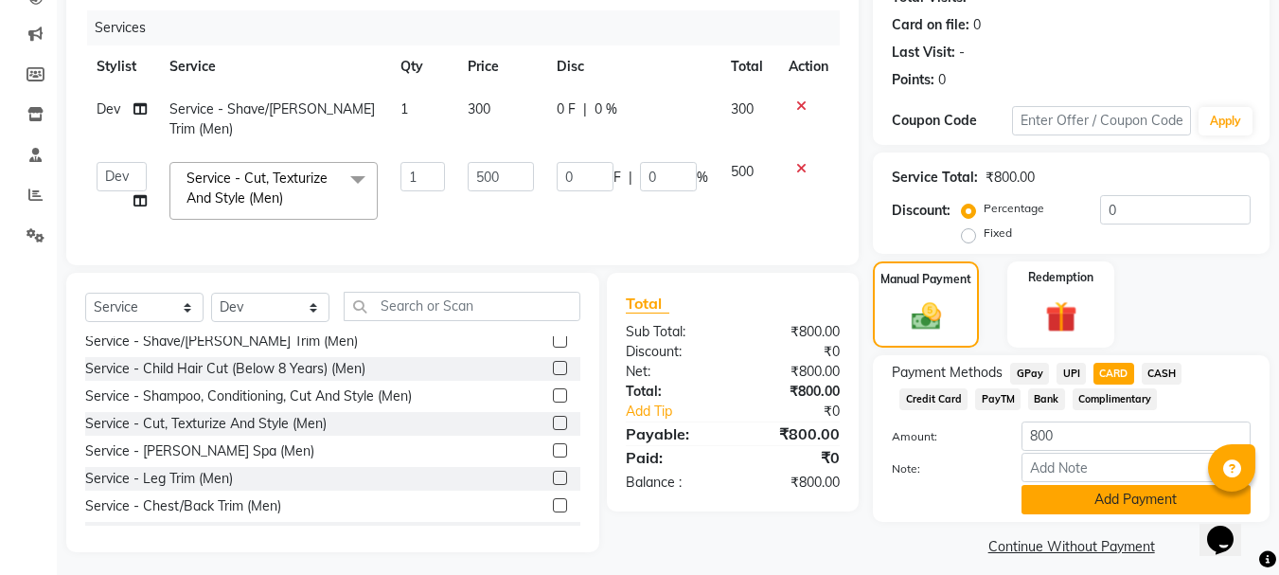
scroll to position [239, 0]
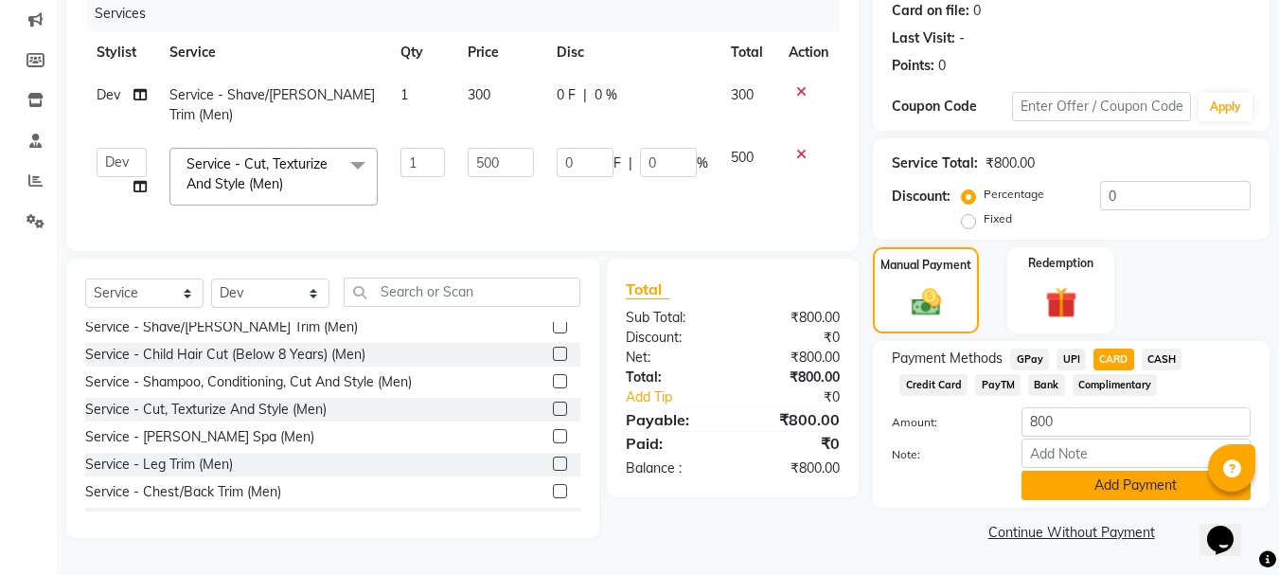
click at [1141, 476] on button "Add Payment" at bounding box center [1135, 484] width 229 height 29
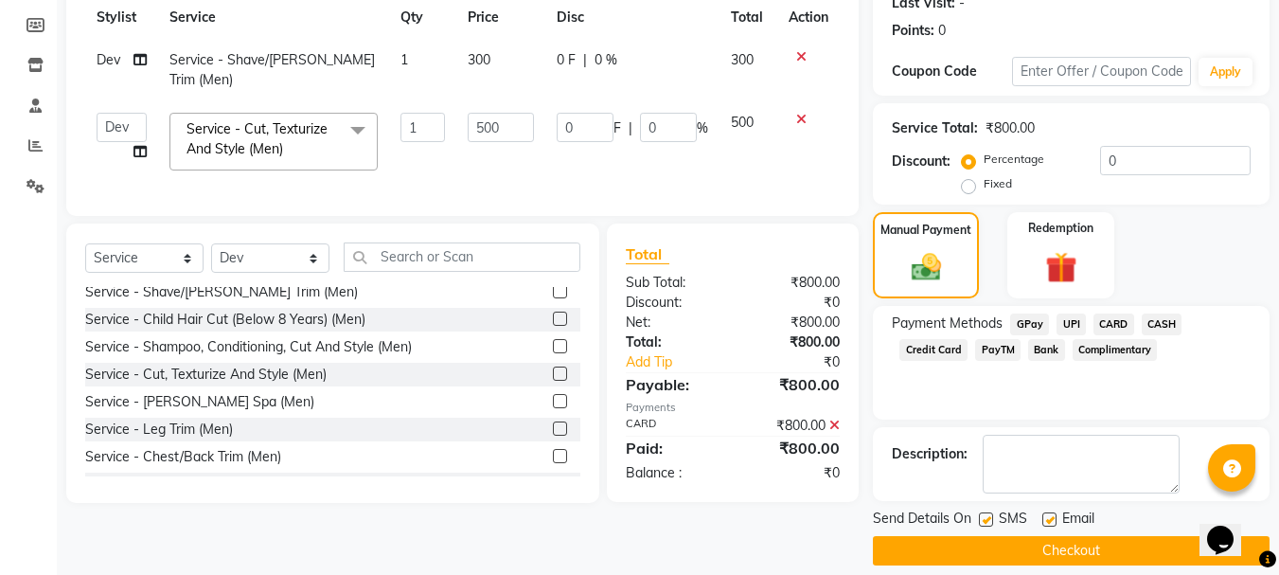
scroll to position [292, 0]
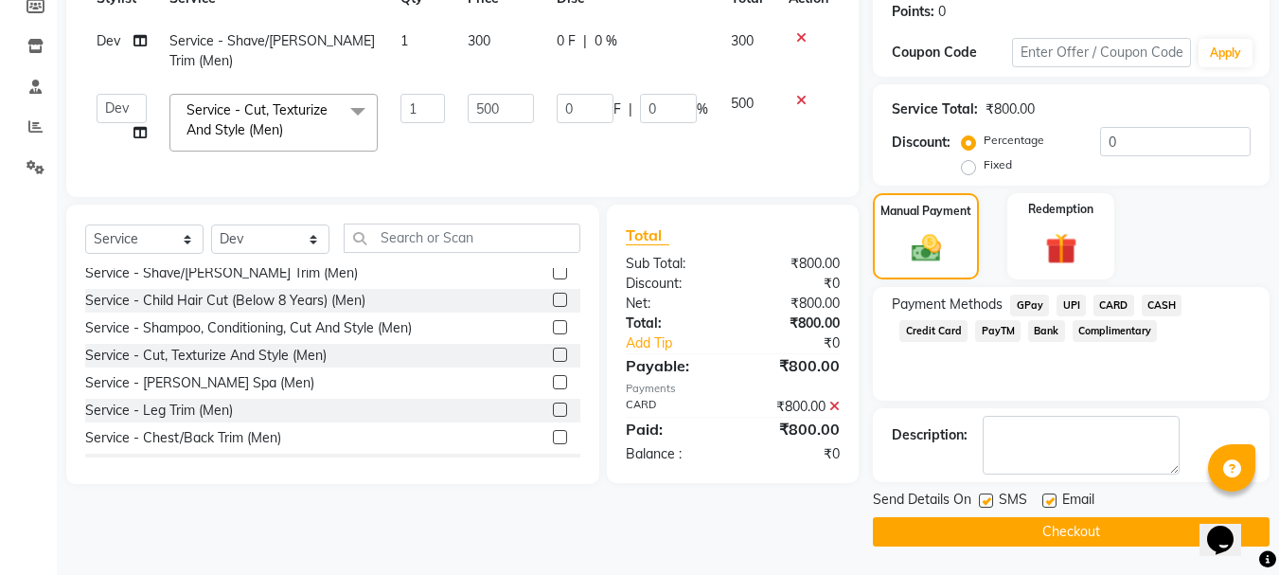
click at [993, 499] on label at bounding box center [986, 500] width 14 height 14
click at [991, 499] on input "checkbox" at bounding box center [985, 501] width 12 height 12
checkbox input "false"
click at [1012, 528] on button "Checkout" at bounding box center [1071, 531] width 397 height 29
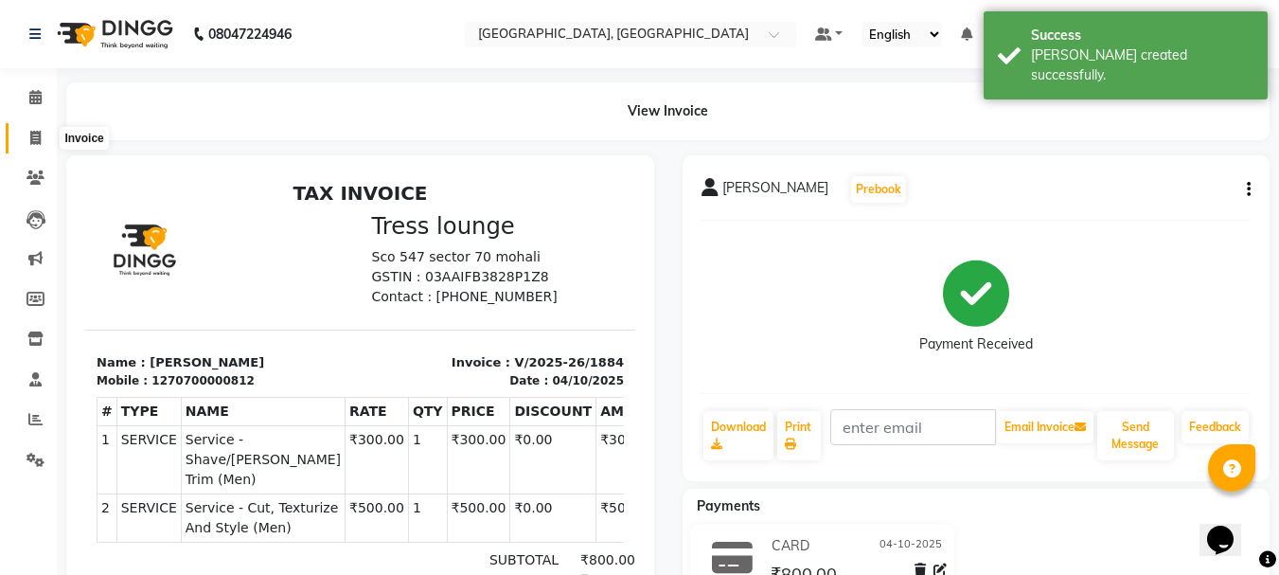
click at [26, 139] on span at bounding box center [35, 139] width 33 height 22
select select "service"
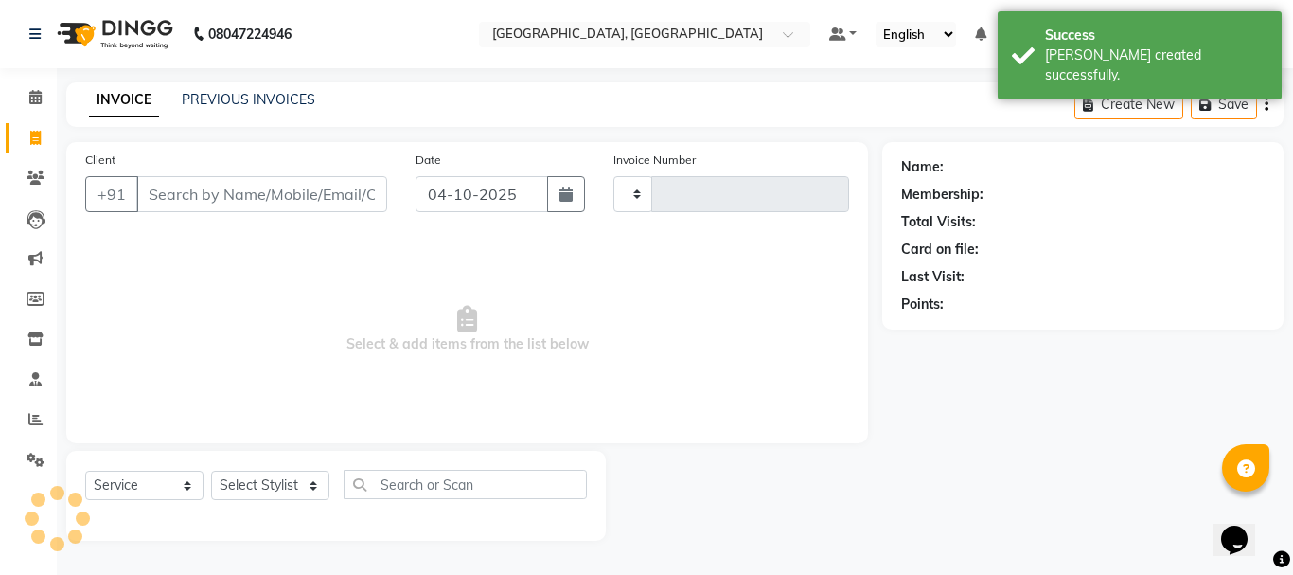
type input "1885"
select select "6241"
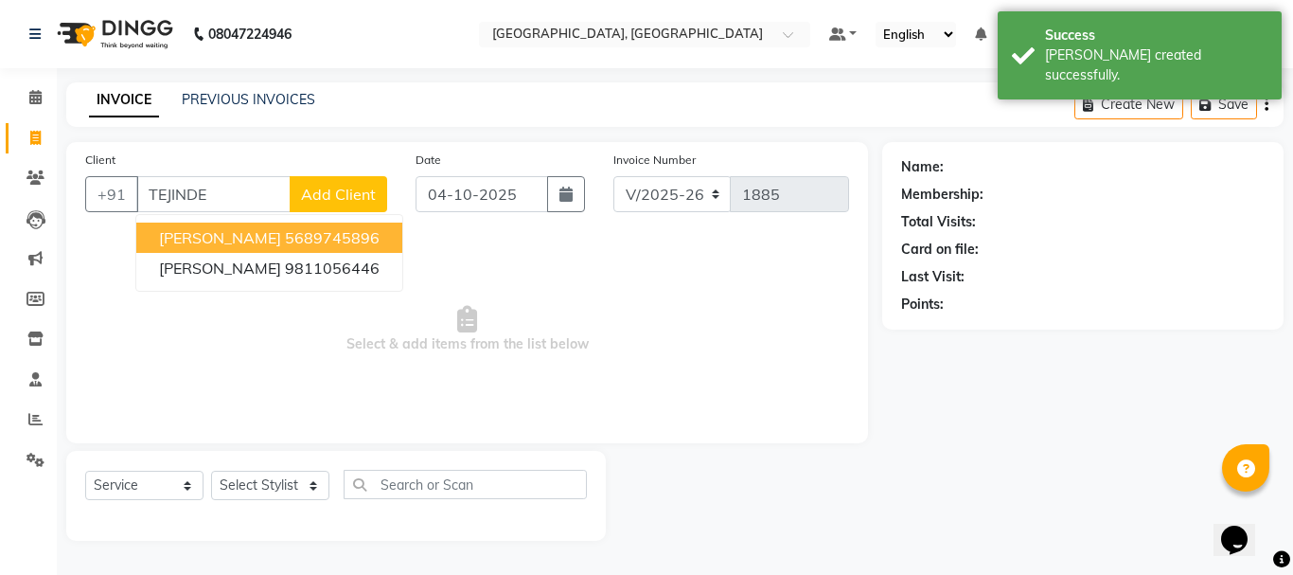
click at [298, 227] on button "[PERSON_NAME] 5689745896" at bounding box center [269, 237] width 266 height 30
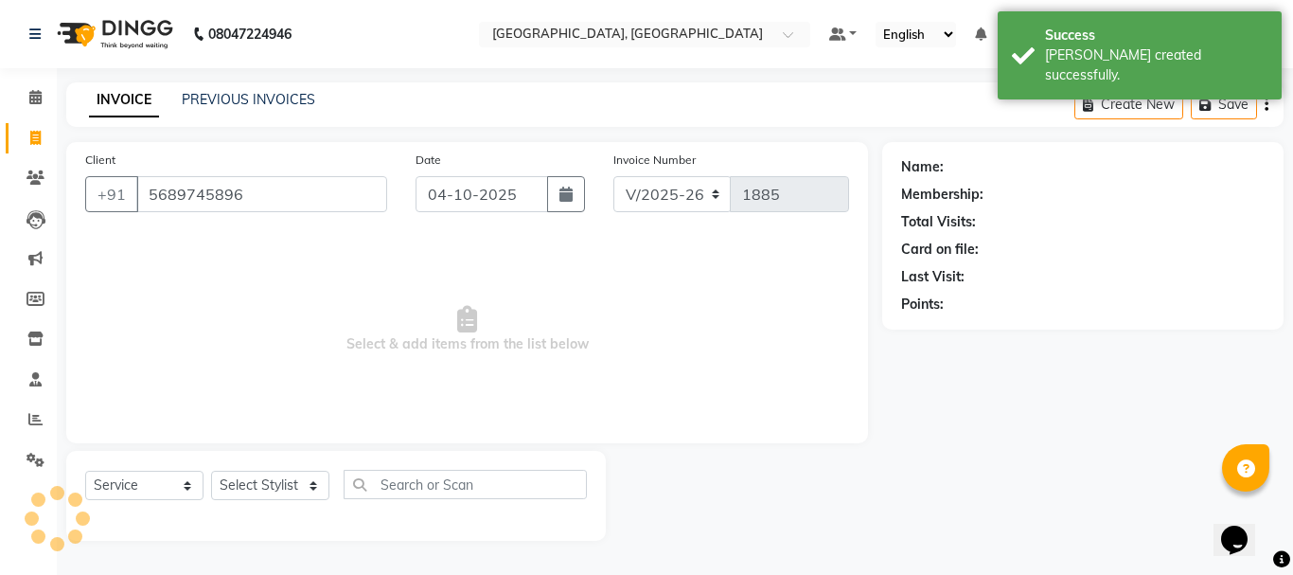
type input "5689745896"
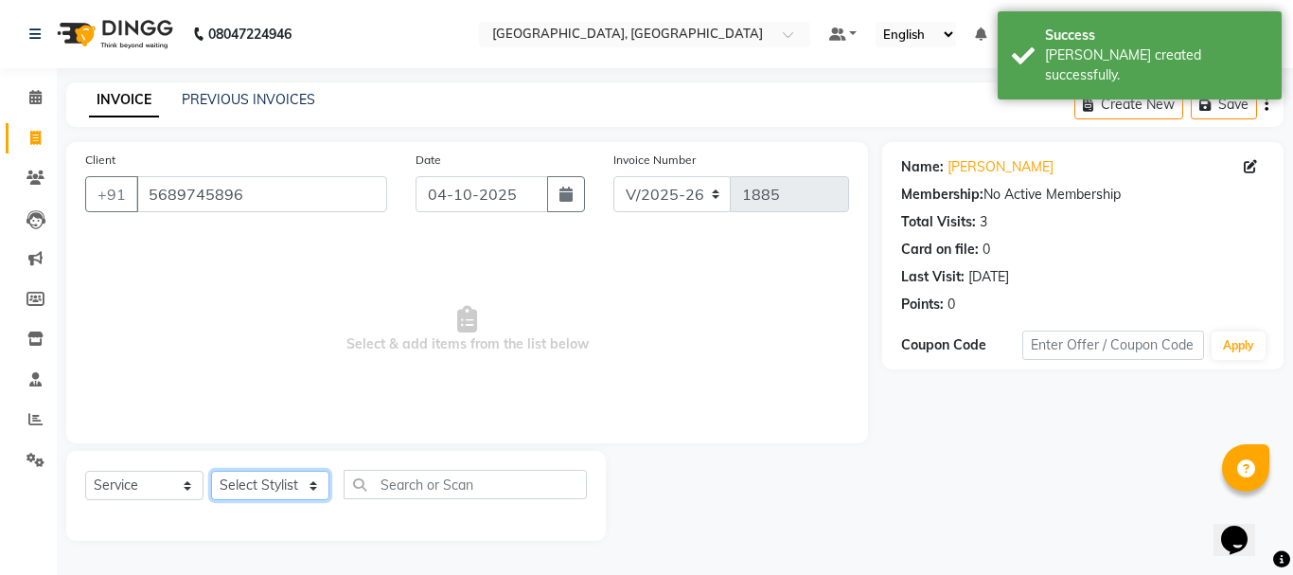
click at [248, 487] on select "Select Stylist Anni [PERSON_NAME] [PERSON_NAME] [PERSON_NAME] [PERSON_NAME] shr…" at bounding box center [270, 484] width 118 height 29
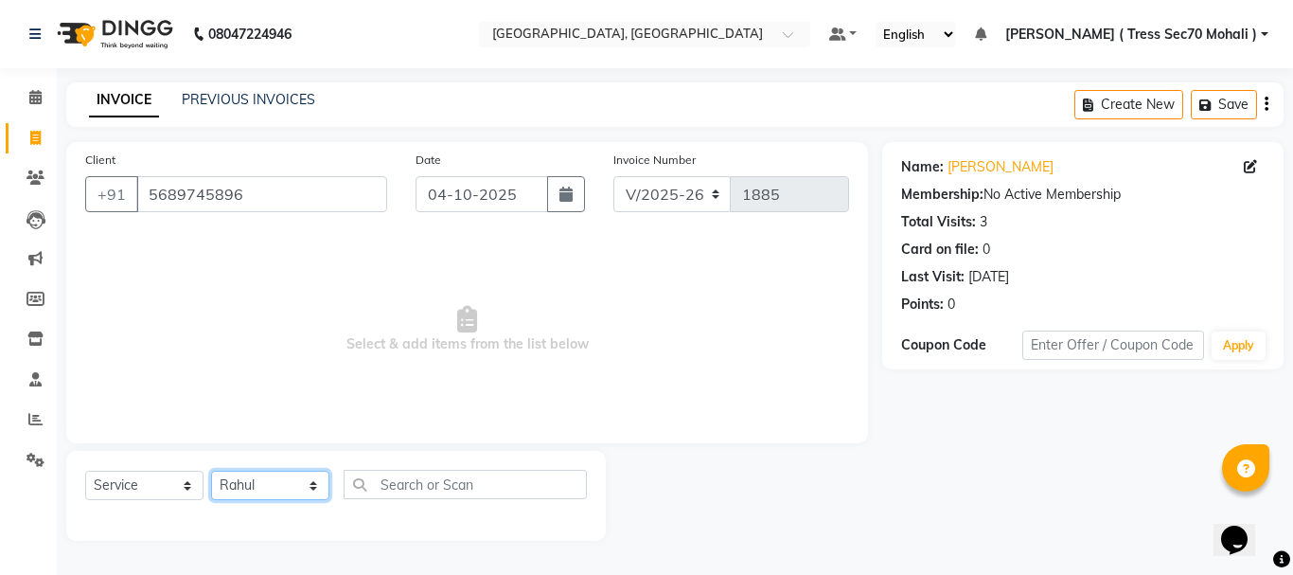
click at [211, 470] on select "Select Stylist Anni [PERSON_NAME] [PERSON_NAME] [PERSON_NAME] [PERSON_NAME] shr…" at bounding box center [270, 484] width 118 height 29
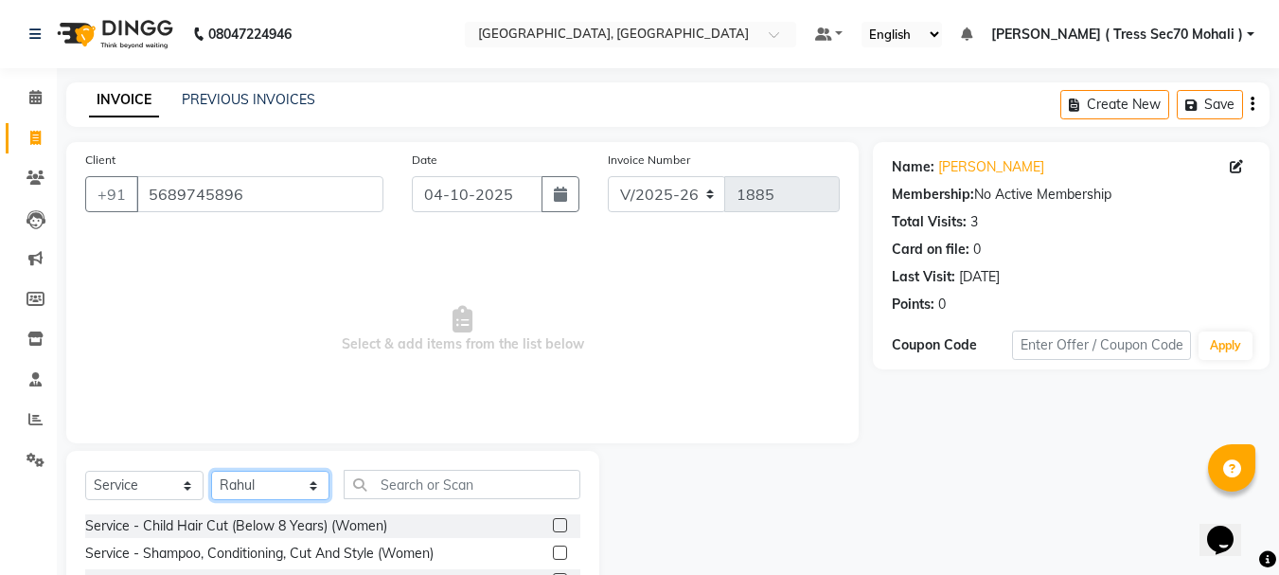
click at [266, 480] on select "Select Stylist Anni [PERSON_NAME] [PERSON_NAME] [PERSON_NAME] [PERSON_NAME] shr…" at bounding box center [270, 484] width 118 height 29
select select "46195"
click at [211, 470] on select "Select Stylist Anni [PERSON_NAME] [PERSON_NAME] [PERSON_NAME] [PERSON_NAME] shr…" at bounding box center [270, 484] width 118 height 29
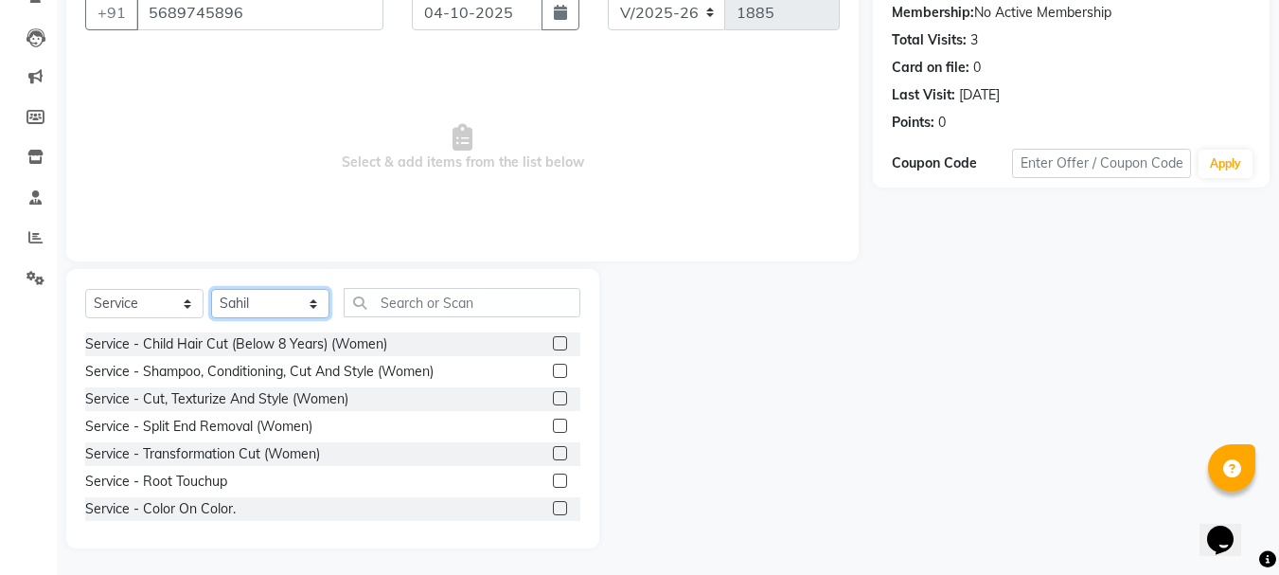
scroll to position [184, 0]
click at [553, 372] on label at bounding box center [560, 369] width 14 height 14
click at [553, 372] on input "checkbox" at bounding box center [559, 369] width 12 height 12
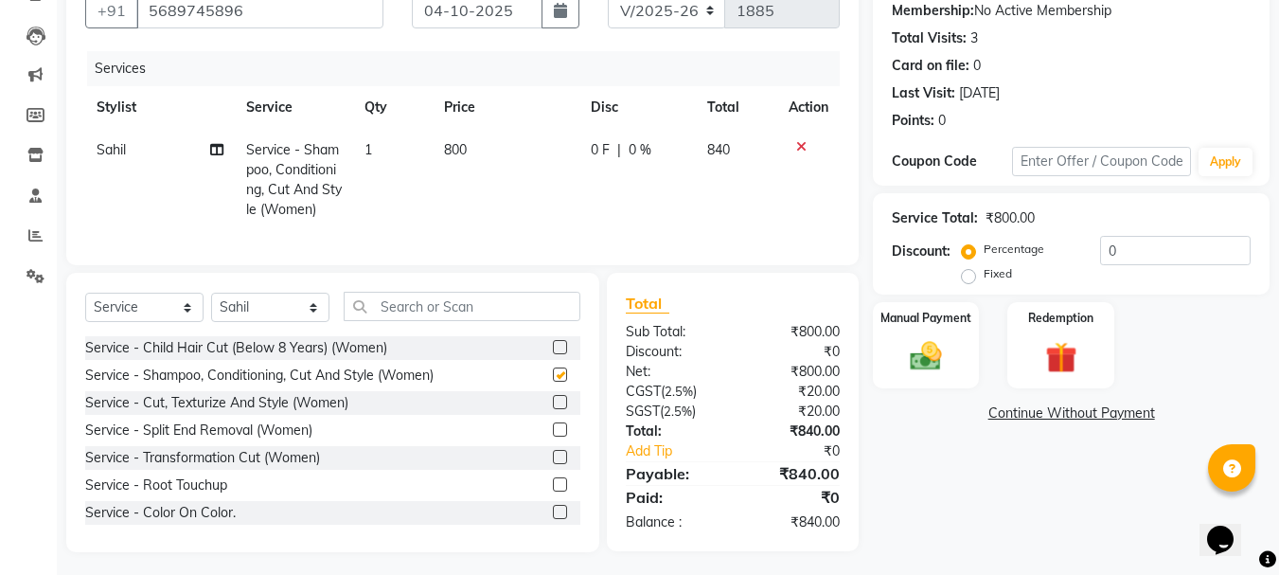
checkbox input "false"
click at [481, 149] on td "800" at bounding box center [506, 180] width 147 height 102
select select "46195"
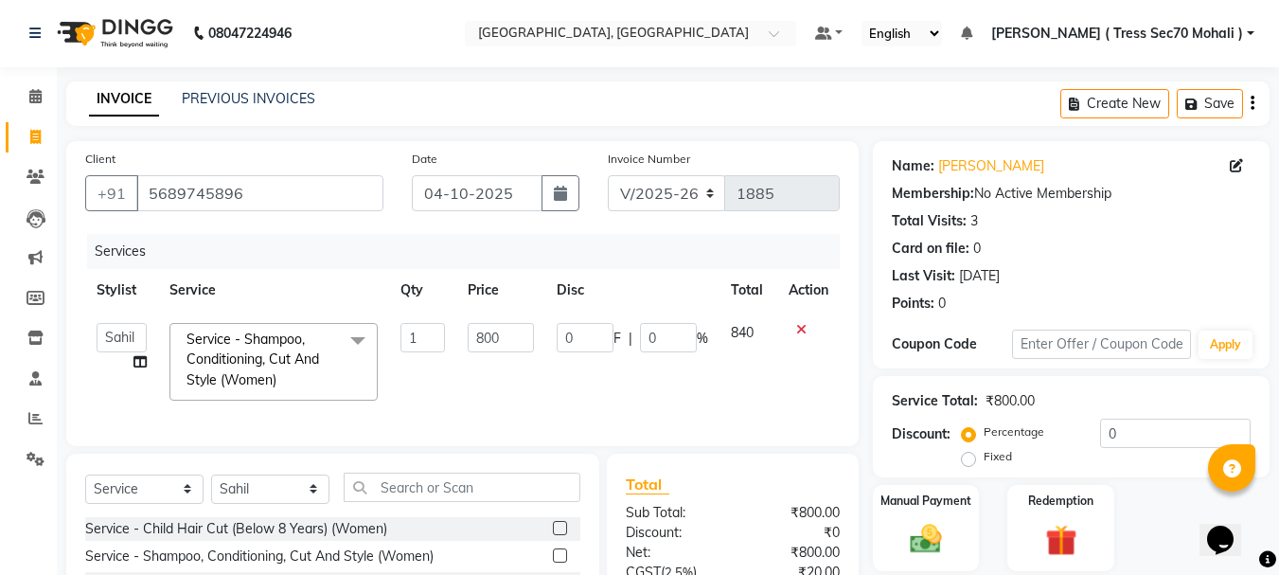
scroll to position [0, 0]
click at [1253, 92] on button "button" at bounding box center [1252, 104] width 4 height 44
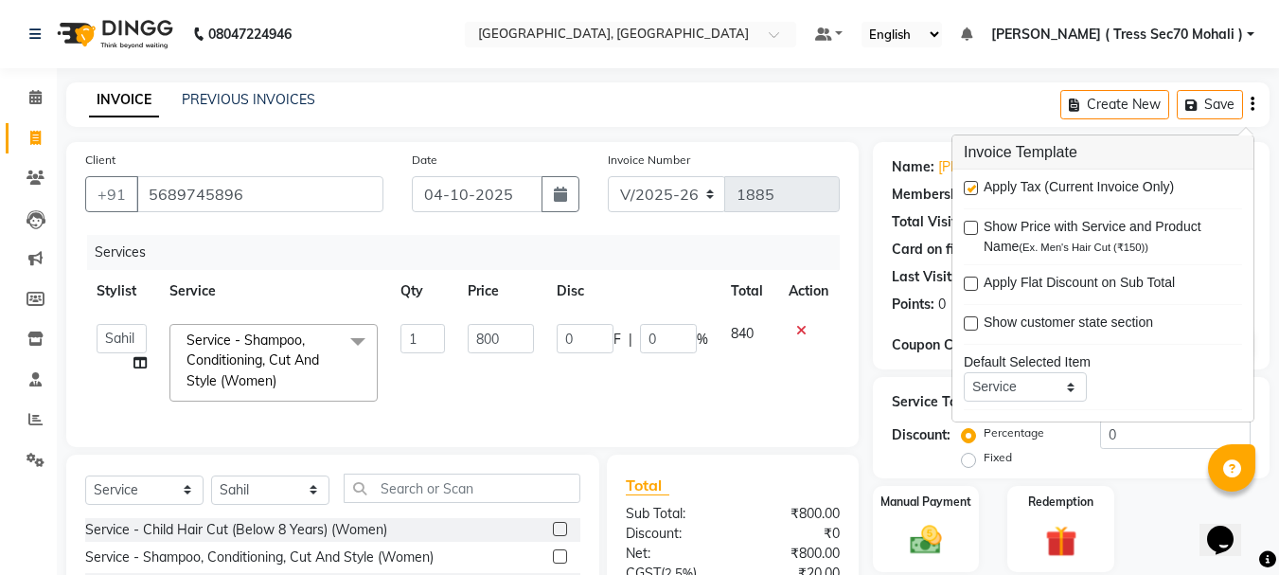
click at [965, 186] on label at bounding box center [971, 188] width 14 height 14
click at [965, 186] on input "checkbox" at bounding box center [970, 189] width 12 height 12
checkbox input "false"
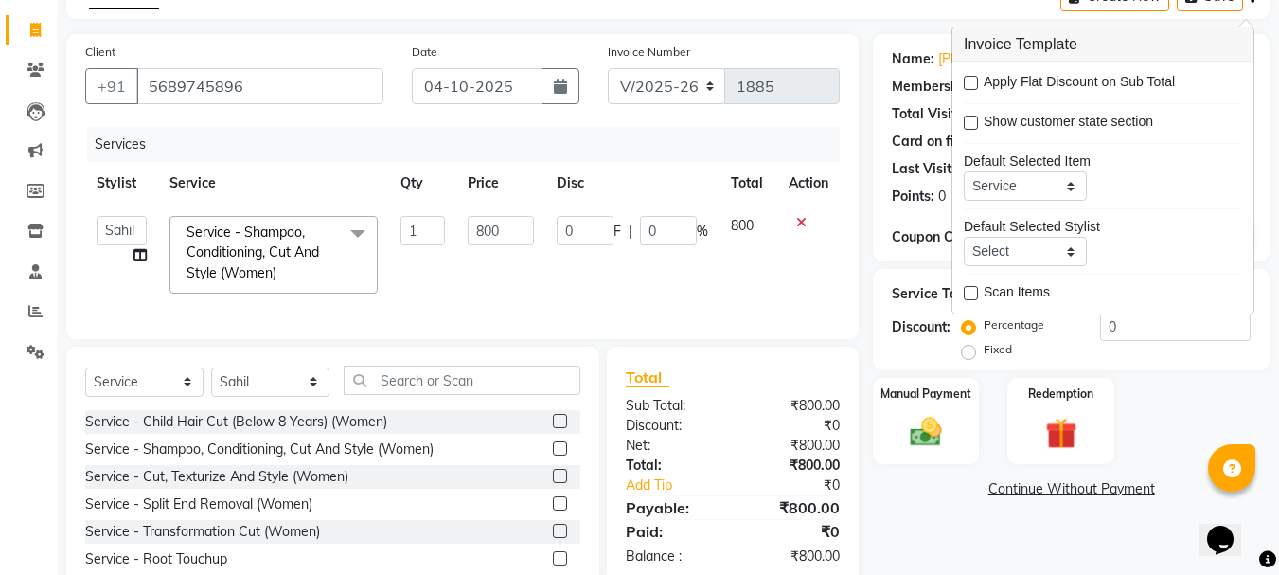
scroll to position [202, 0]
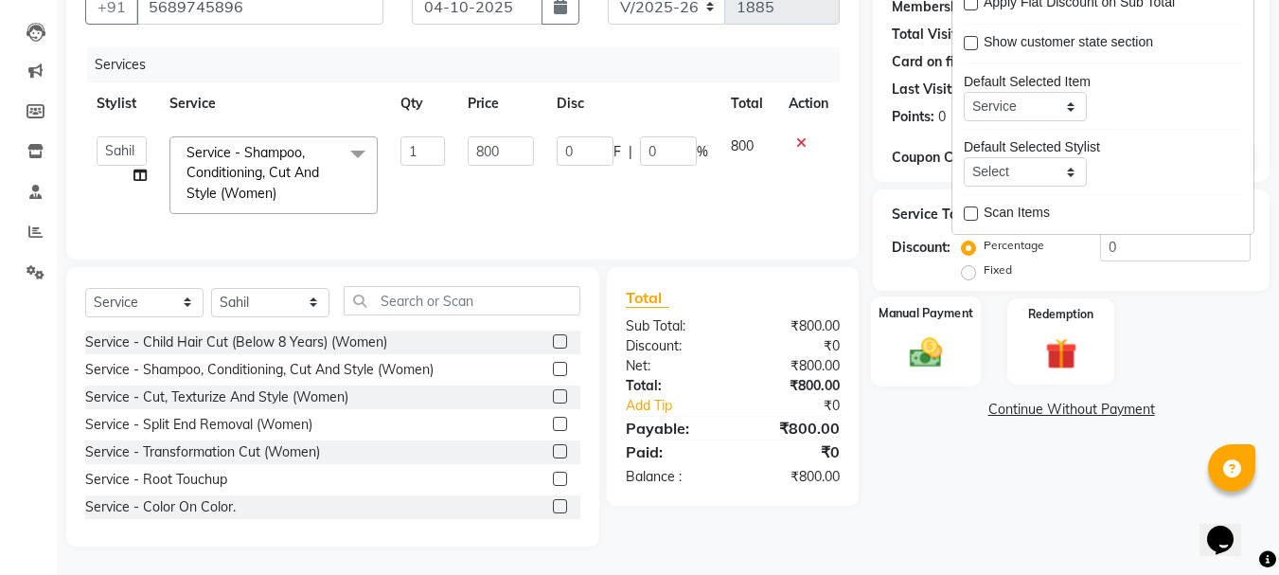
click at [921, 333] on img at bounding box center [925, 352] width 53 height 38
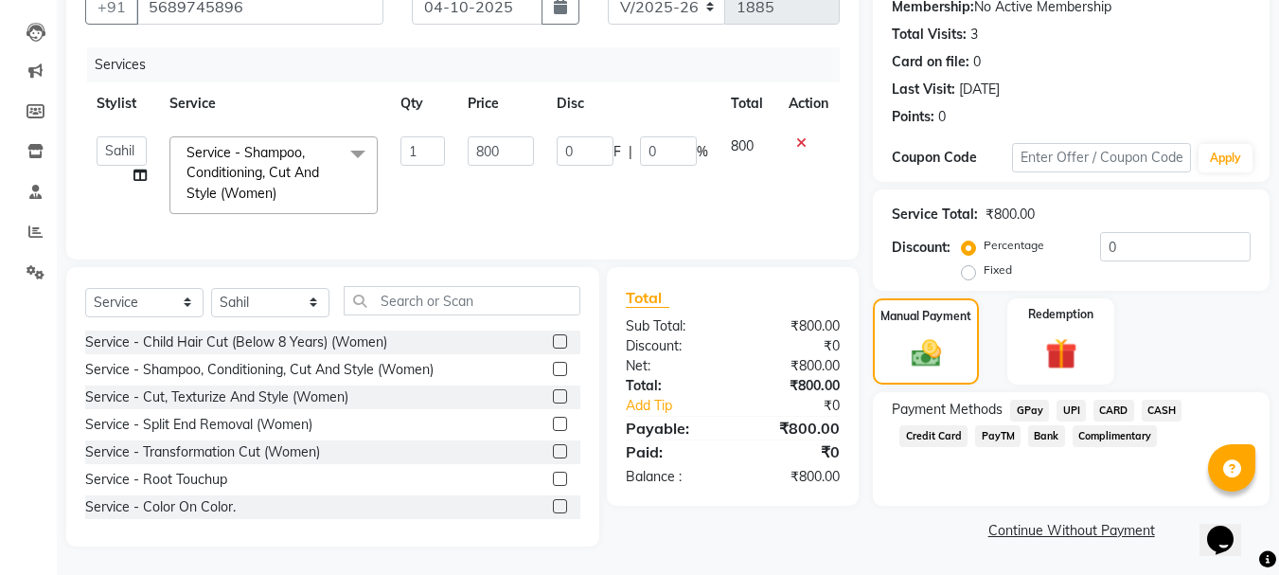
click at [1120, 399] on span "CARD" at bounding box center [1113, 410] width 41 height 22
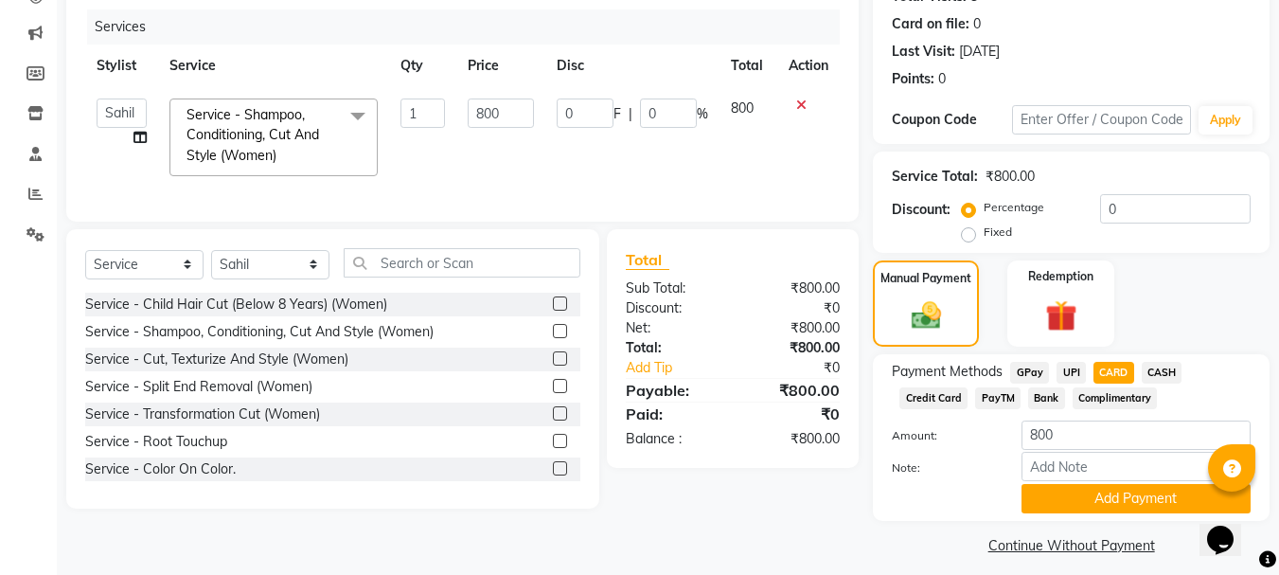
scroll to position [239, 0]
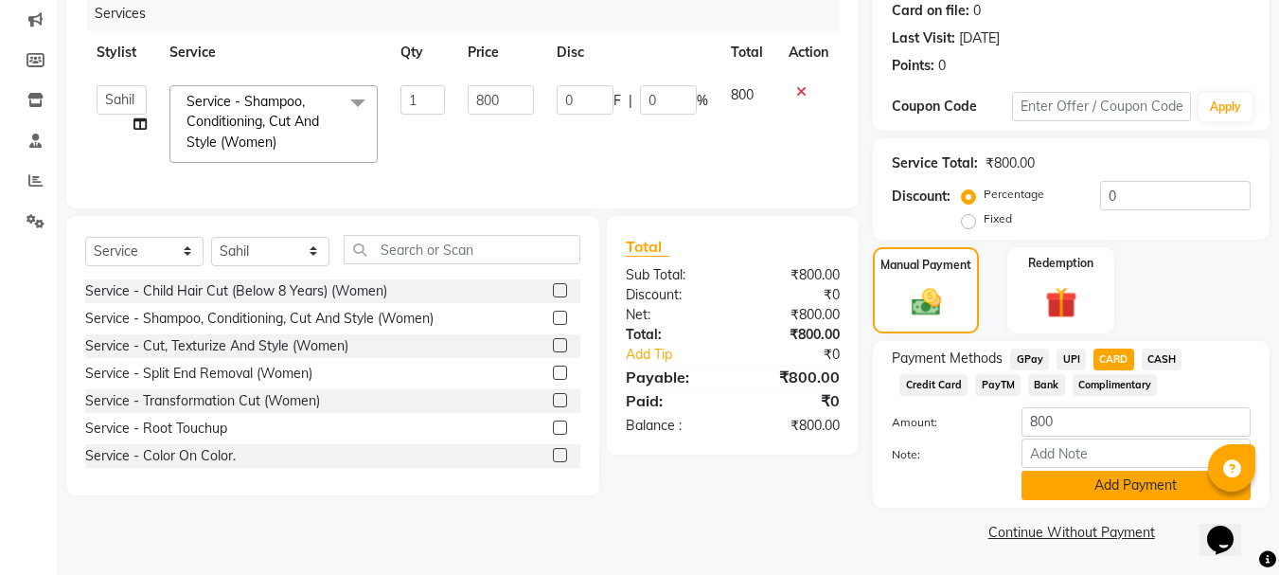
click at [1122, 482] on button "Add Payment" at bounding box center [1135, 484] width 229 height 29
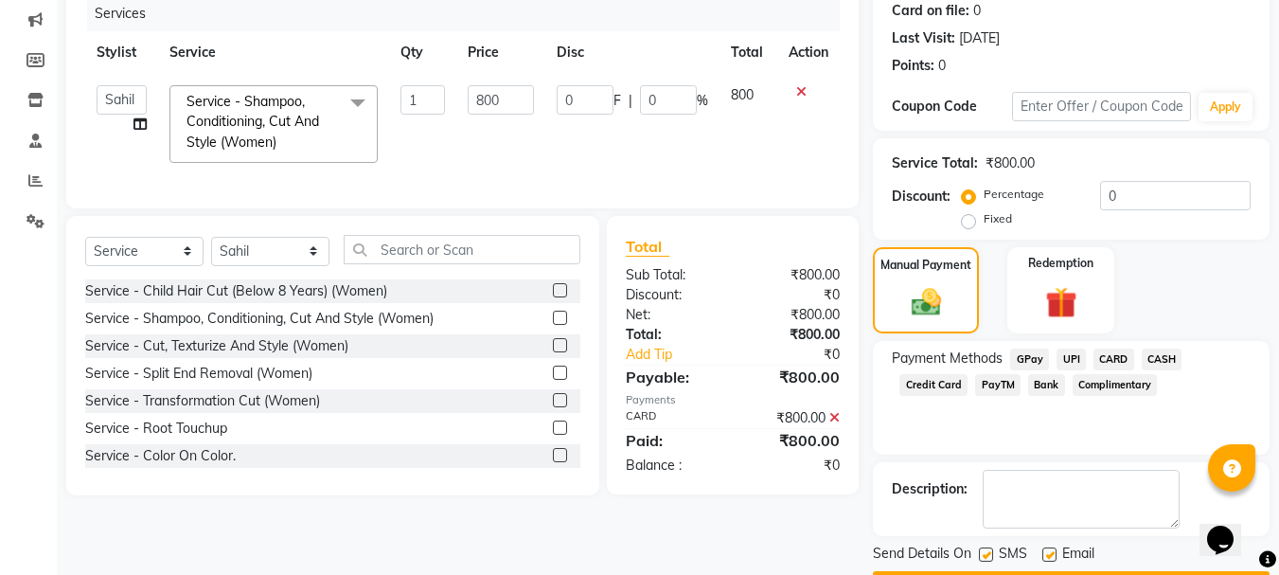
scroll to position [292, 0]
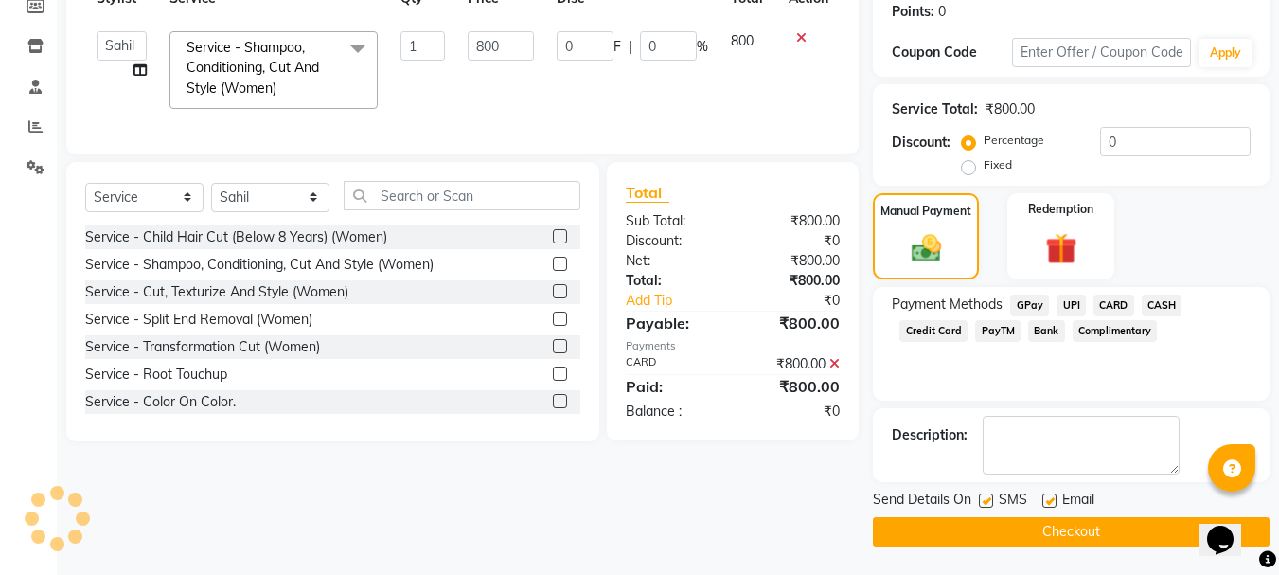
click at [985, 498] on label at bounding box center [986, 500] width 14 height 14
click at [985, 498] on input "checkbox" at bounding box center [985, 501] width 12 height 12
checkbox input "false"
click at [1019, 535] on button "Checkout" at bounding box center [1071, 531] width 397 height 29
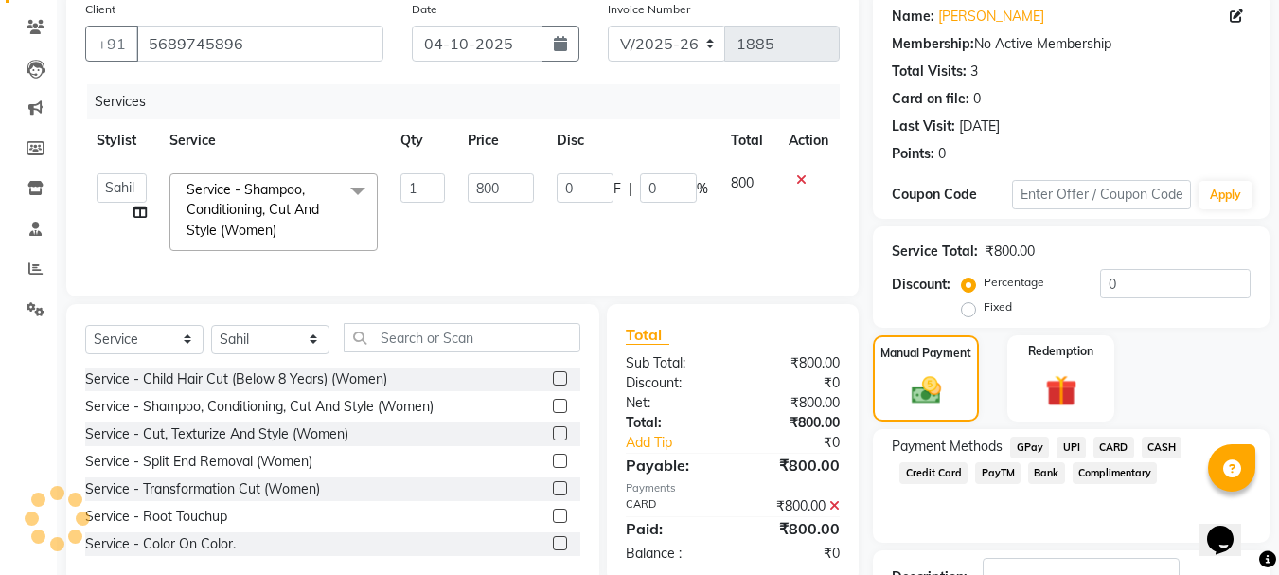
scroll to position [0, 0]
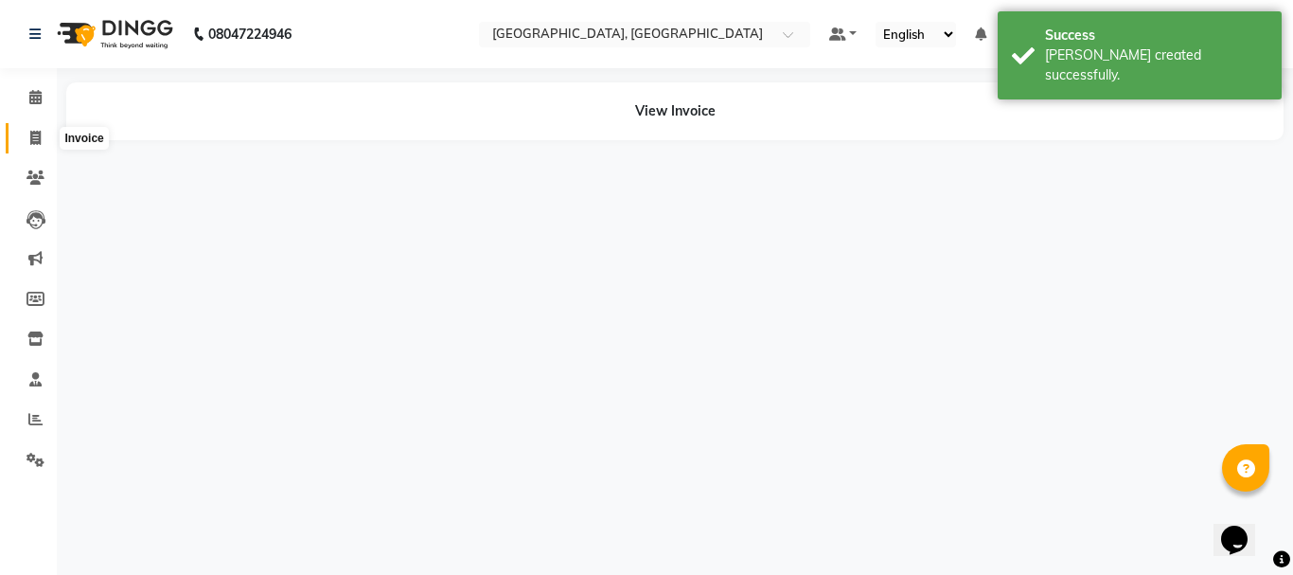
click at [44, 148] on span at bounding box center [35, 139] width 33 height 22
select select "service"
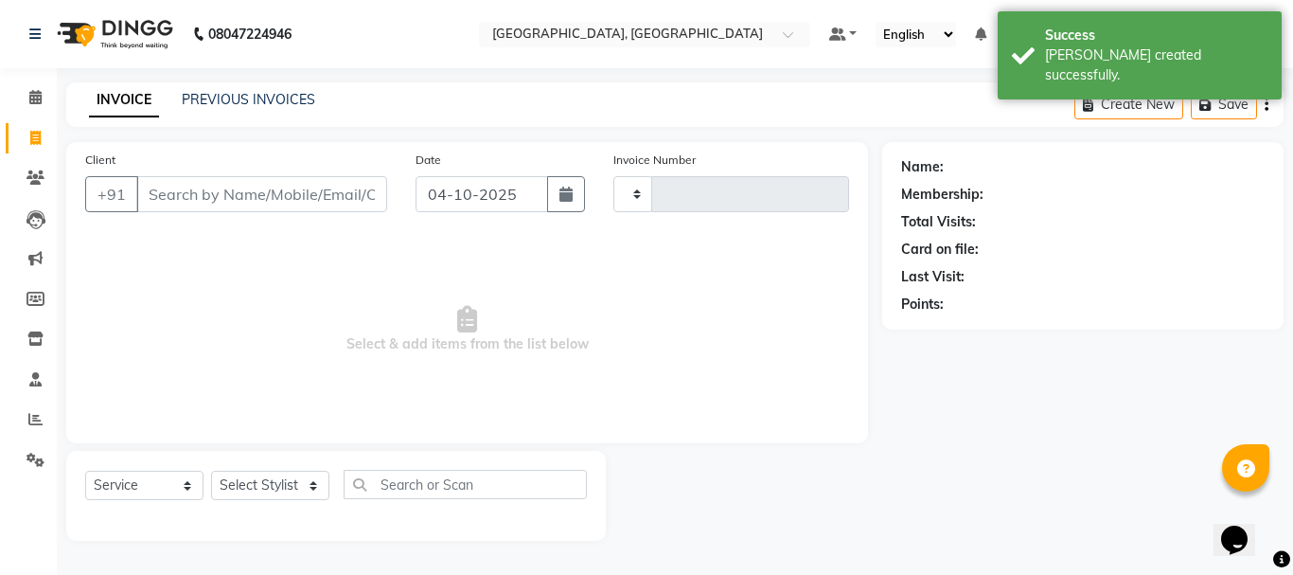
type input "1886"
select select "6241"
click at [292, 91] on link "PREVIOUS INVOICES" at bounding box center [248, 99] width 133 height 17
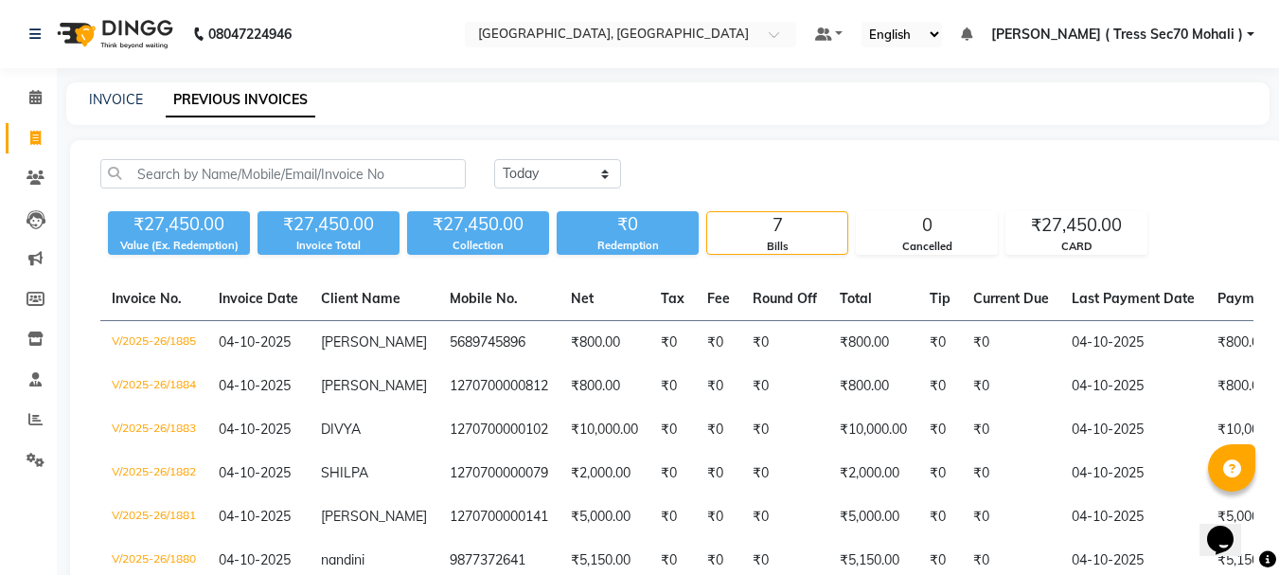
scroll to position [168, 0]
